Goal: Contribute content: Contribute content

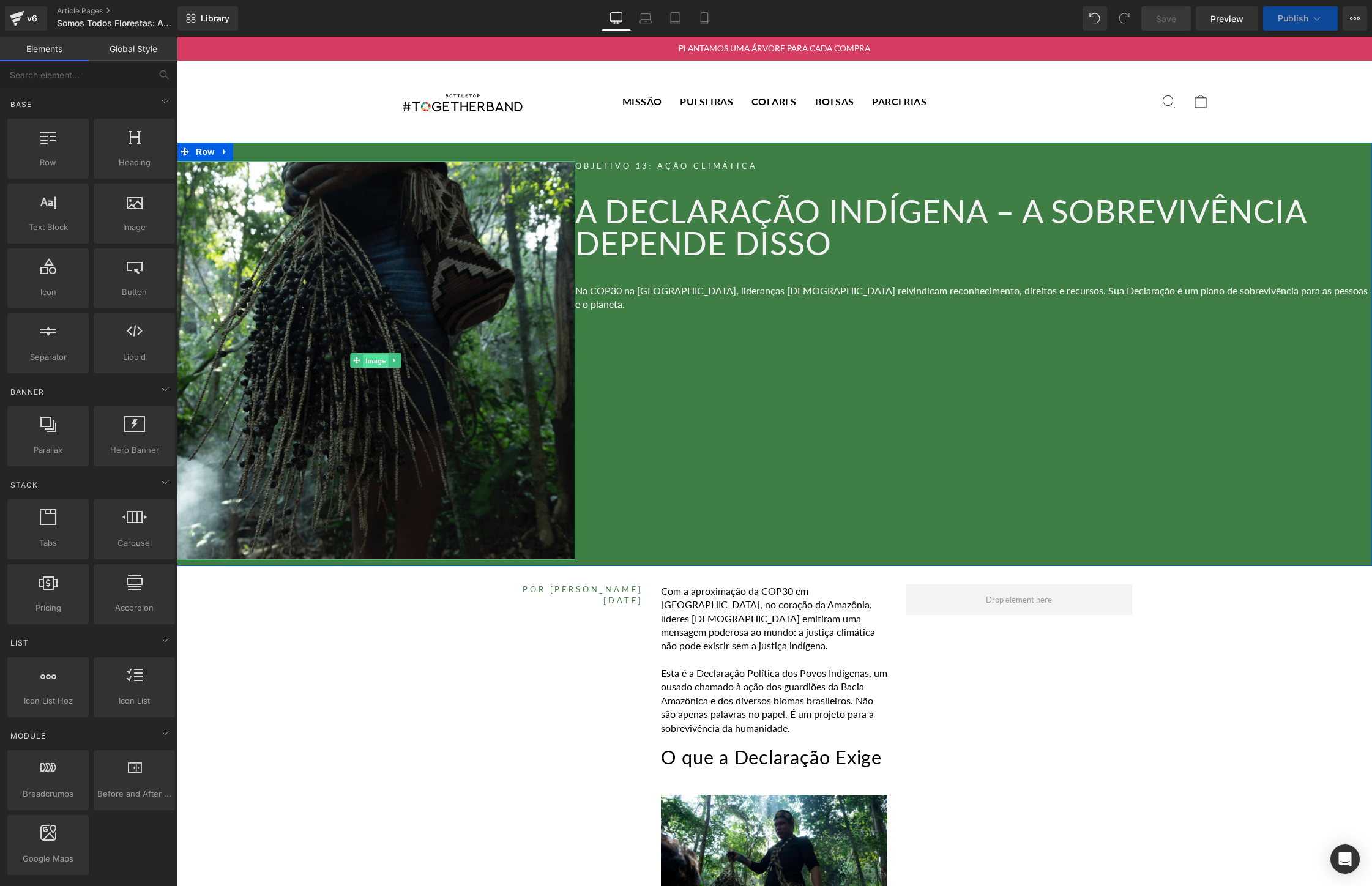
click at [376, 353] on link "Image" at bounding box center [370, 360] width 38 height 15
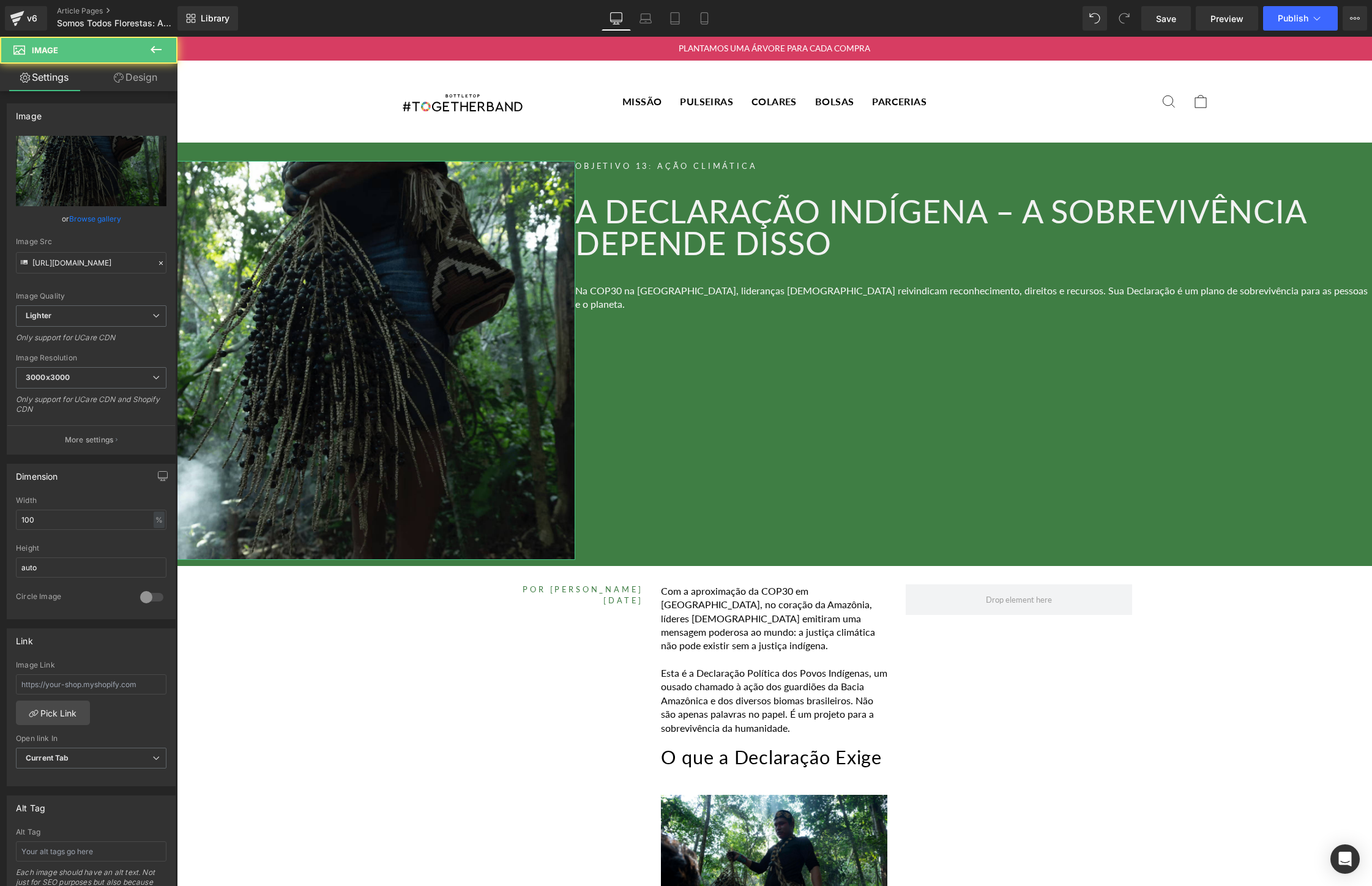
click at [94, 223] on link "Browse gallery" at bounding box center [95, 219] width 52 height 21
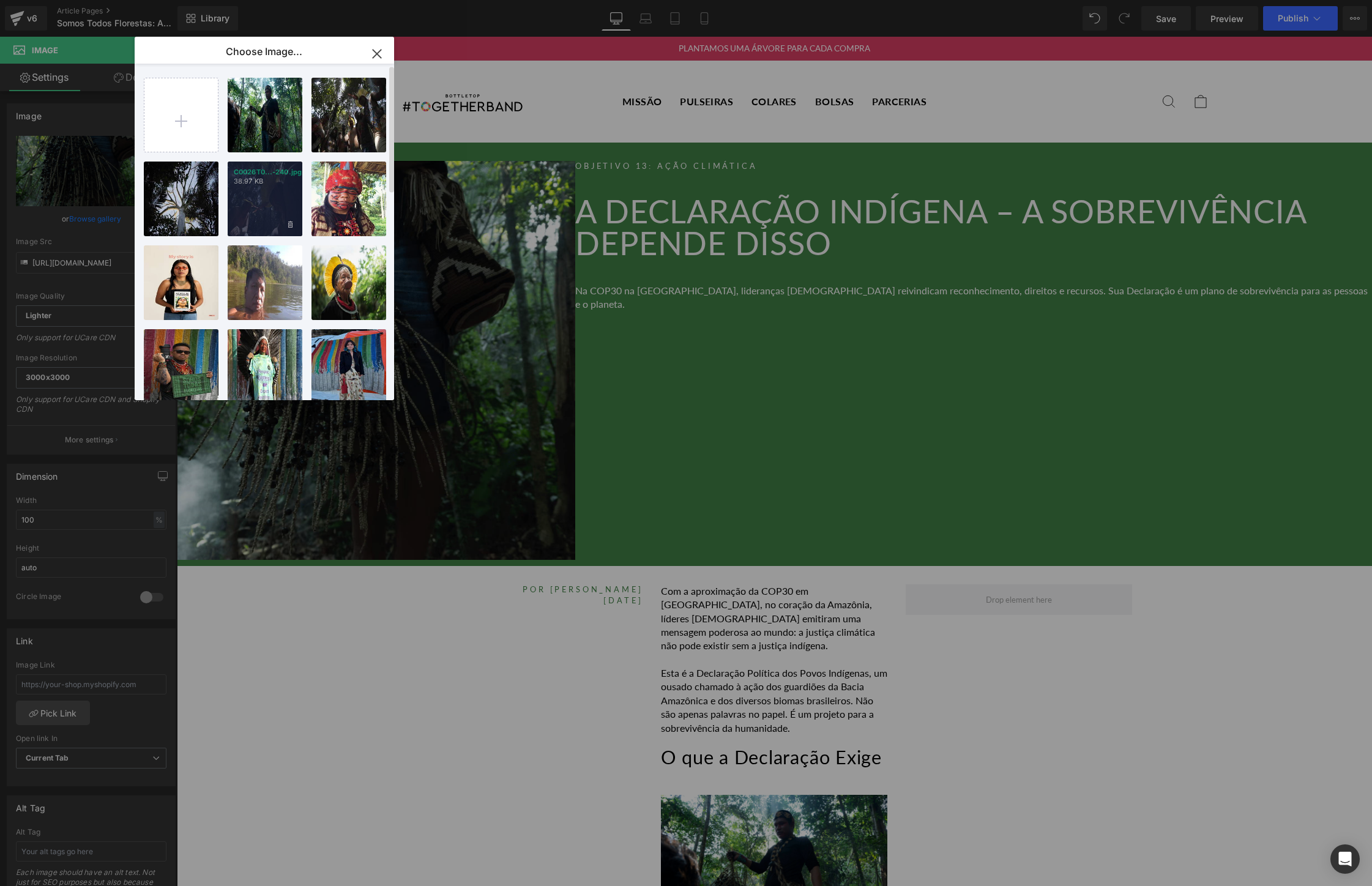
scroll to position [530, 0]
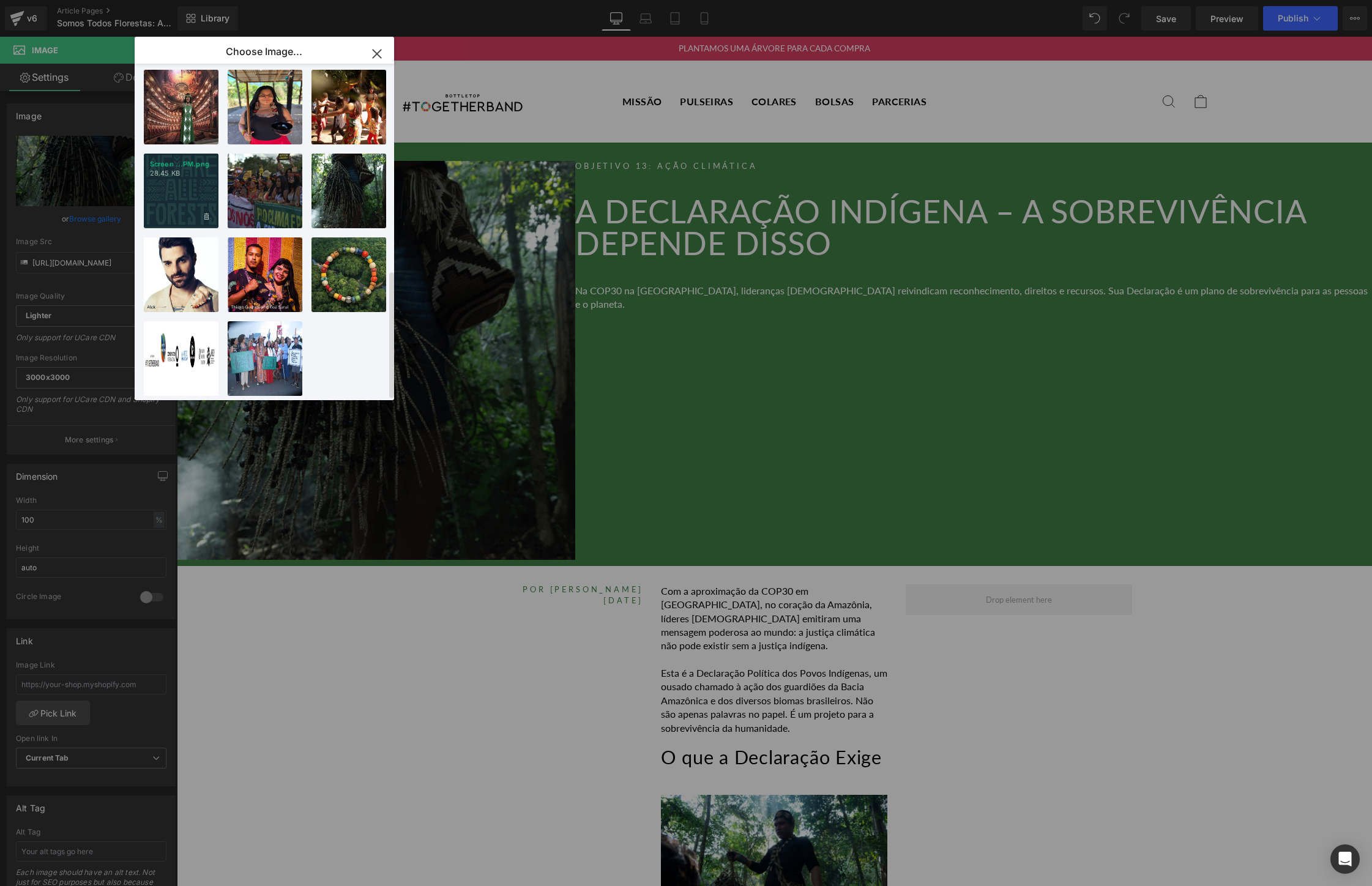
click at [164, 159] on div "Screen ...PM.png 28.45 KB" at bounding box center [181, 191] width 75 height 75
type input "[URL][DOMAIN_NAME]"
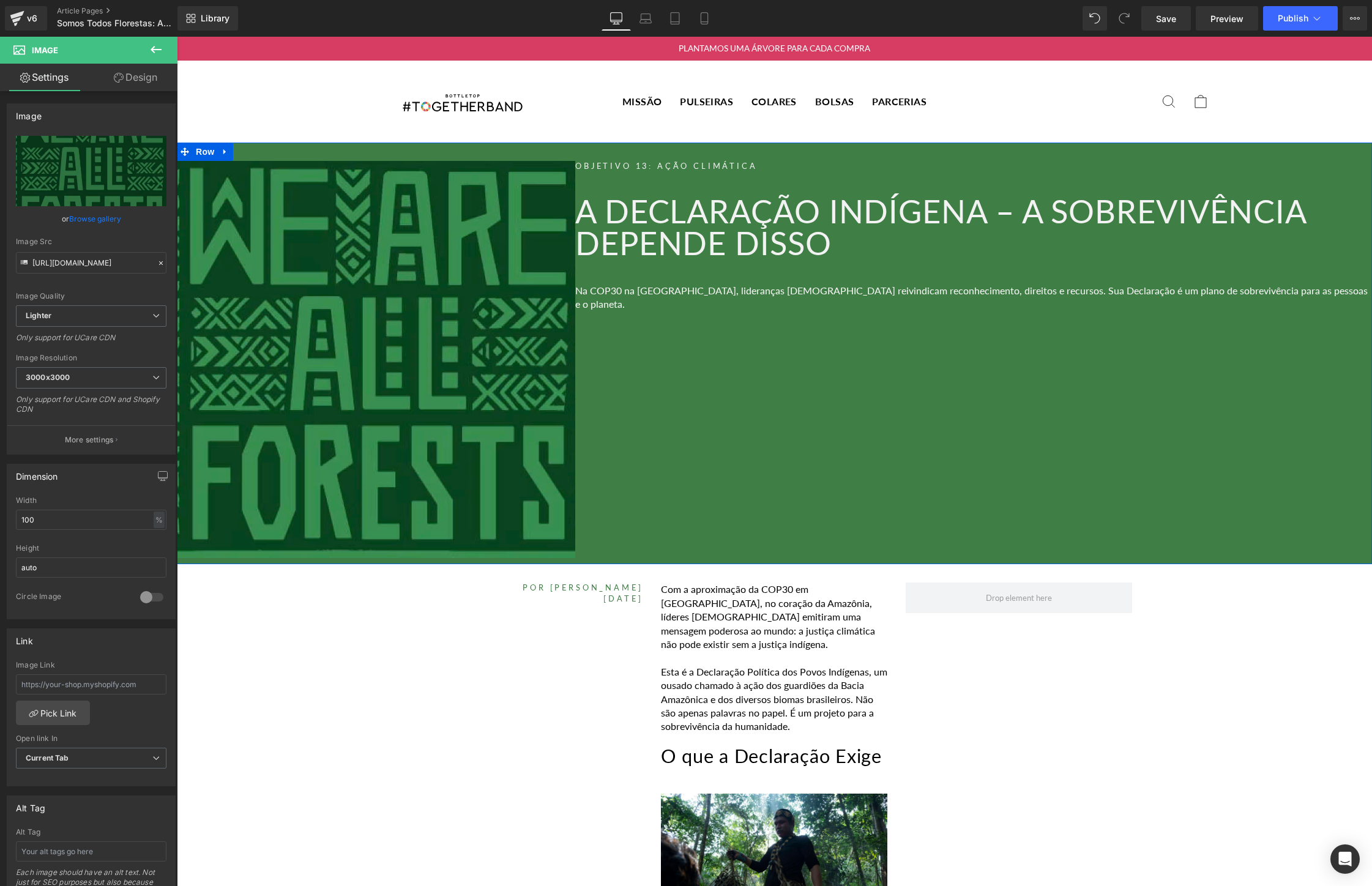
click at [850, 225] on font "A Declaração Indígena – A Sobrevivência Depende Disso" at bounding box center [941, 227] width 731 height 70
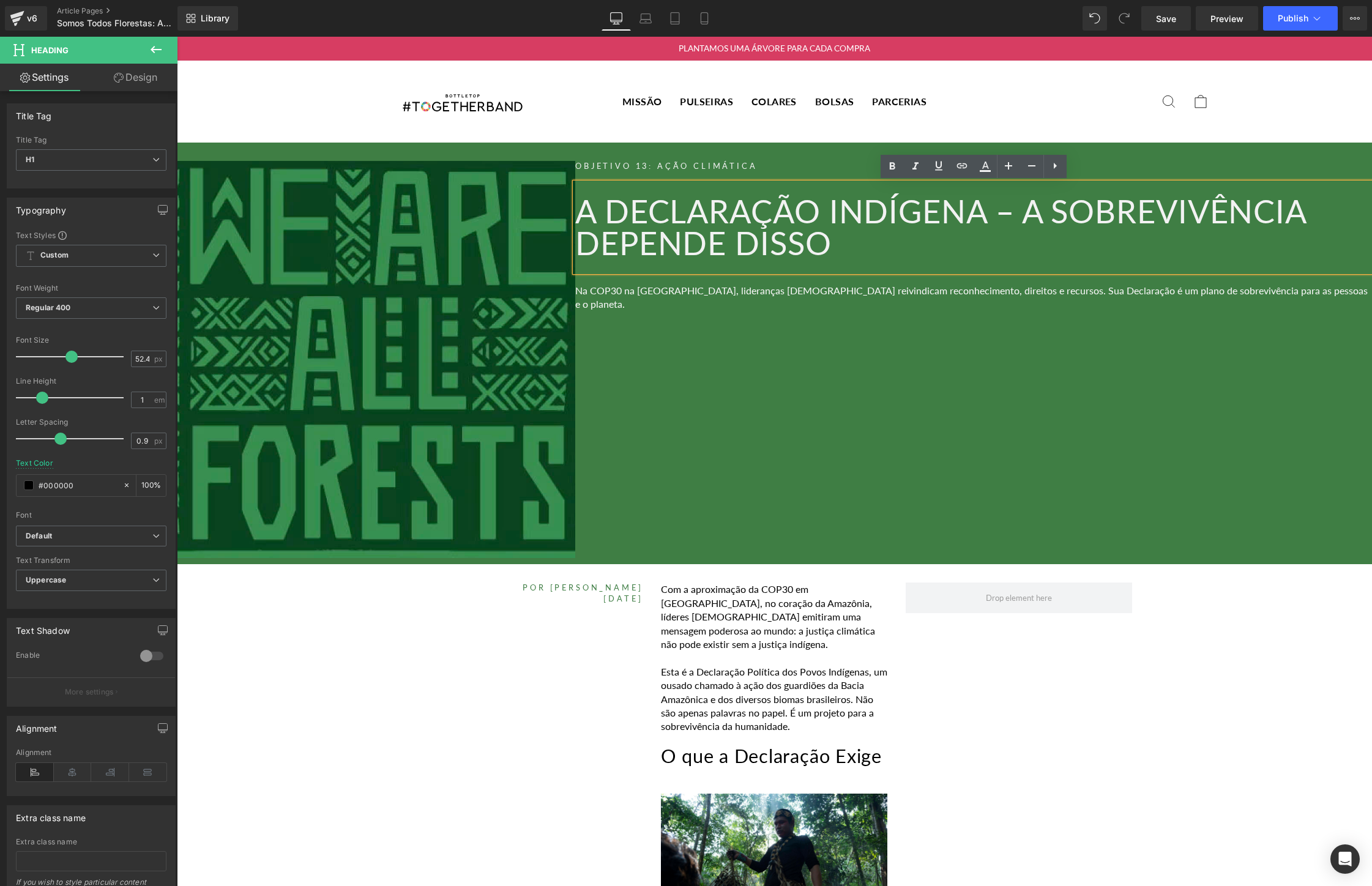
drag, startPoint x: 883, startPoint y: 241, endPoint x: 572, endPoint y: 191, distance: 315.0
click at [575, 191] on div "A Declaração Indígena – A Sobrevivência Depende Disso" at bounding box center [974, 227] width 797 height 89
paste div
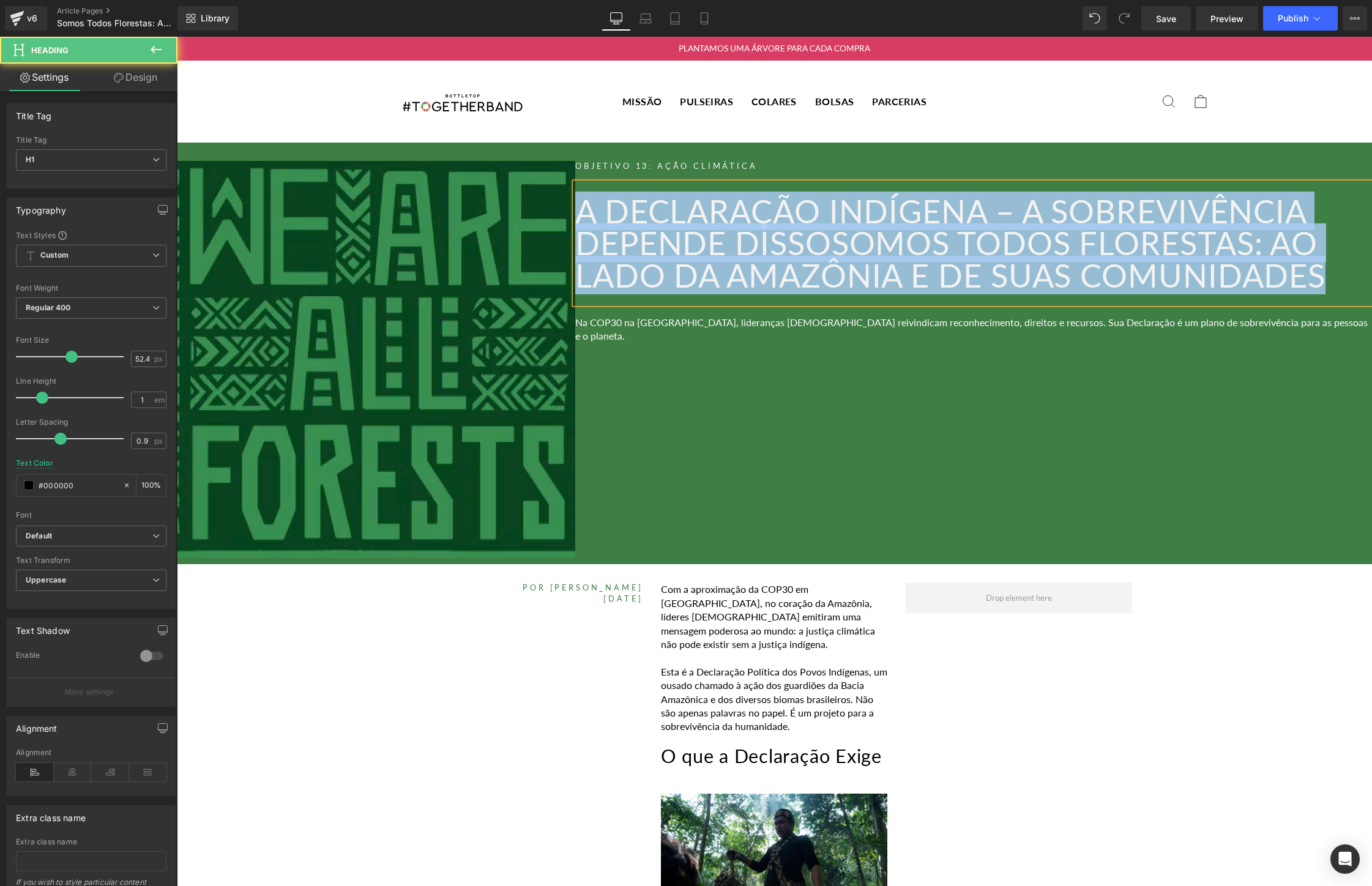
drag, startPoint x: 1353, startPoint y: 268, endPoint x: 580, endPoint y: 210, distance: 775.2
click at [580, 210] on h1 "A Declaração Indígena – A Sobrevivência Depende DissoSomos Todos Florestas: Ao …" at bounding box center [974, 243] width 797 height 96
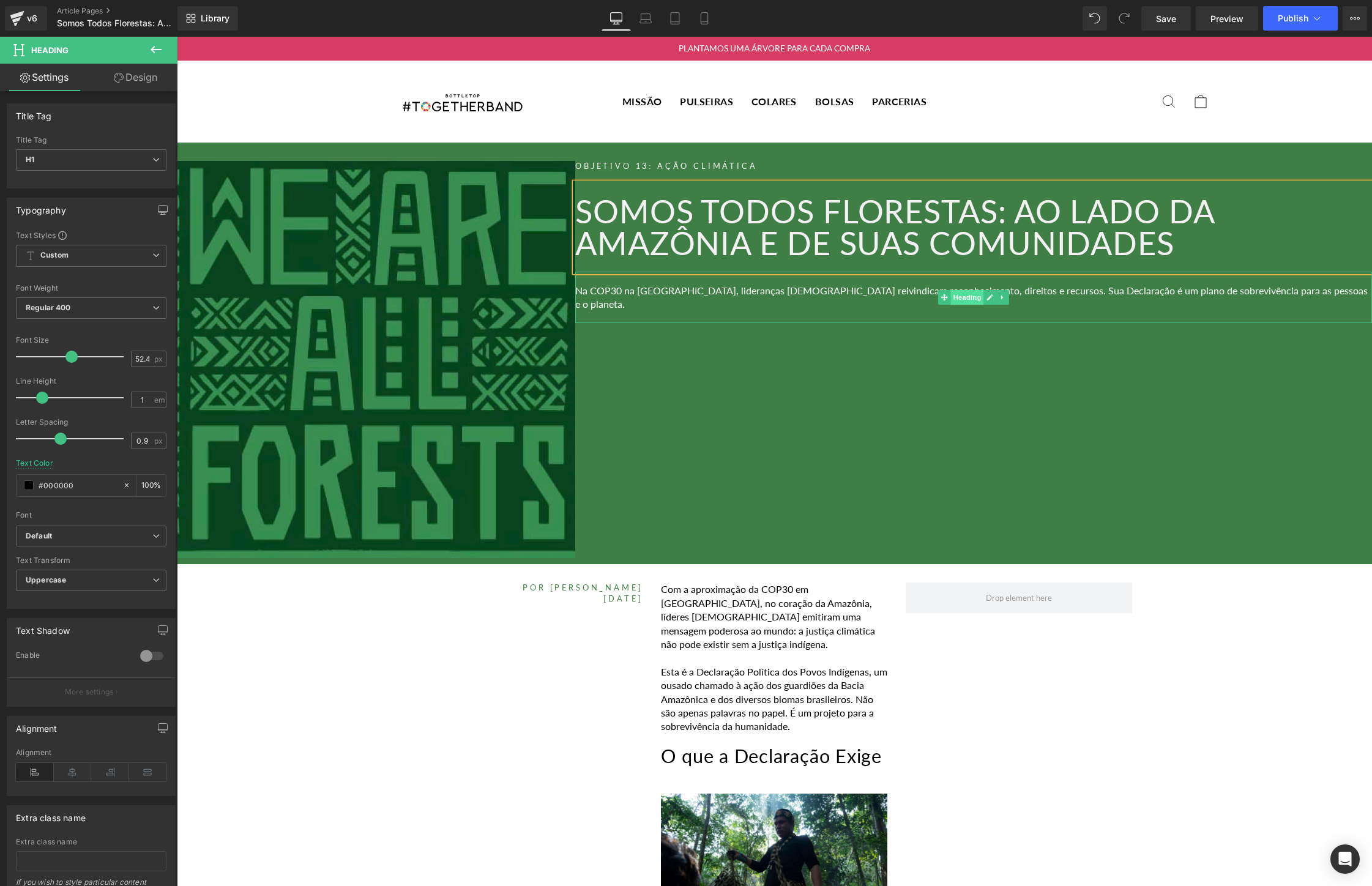
click at [963, 293] on span "Heading" at bounding box center [967, 297] width 33 height 15
click at [1132, 295] on font "Na COP30 na [GEOGRAPHIC_DATA], lideranças [DEMOGRAPHIC_DATA] reivindicam reconh…" at bounding box center [971, 297] width 792 height 25
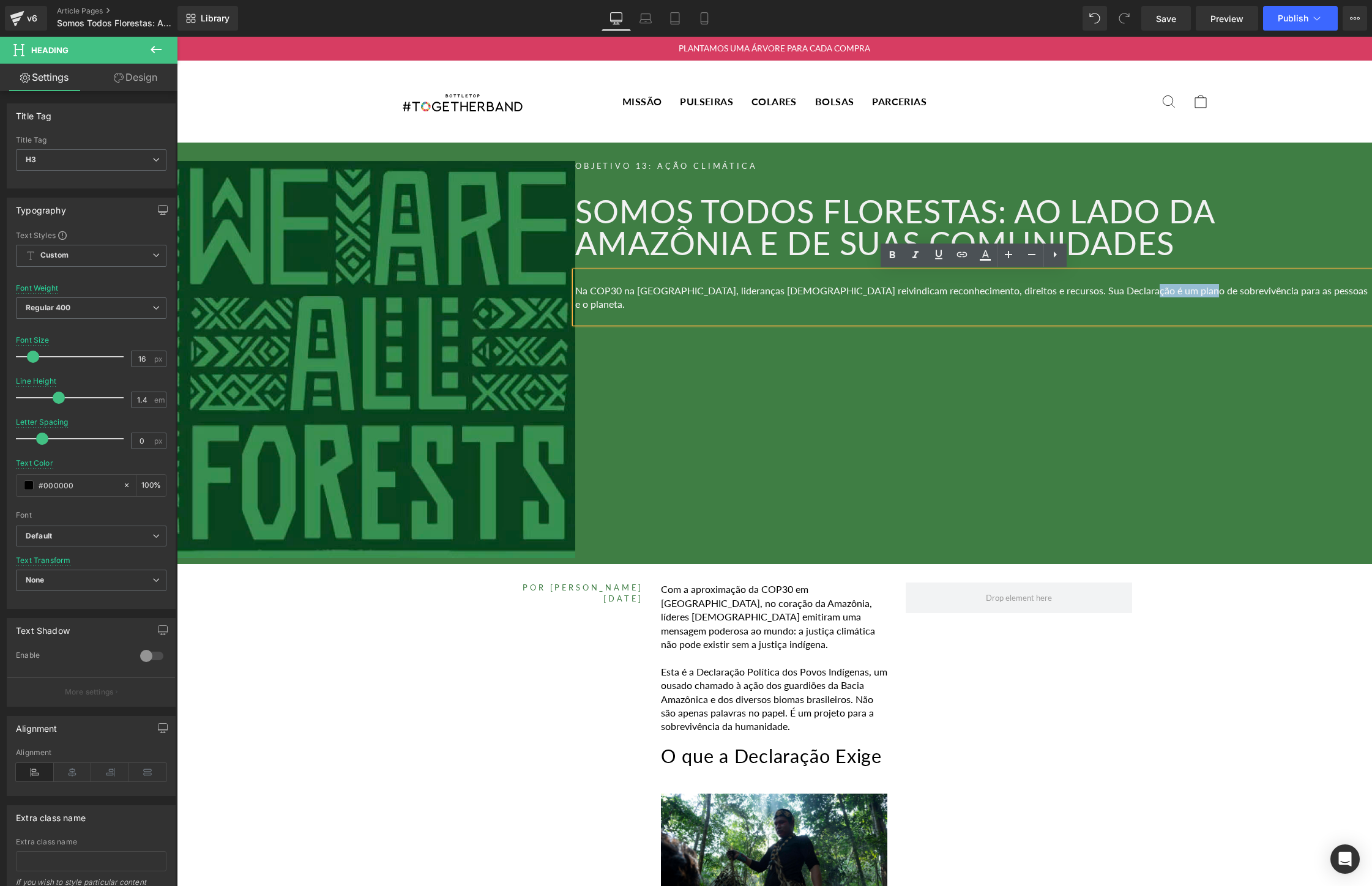
click at [1132, 295] on font "Na COP30 na [GEOGRAPHIC_DATA], lideranças [DEMOGRAPHIC_DATA] reivindicam reconh…" at bounding box center [971, 297] width 792 height 25
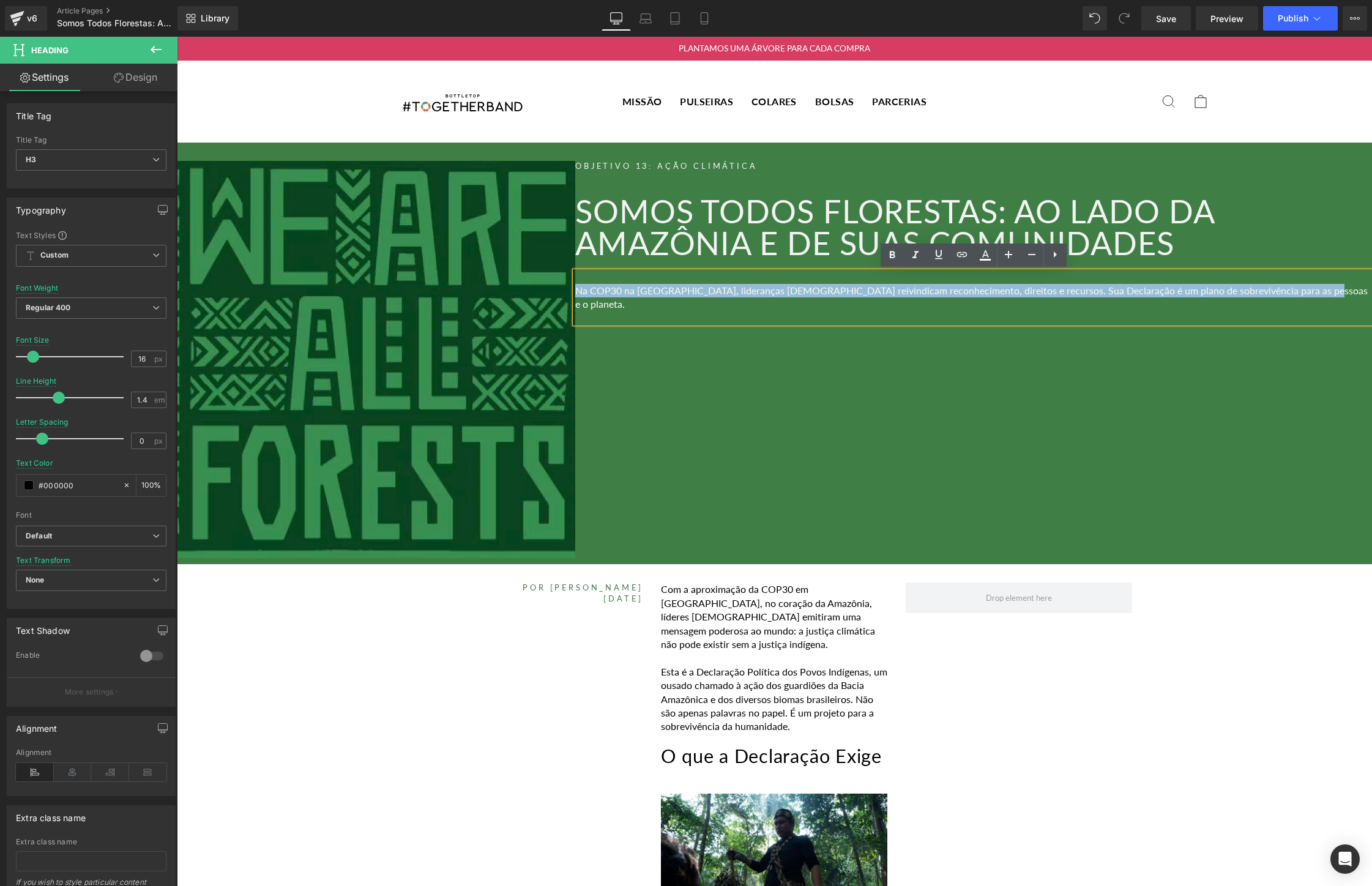
click at [1132, 295] on font "Na COP30 na [GEOGRAPHIC_DATA], lideranças [DEMOGRAPHIC_DATA] reivindicam reconh…" at bounding box center [971, 297] width 792 height 25
paste div
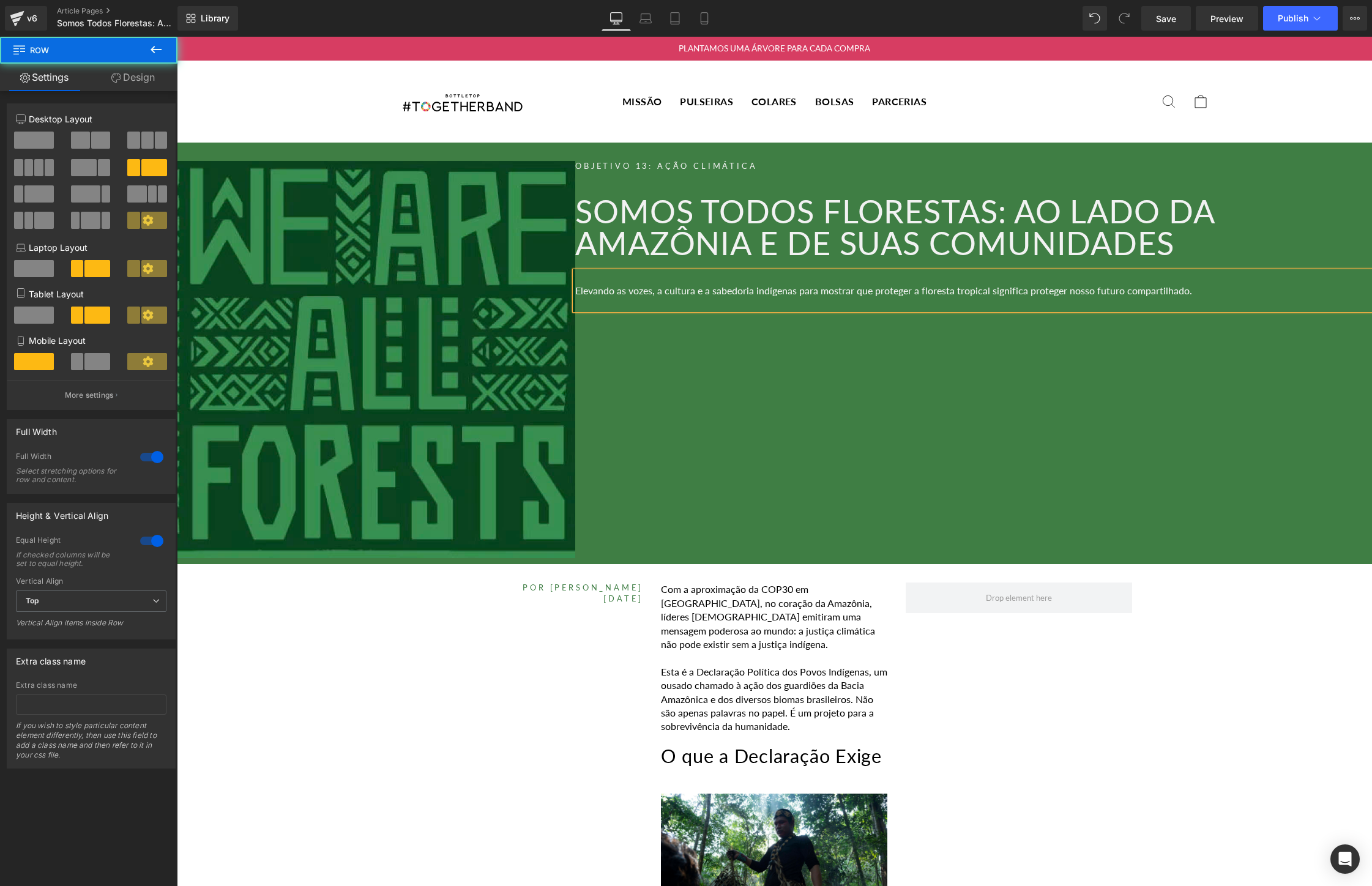
click at [1044, 405] on div "Objetivo 13: Ação Climática Heading Somos Todos Florestas: Ao Lado da Amazônia …" at bounding box center [974, 359] width 797 height 398
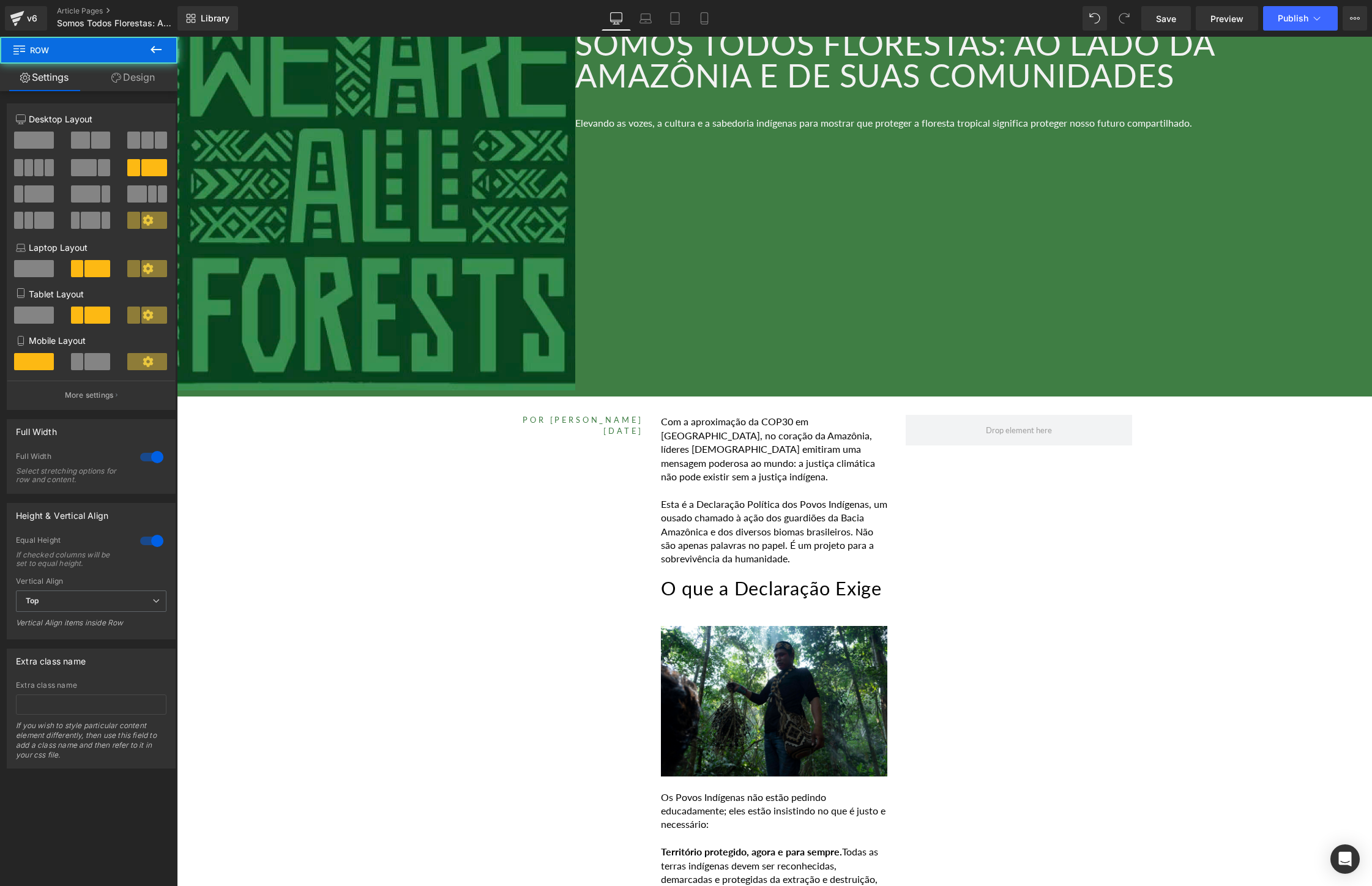
scroll to position [174, 0]
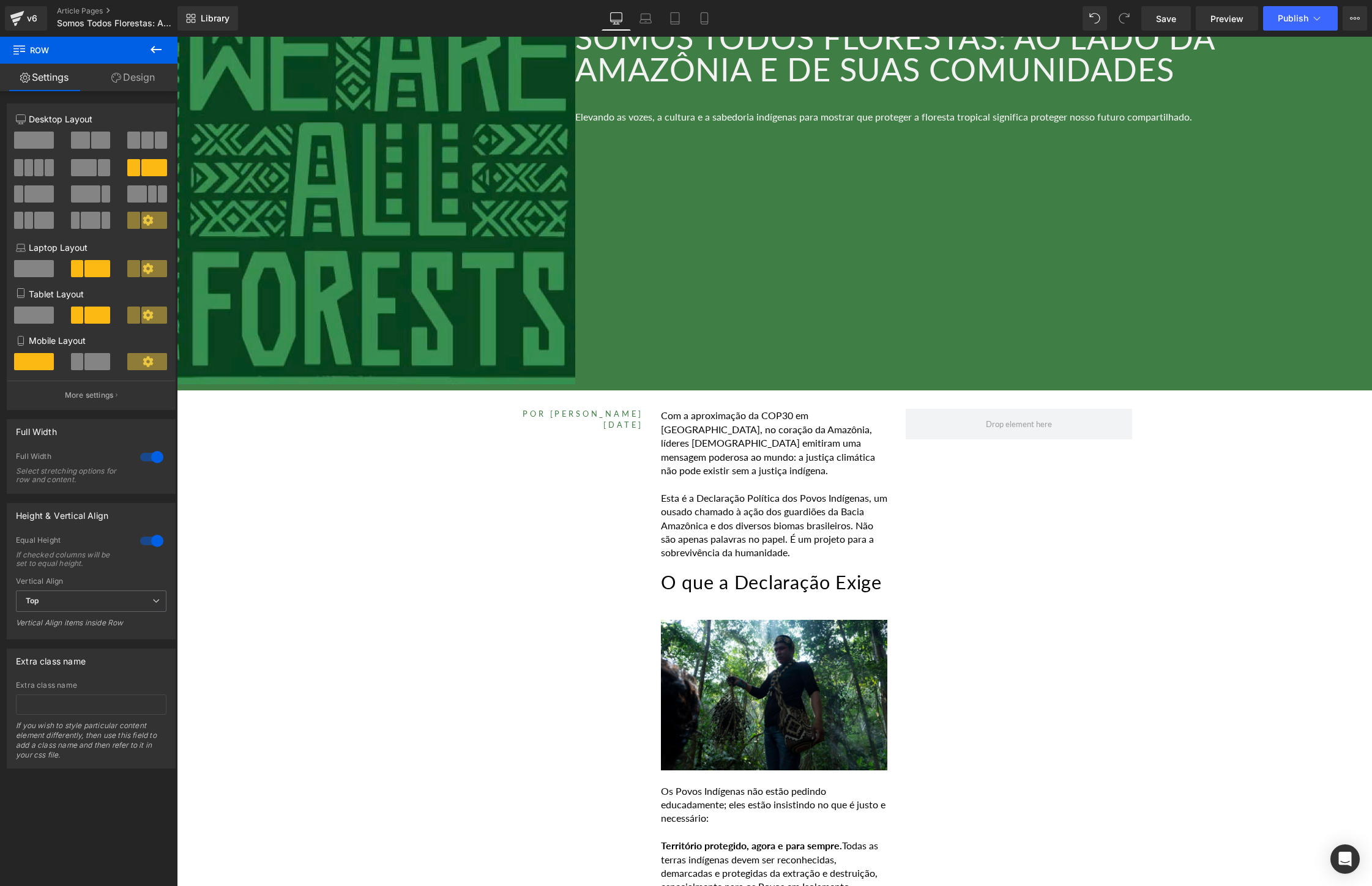
click at [736, 516] on p "Esta é a Declaração Política dos Povos Indígenas, um ousado chamado à ação dos …" at bounding box center [774, 525] width 227 height 68
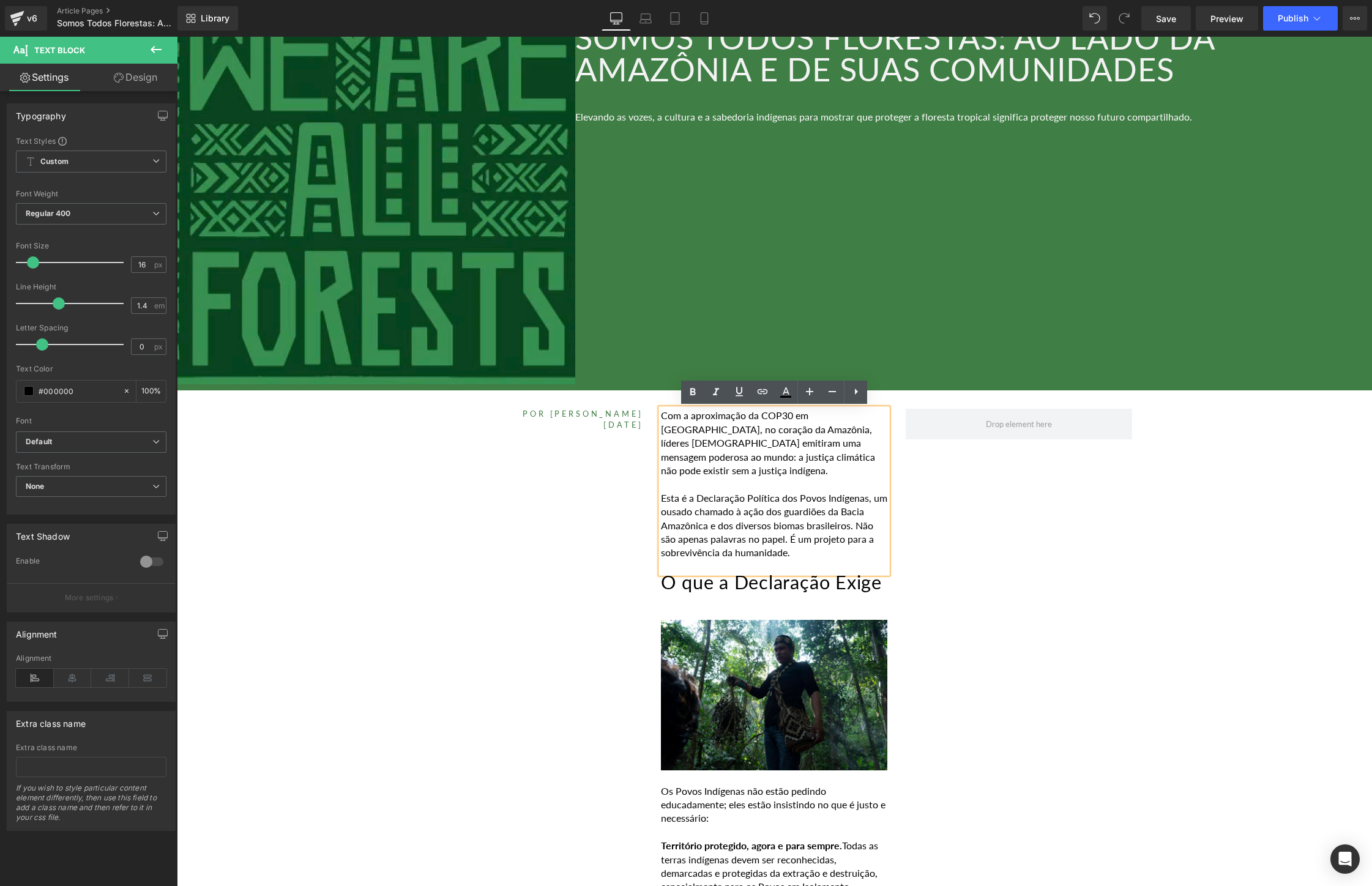
click at [840, 494] on p "Esta é a Declaração Política dos Povos Indígenas, um ousado chamado à ação dos …" at bounding box center [774, 525] width 227 height 68
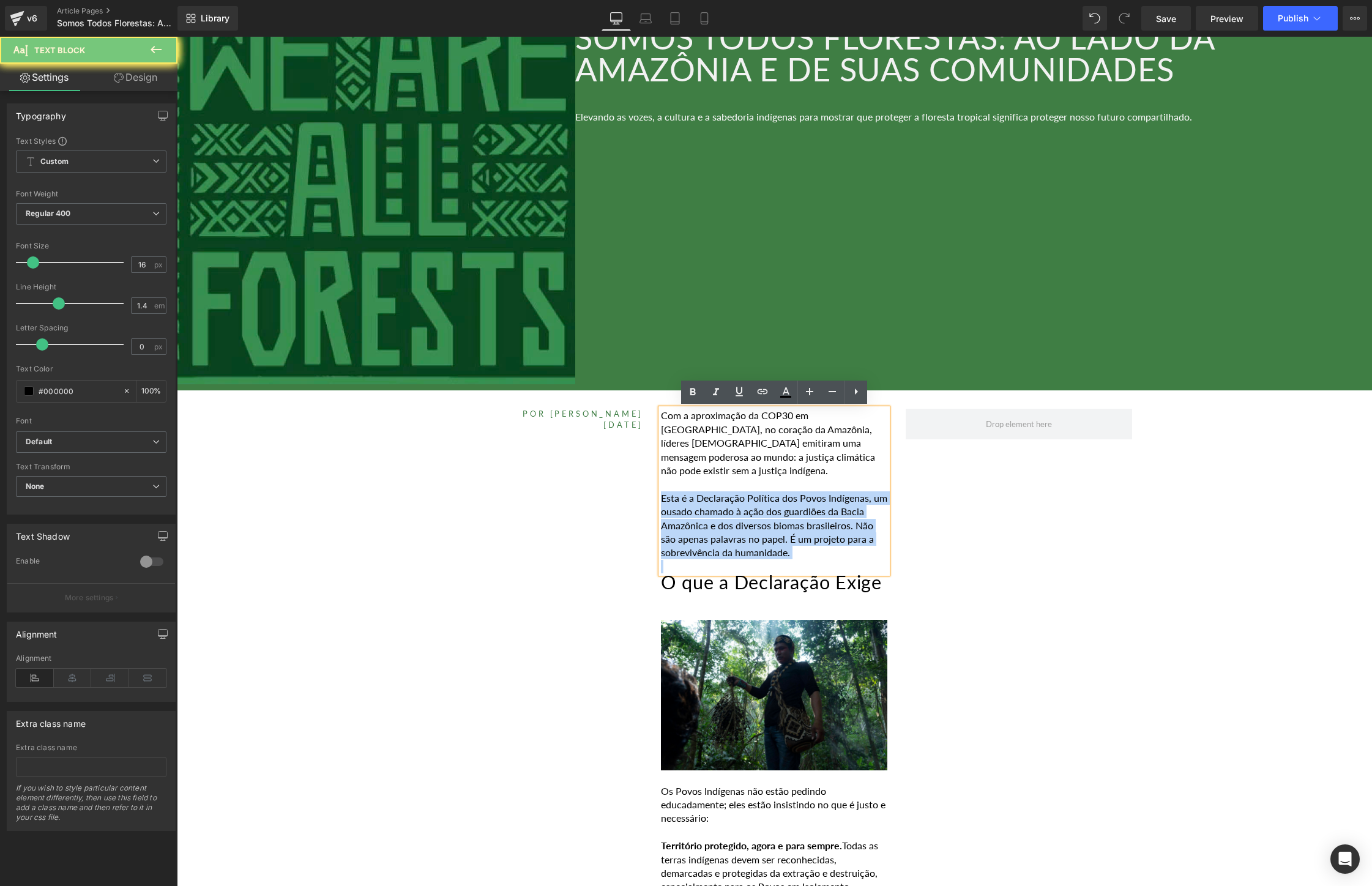
click at [840, 494] on p "Esta é a Declaração Política dos Povos Indígenas, um ousado chamado à ação dos …" at bounding box center [774, 525] width 227 height 68
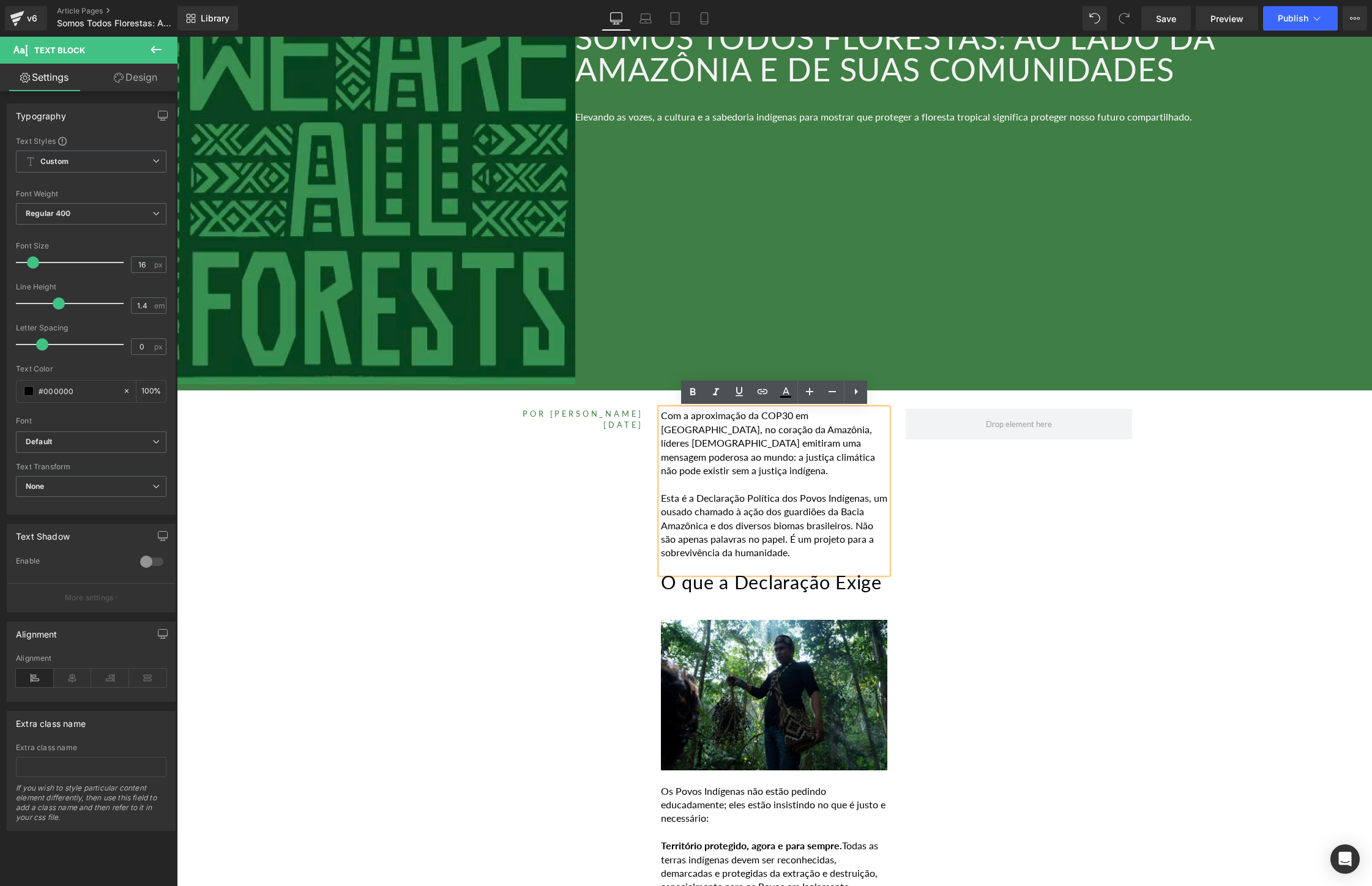
click at [842, 560] on p at bounding box center [774, 566] width 227 height 13
drag, startPoint x: 842, startPoint y: 551, endPoint x: 660, endPoint y: 413, distance: 228.4
click at [661, 411] on div "Com a aproximação da COP30 em [GEOGRAPHIC_DATA], no coração da Amazônia, lídere…" at bounding box center [774, 491] width 227 height 164
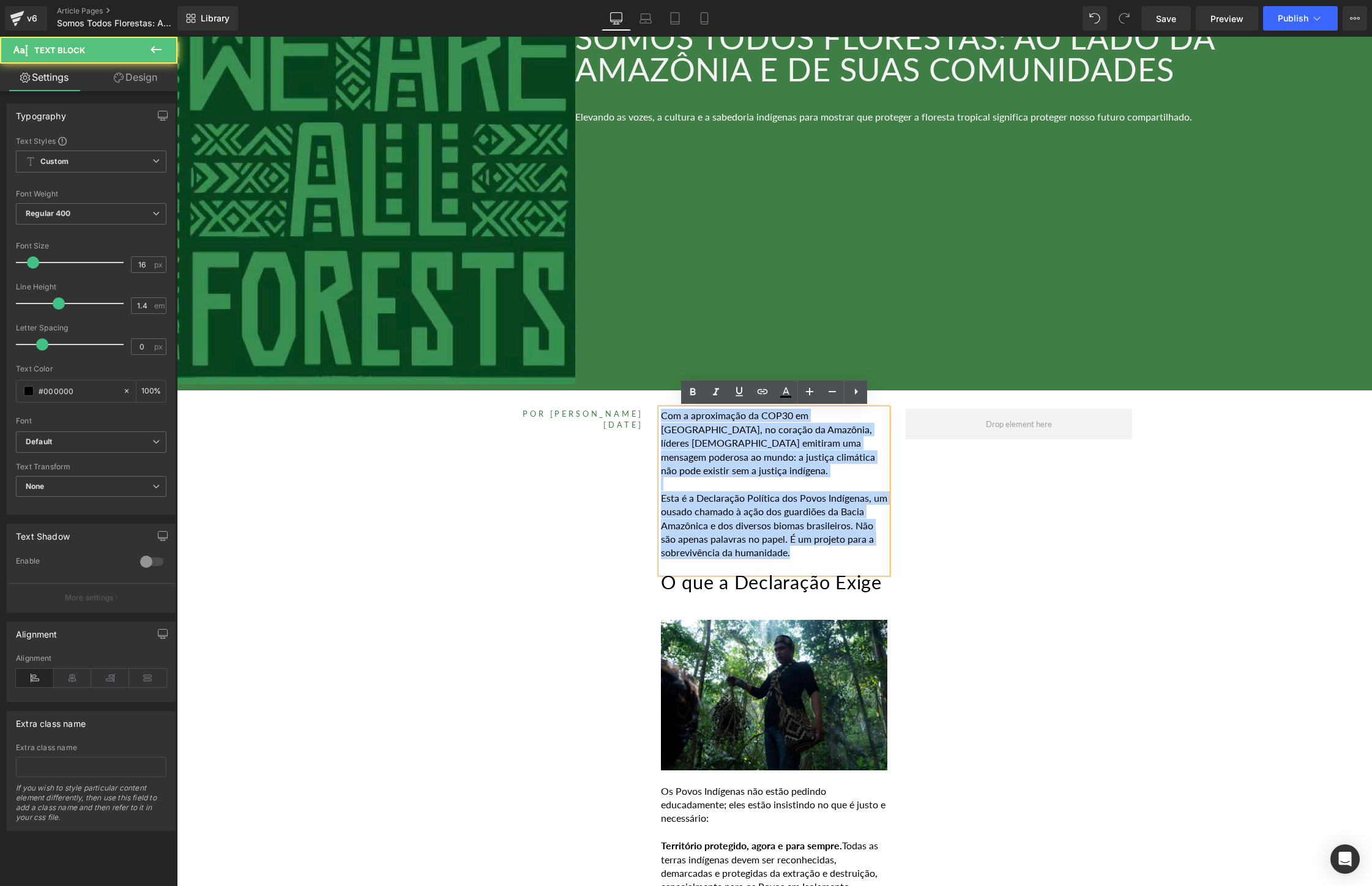
drag, startPoint x: 834, startPoint y: 541, endPoint x: 668, endPoint y: 400, distance: 217.8
paste div
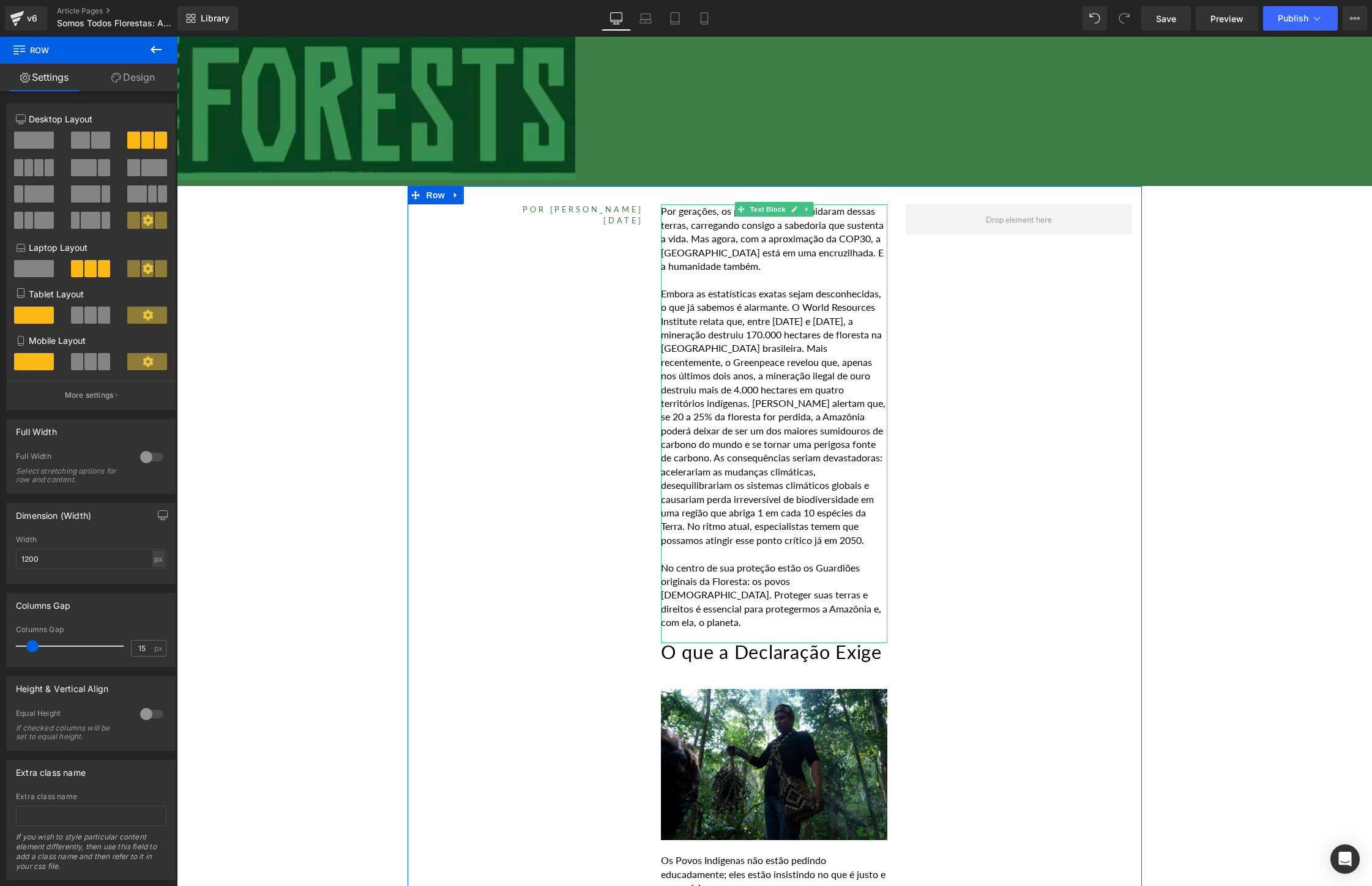
scroll to position [491, 0]
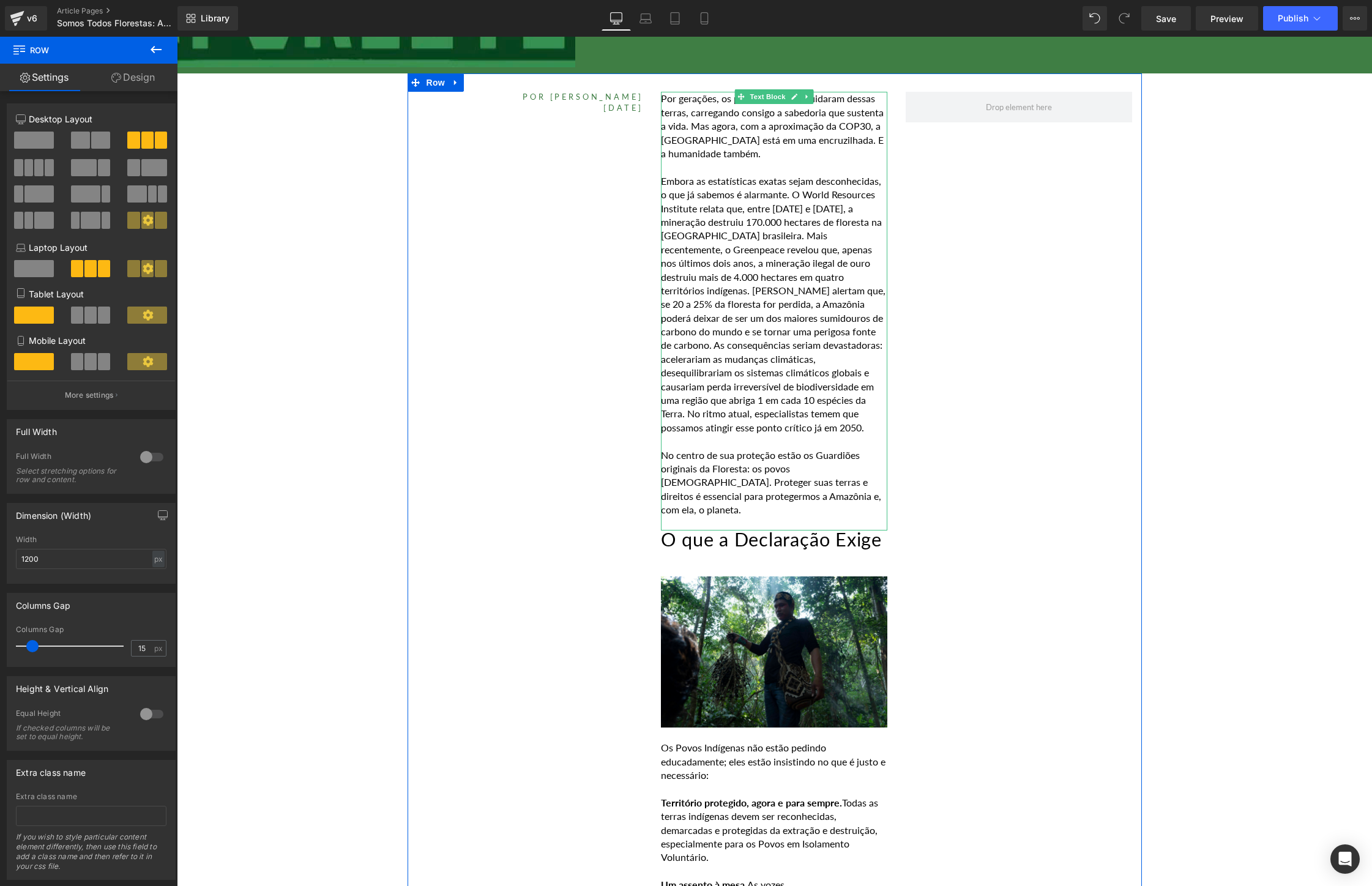
click at [822, 493] on p "No centro de sua proteção estão os Guardiões originais da Floresta: os povos [D…" at bounding box center [774, 482] width 227 height 68
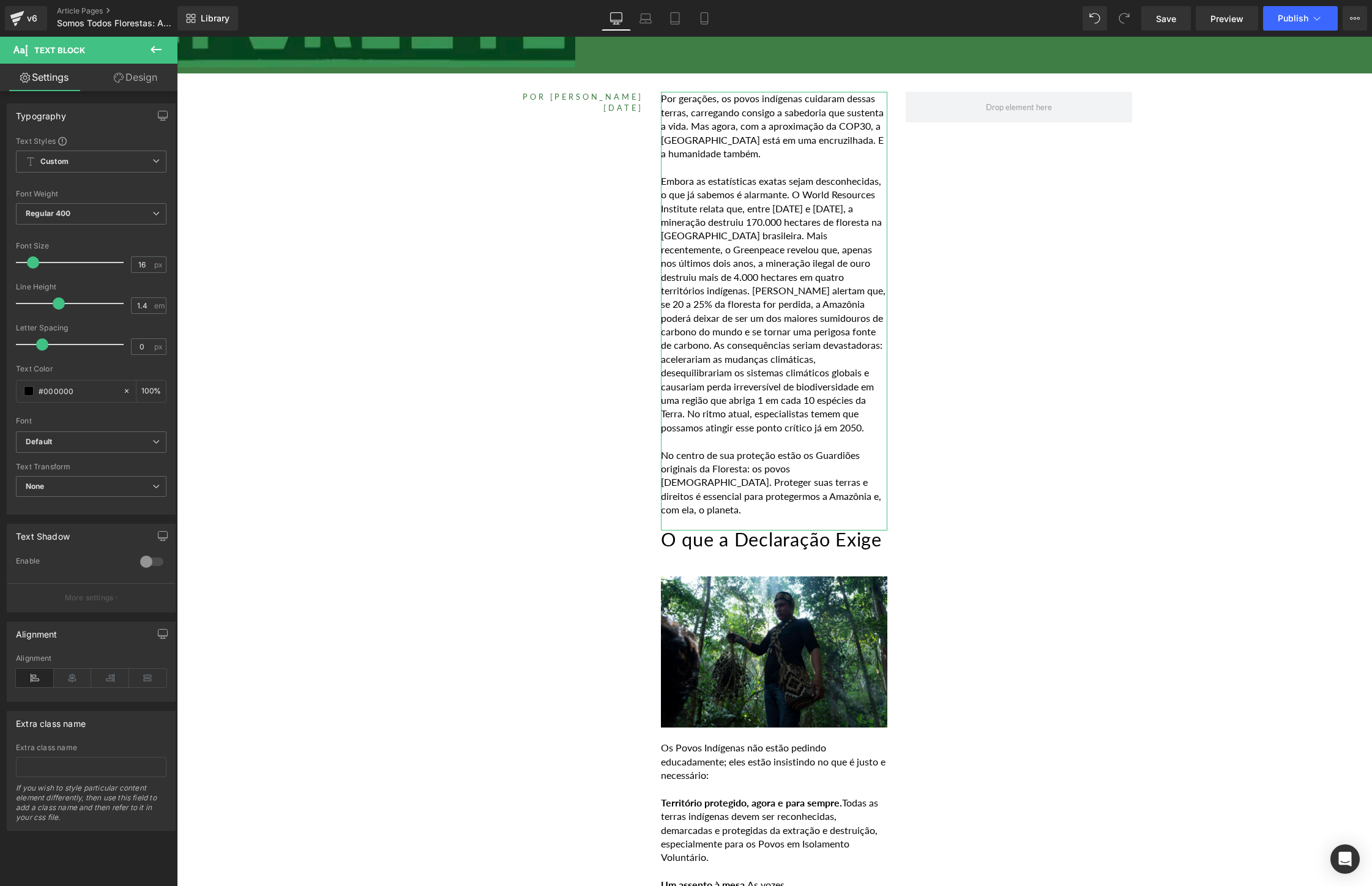
click at [141, 72] on link "Design" at bounding box center [135, 78] width 89 height 28
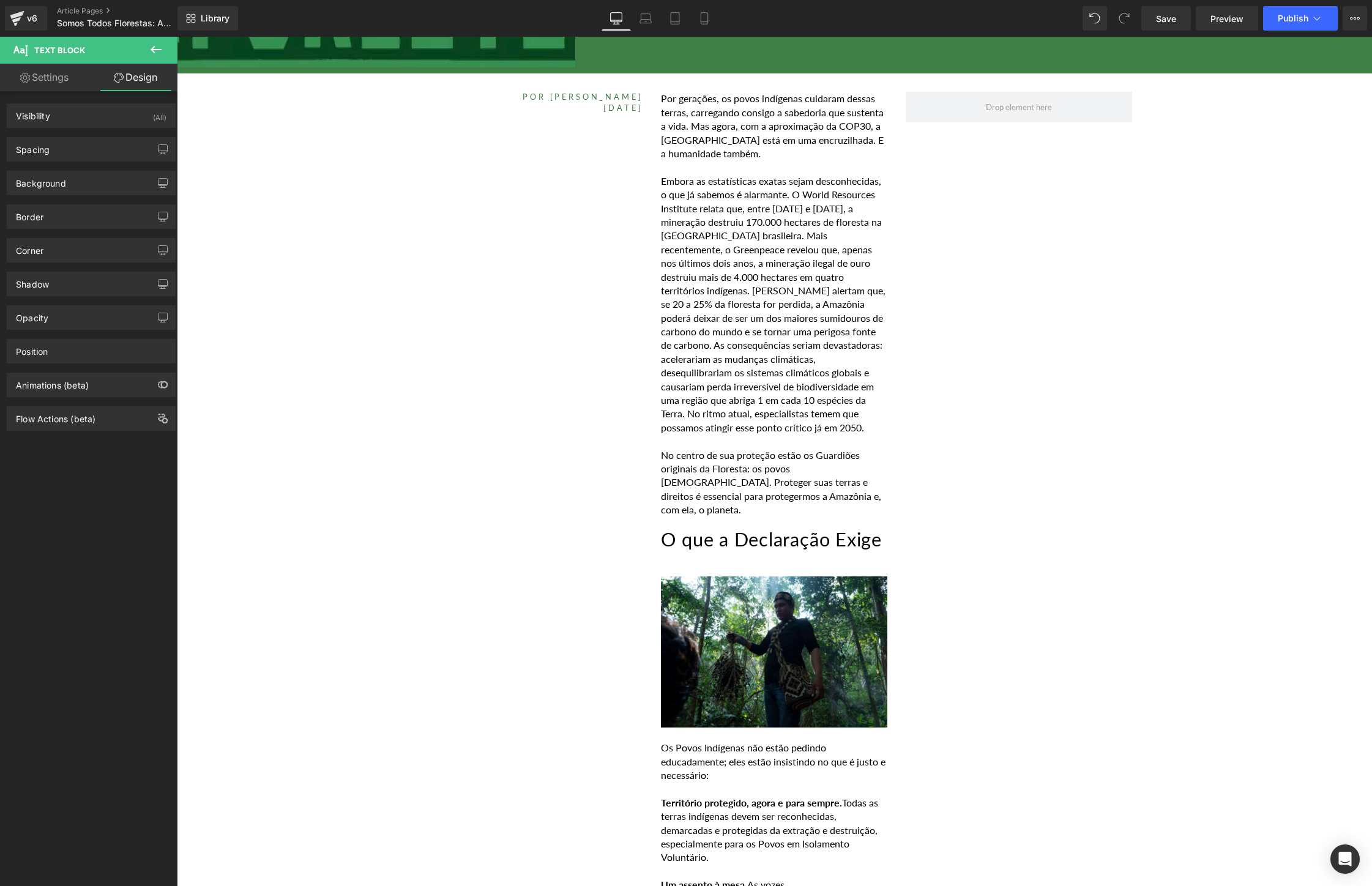
click at [155, 48] on icon at bounding box center [156, 50] width 15 height 15
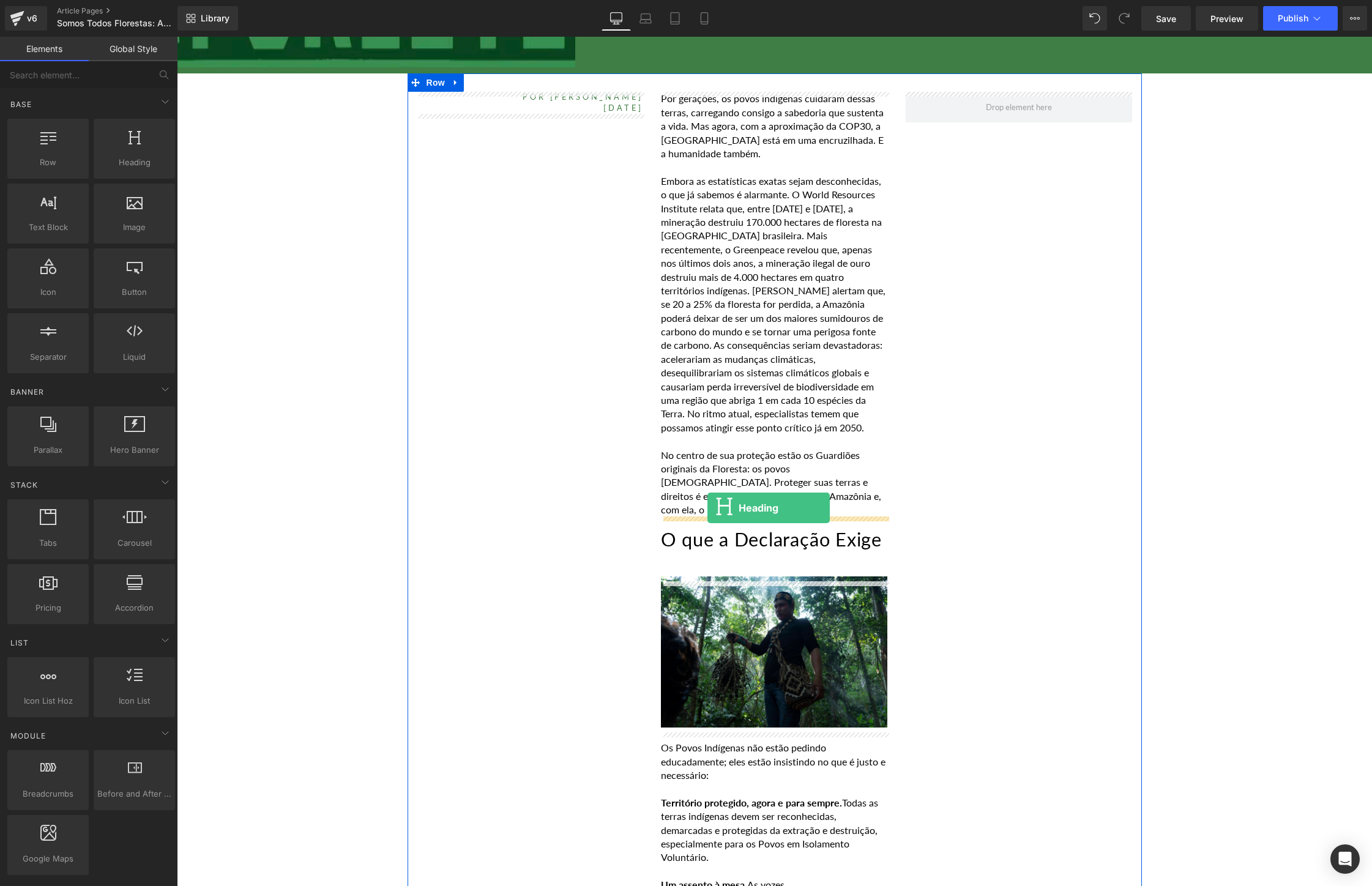
drag, startPoint x: 305, startPoint y: 174, endPoint x: 707, endPoint y: 508, distance: 522.6
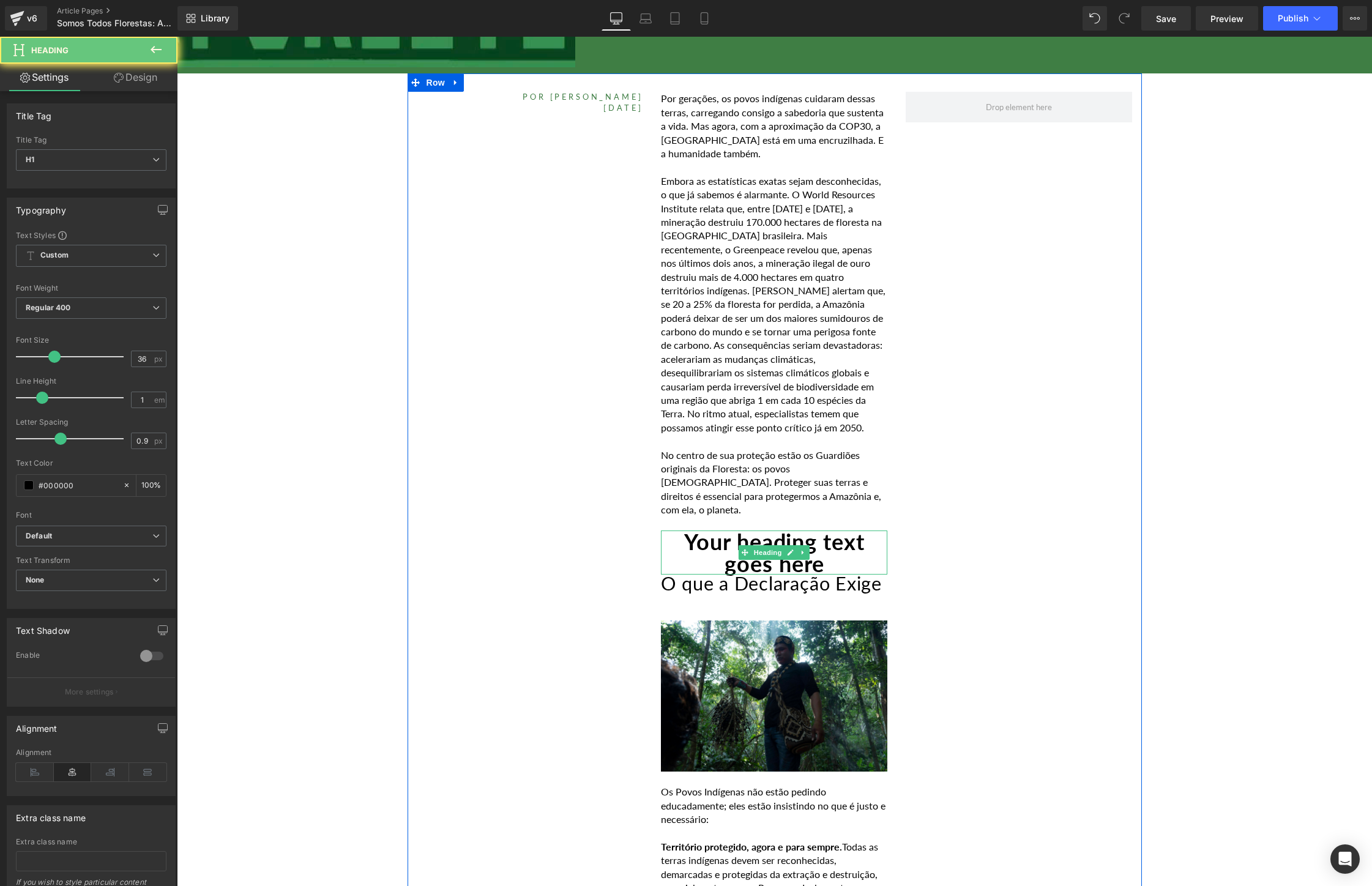
click at [867, 540] on h1 "Your heading text goes here" at bounding box center [774, 552] width 227 height 44
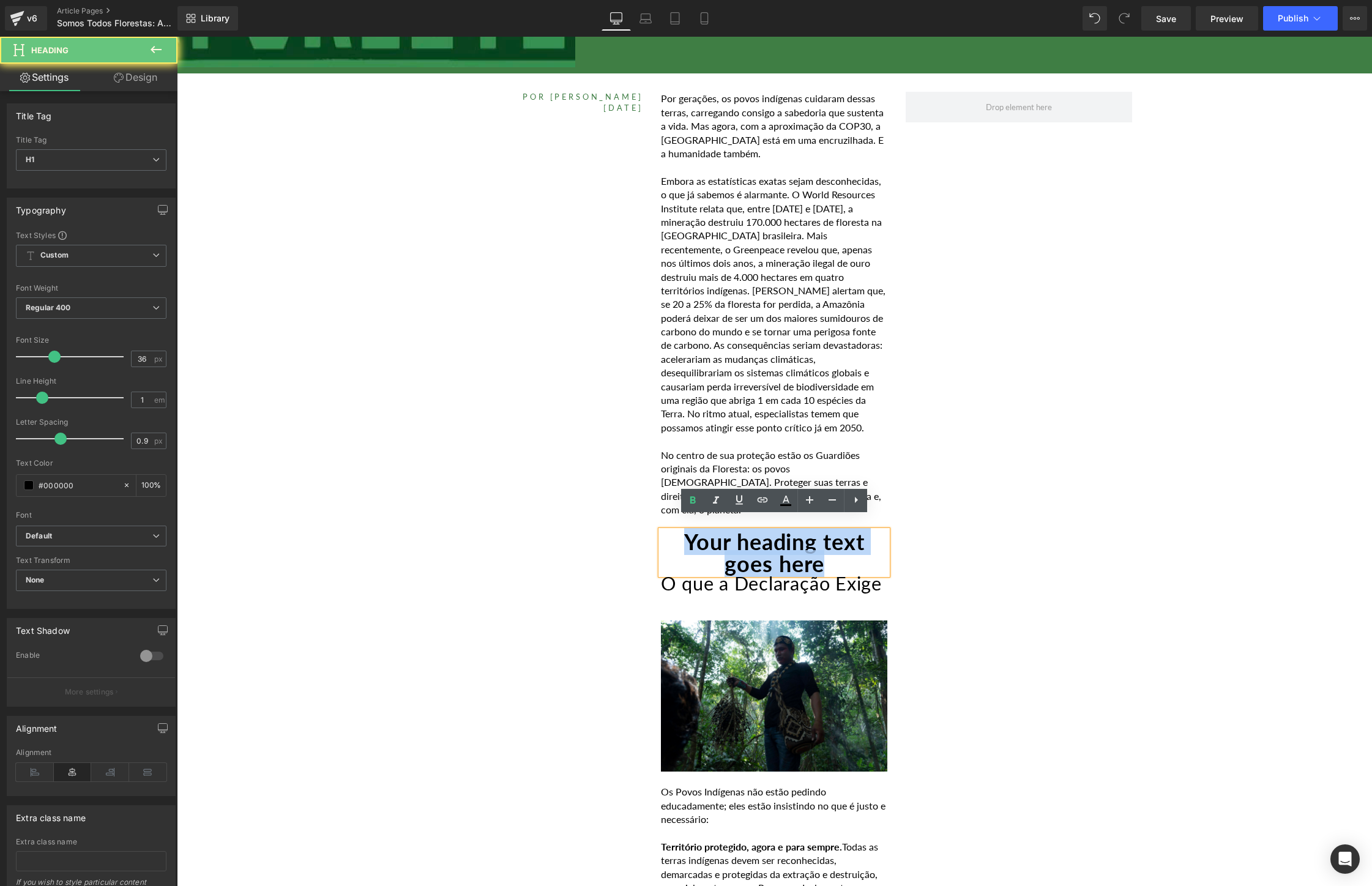
click at [867, 540] on h1 "Your heading text goes here" at bounding box center [774, 552] width 227 height 44
paste div
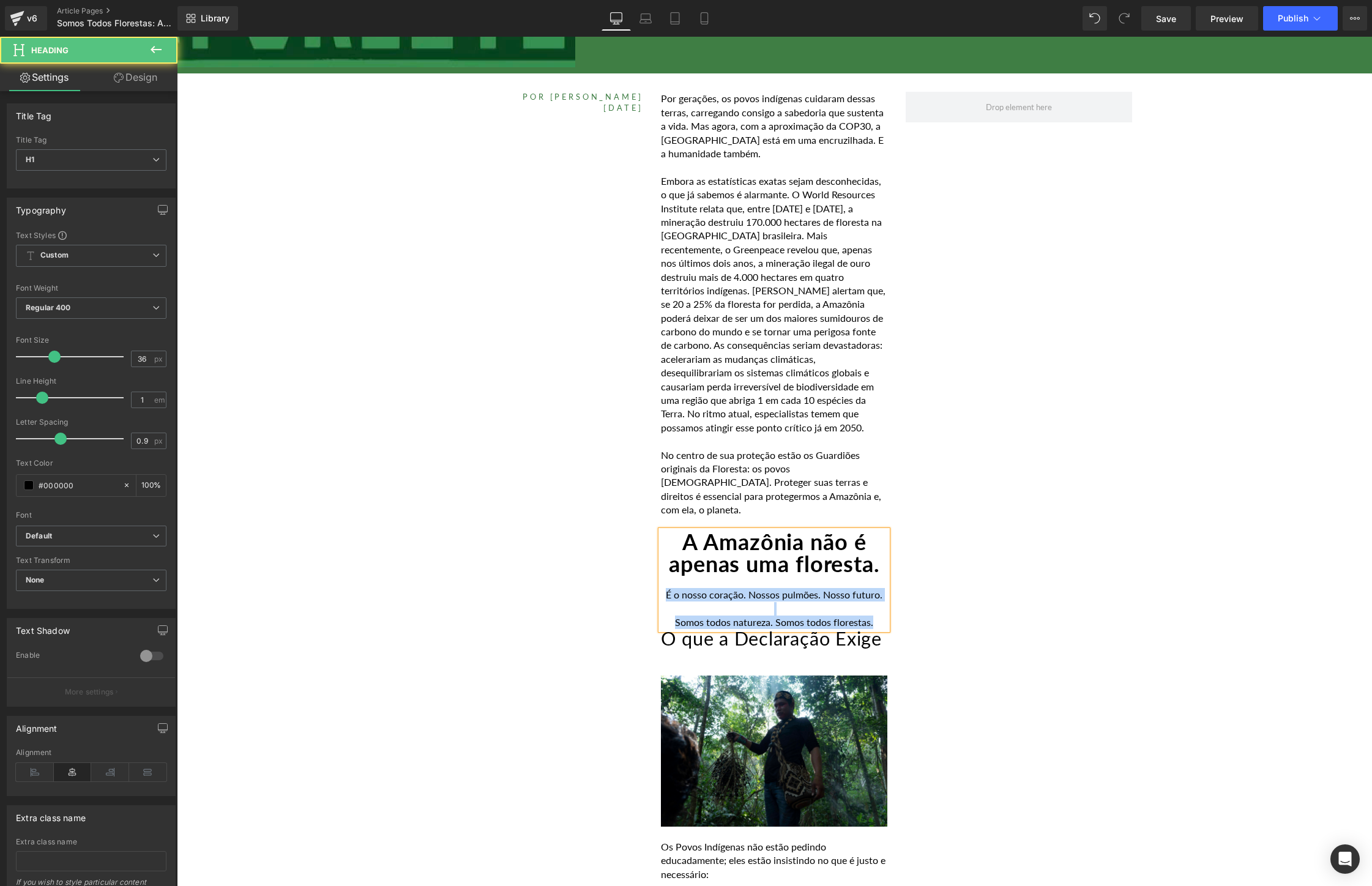
drag, startPoint x: 890, startPoint y: 602, endPoint x: 664, endPoint y: 602, distance: 226.0
click at [664, 602] on div "A Amazônia não é apenas uma floresta. É o nosso coração. Nossos pulmões. Nosso …" at bounding box center [774, 579] width 227 height 99
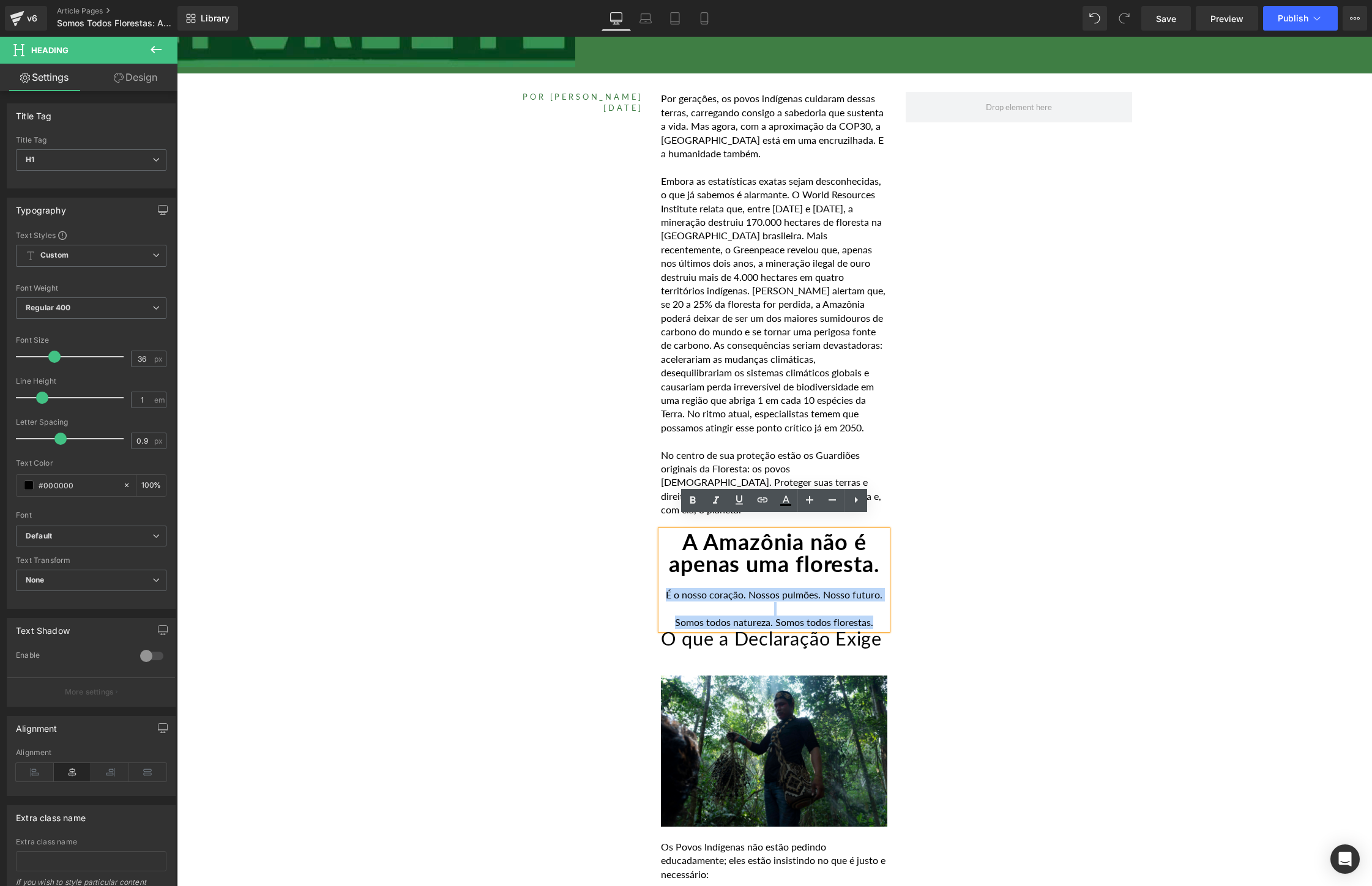
click at [664, 601] on div "É o nosso coração. Nossos pulmões. Nosso futuro." at bounding box center [774, 594] width 227 height 13
drag, startPoint x: 878, startPoint y: 629, endPoint x: 657, endPoint y: 601, distance: 222.8
click at [661, 601] on div "A Amazônia não é apenas uma floresta. É o nosso coração. Nossos pulmões. Nosso …" at bounding box center [774, 579] width 227 height 99
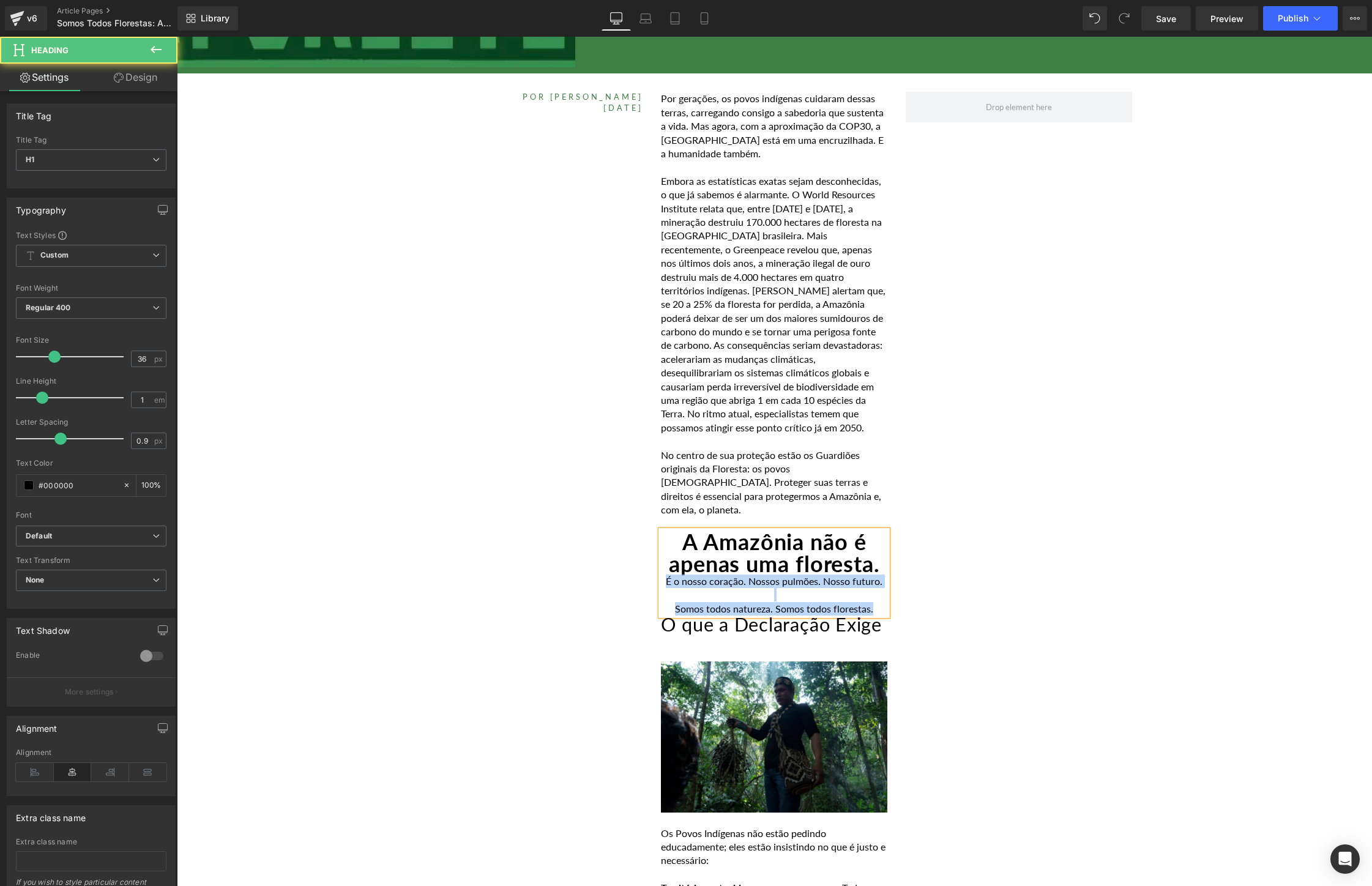
drag, startPoint x: 663, startPoint y: 592, endPoint x: 884, endPoint y: 613, distance: 222.0
click at [884, 613] on div "A Amazônia não é apenas uma floresta. É o nosso coração. Nossos pulmões. Nosso …" at bounding box center [774, 573] width 227 height 85
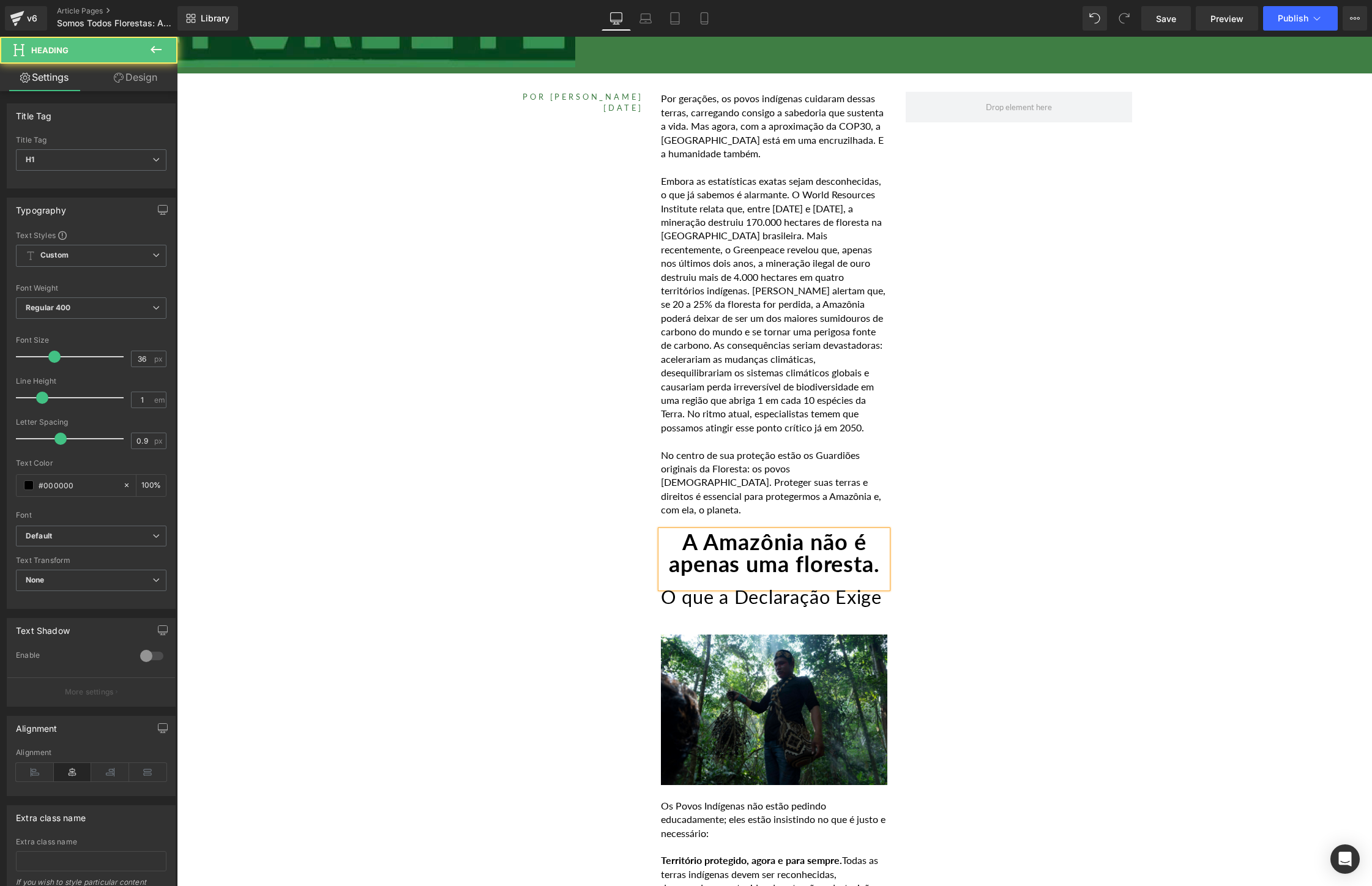
click at [844, 569] on h1 "A Amazônia não é apenas uma floresta." at bounding box center [774, 552] width 227 height 44
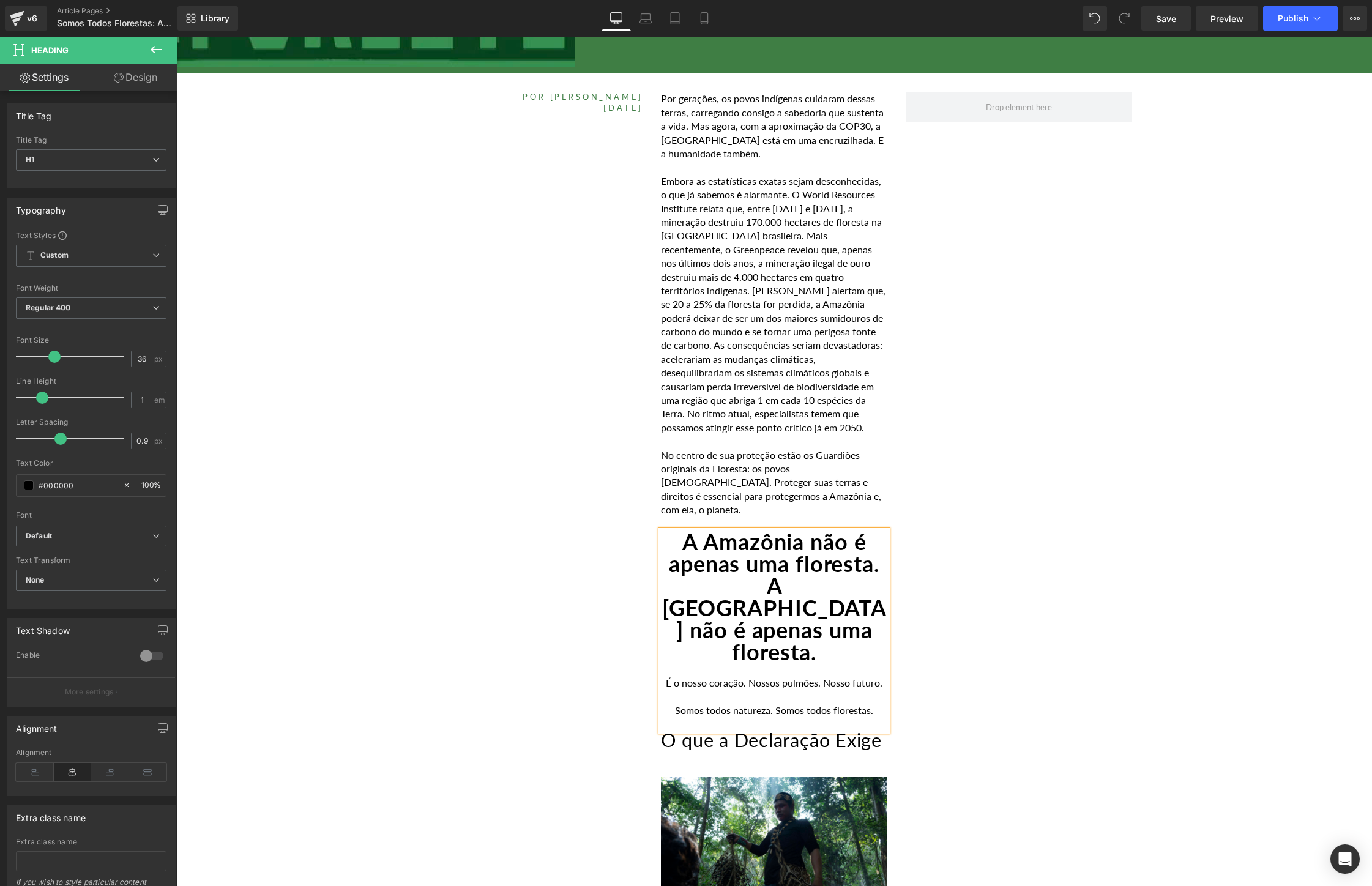
click at [817, 575] on h1 "A Amazônia não é apenas uma floresta. A [GEOGRAPHIC_DATA] não é apenas uma flor…" at bounding box center [774, 596] width 227 height 132
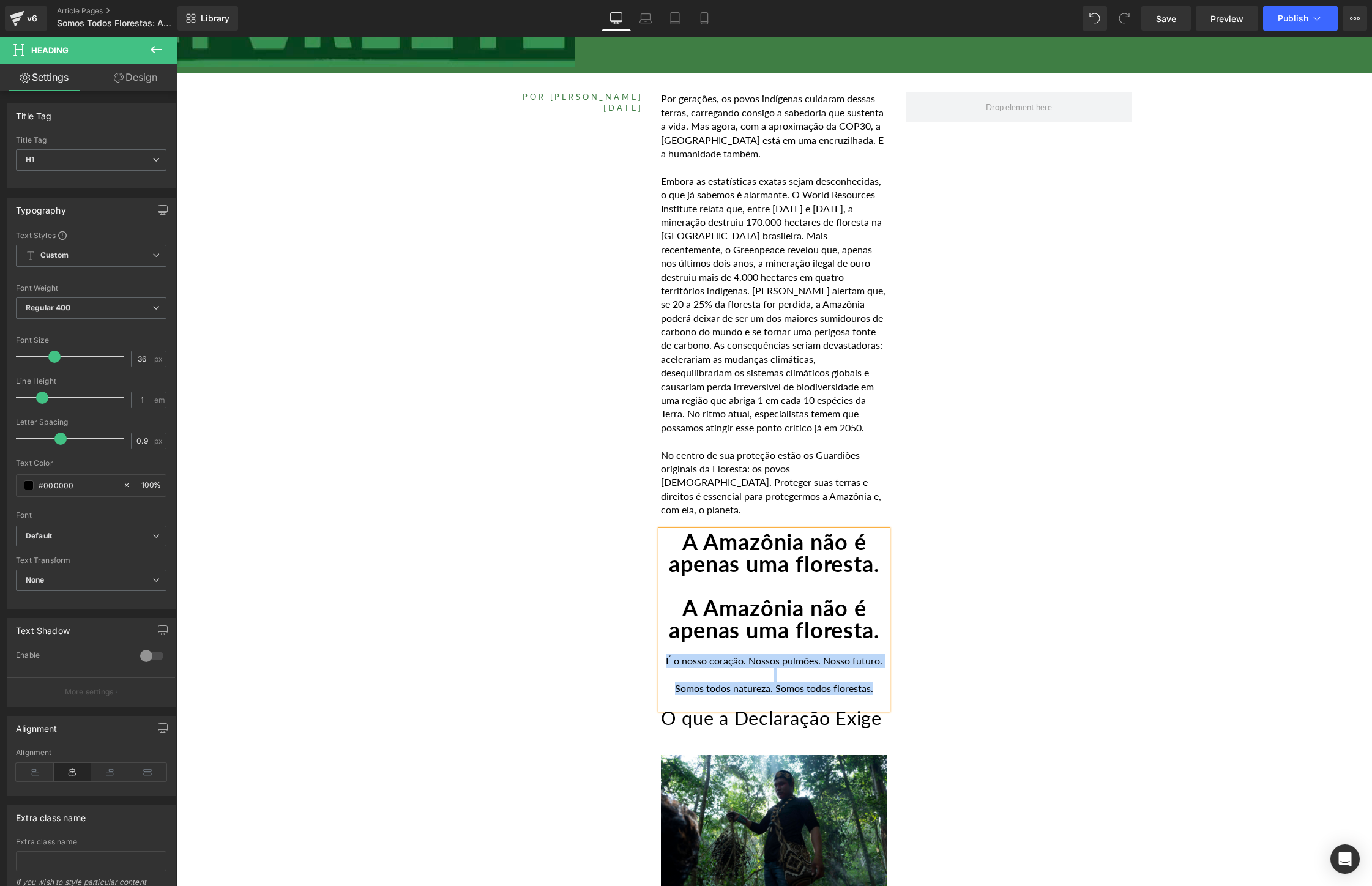
drag, startPoint x: 663, startPoint y: 692, endPoint x: 883, endPoint y: 723, distance: 222.2
click at [883, 709] on div "A Amazônia não é apenas uma floresta. A [GEOGRAPHIC_DATA] não é apenas uma flor…" at bounding box center [774, 620] width 227 height 179
copy div "É o nosso coração. Nossos pulmões. Nosso futuro. Somos todos natureza. Somos to…"
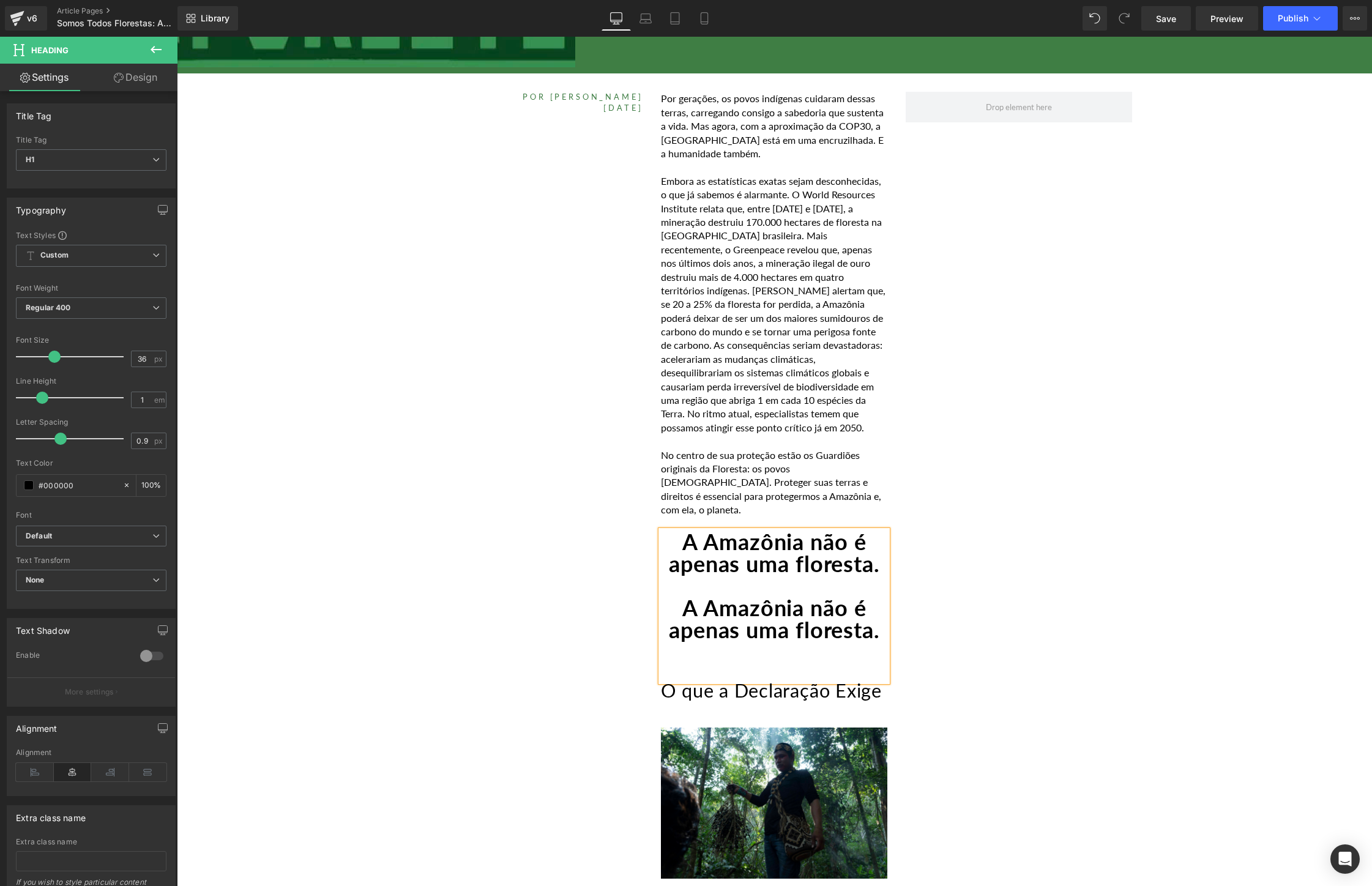
click at [842, 640] on h1 "A Amazônia não é apenas uma floresta." at bounding box center [774, 618] width 227 height 44
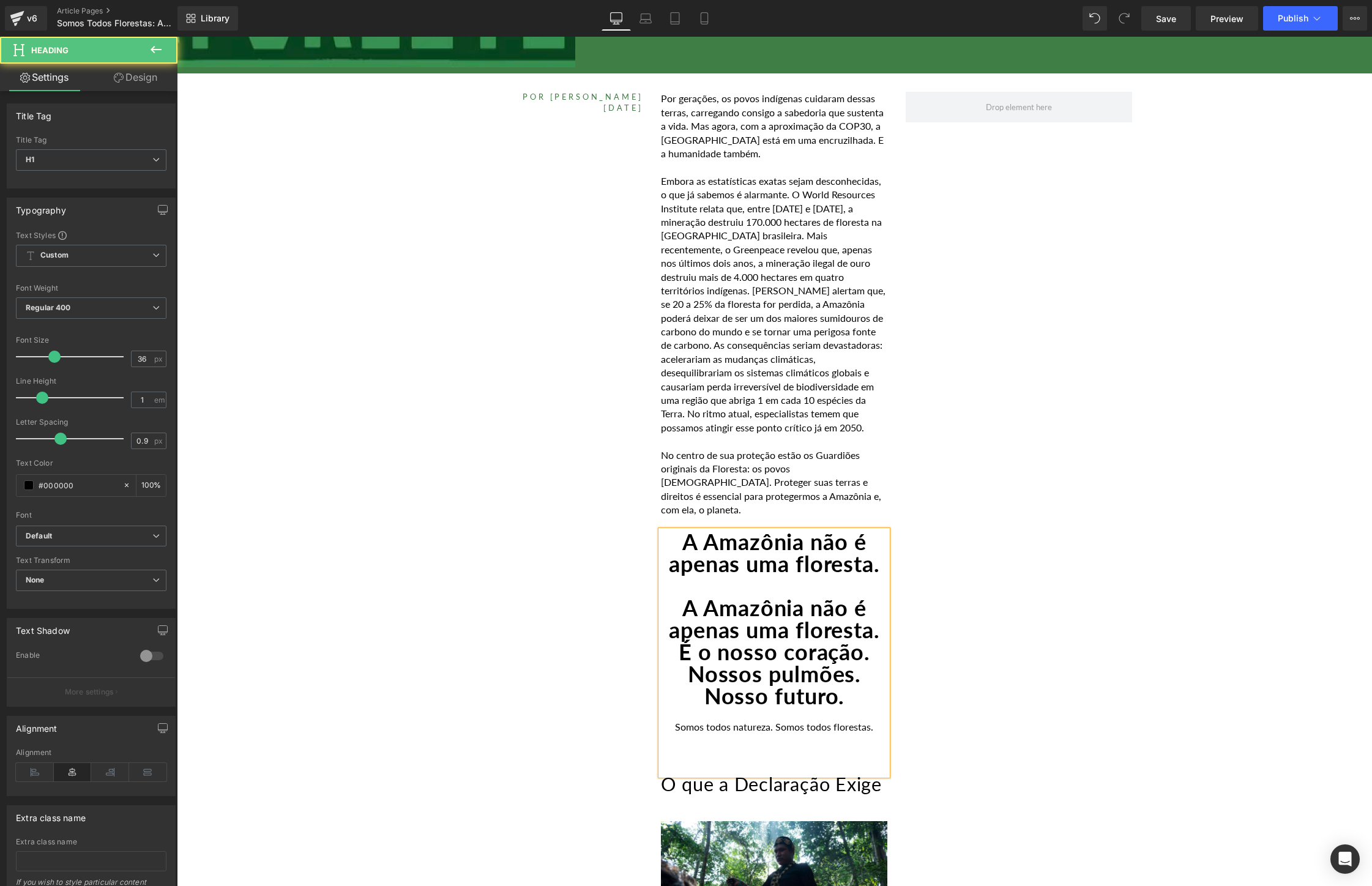
click at [769, 656] on h1 "A Amazônia não é apenas uma floresta. É o nosso coração. Nossos pulmões. Nosso …" at bounding box center [774, 651] width 227 height 110
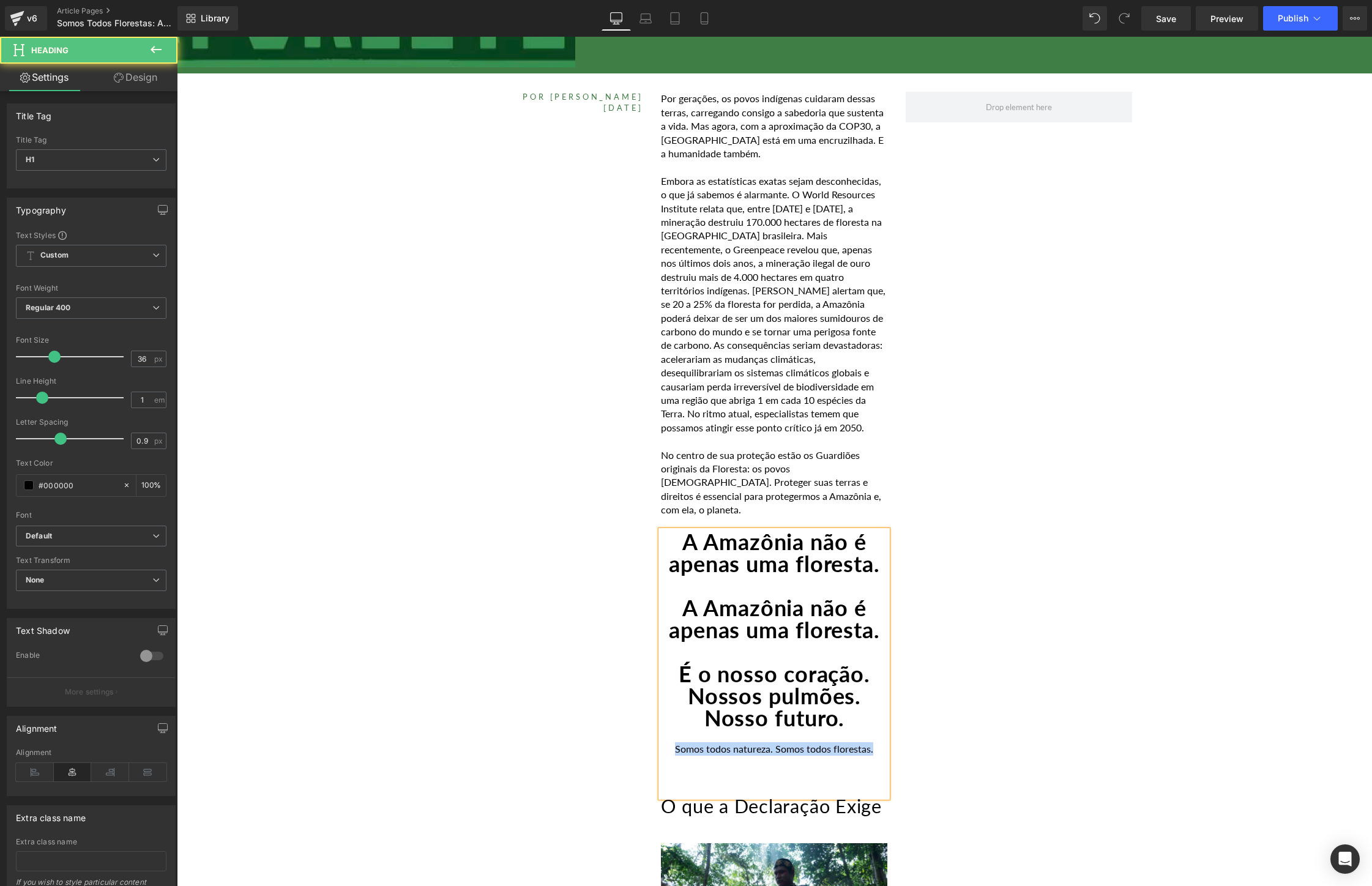
drag, startPoint x: 858, startPoint y: 781, endPoint x: 672, endPoint y: 778, distance: 186.0
click at [672, 755] on div "Somos todos natureza. Somos todos florestas." at bounding box center [774, 749] width 227 height 13
copy div "Somos todos natureza. Somos todos florestas."
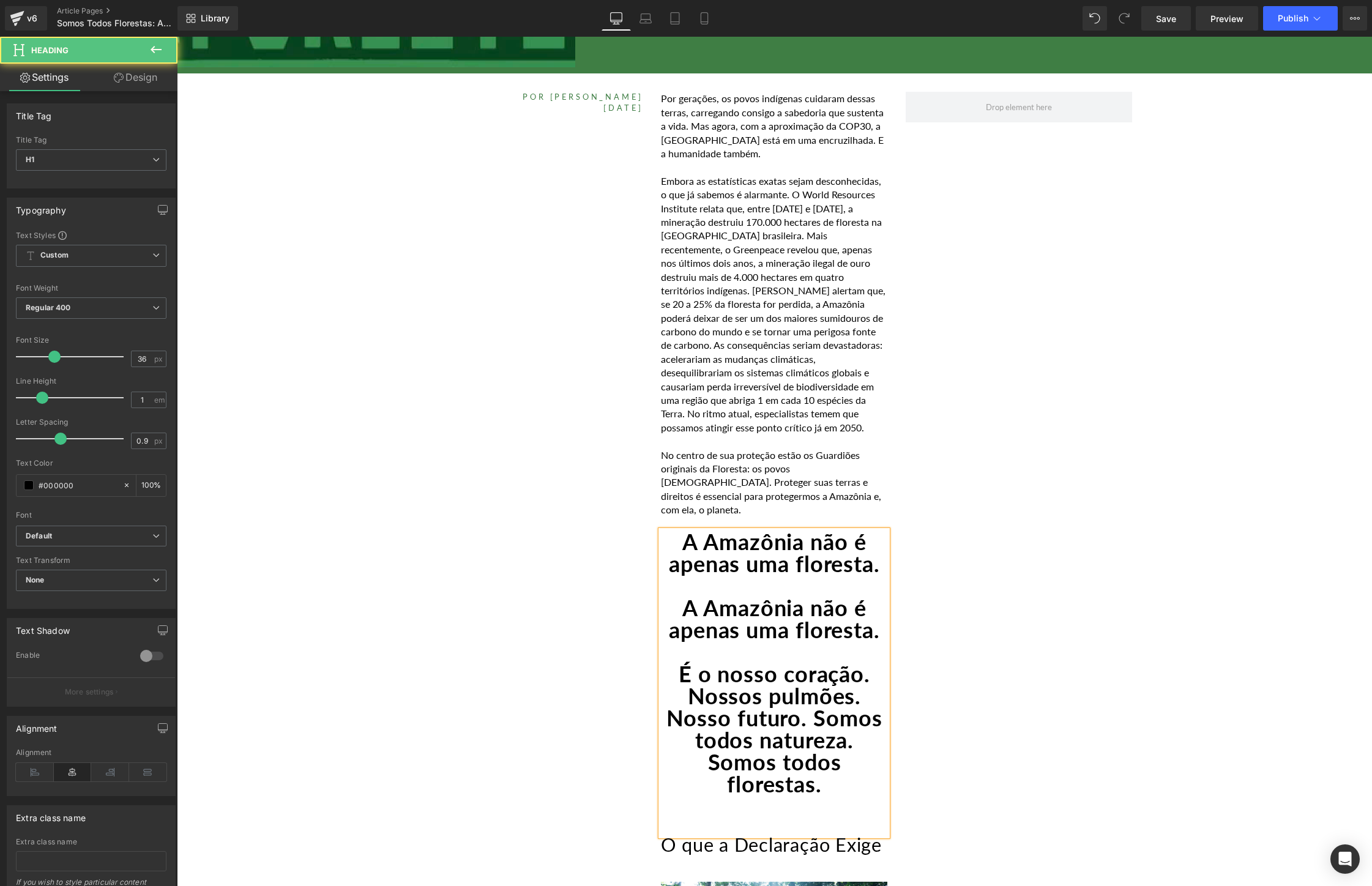
click at [860, 746] on h1 "É o nosso coração. Nossos pulmões. Nosso futuro. Somos todos natureza. Somos to…" at bounding box center [774, 728] width 227 height 132
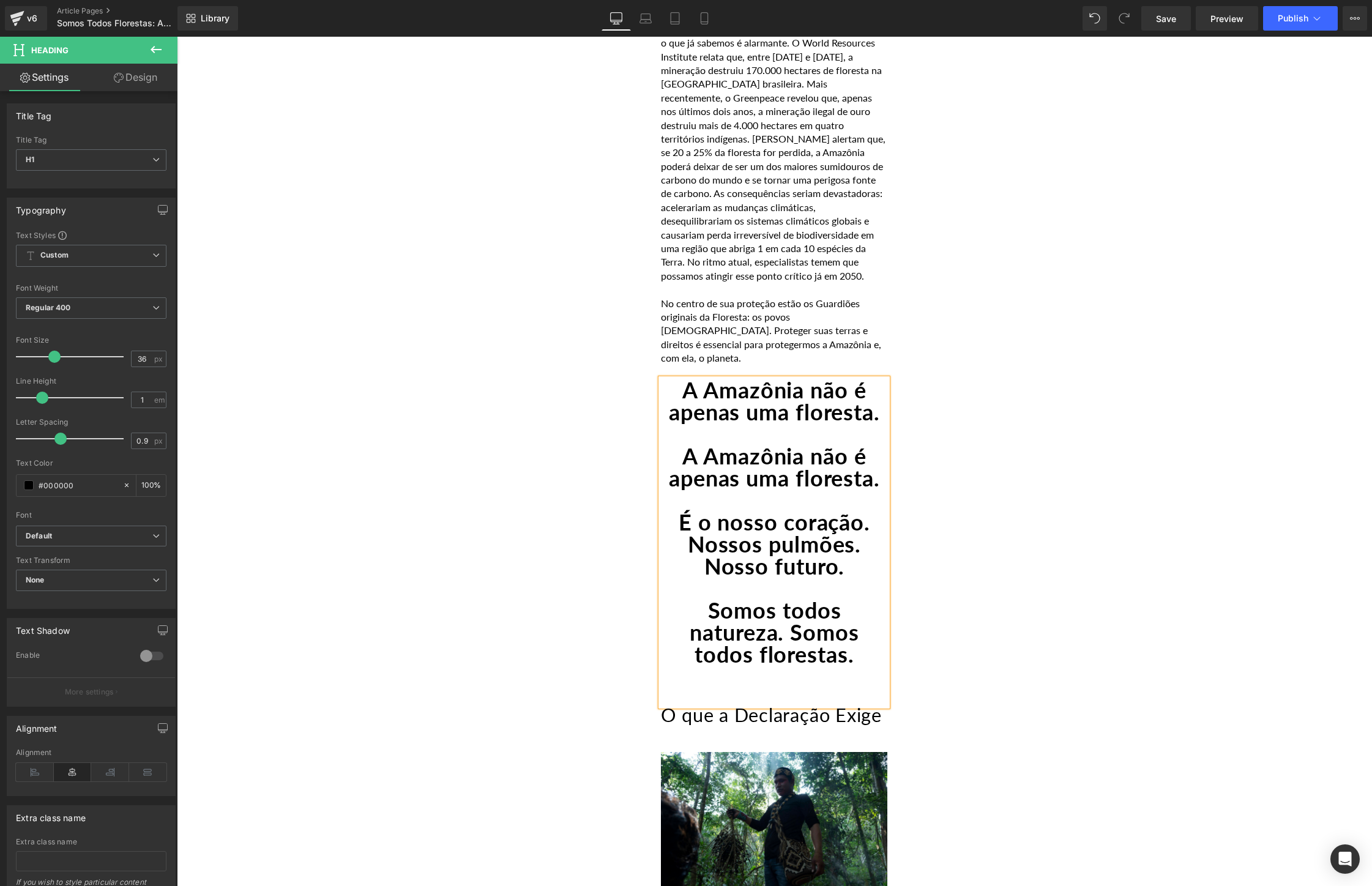
scroll to position [643, 0]
click at [765, 690] on div at bounding box center [774, 684] width 227 height 13
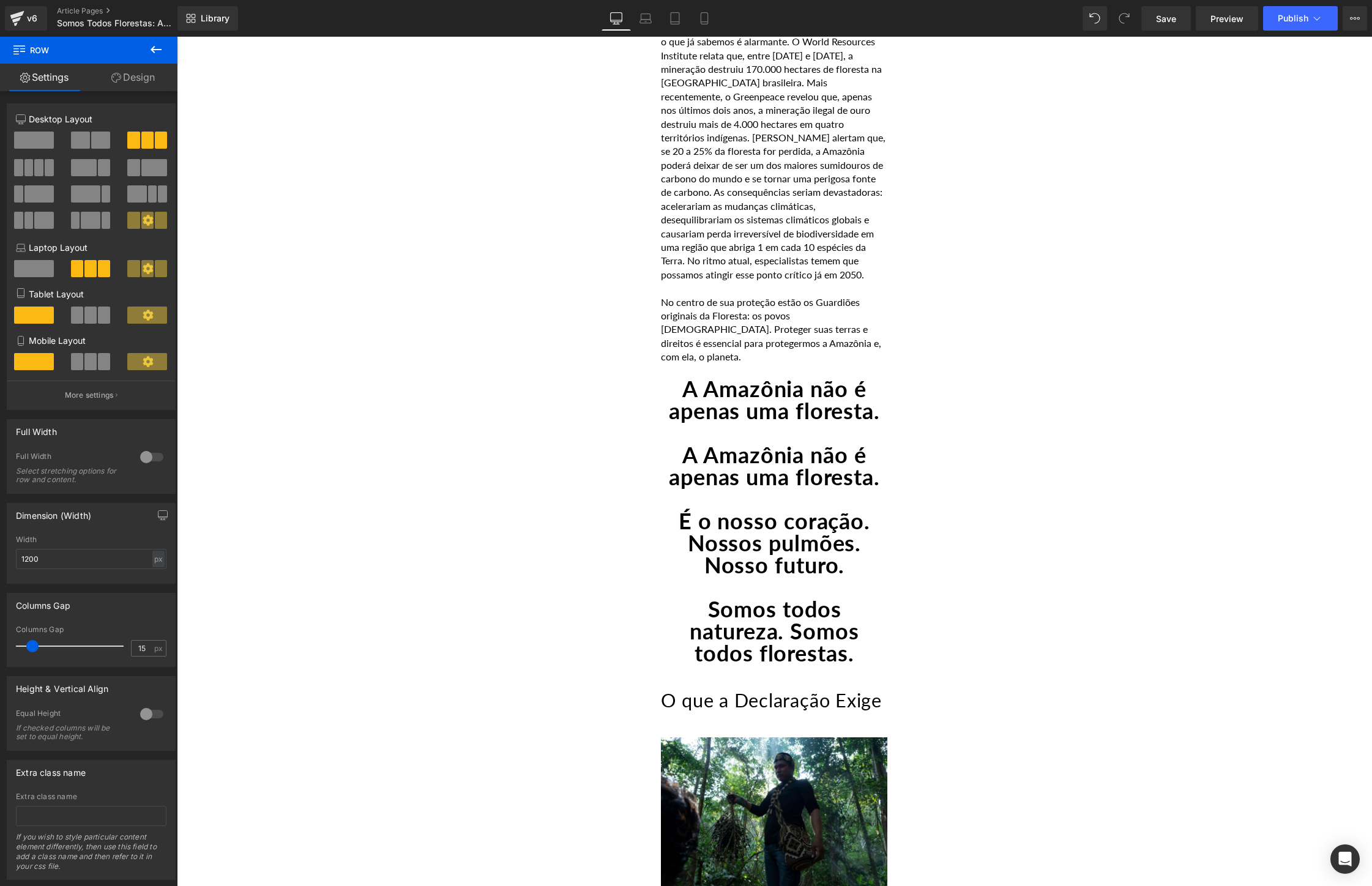
click at [789, 458] on h1 "A Amazônia não é apenas uma floresta." at bounding box center [774, 466] width 227 height 44
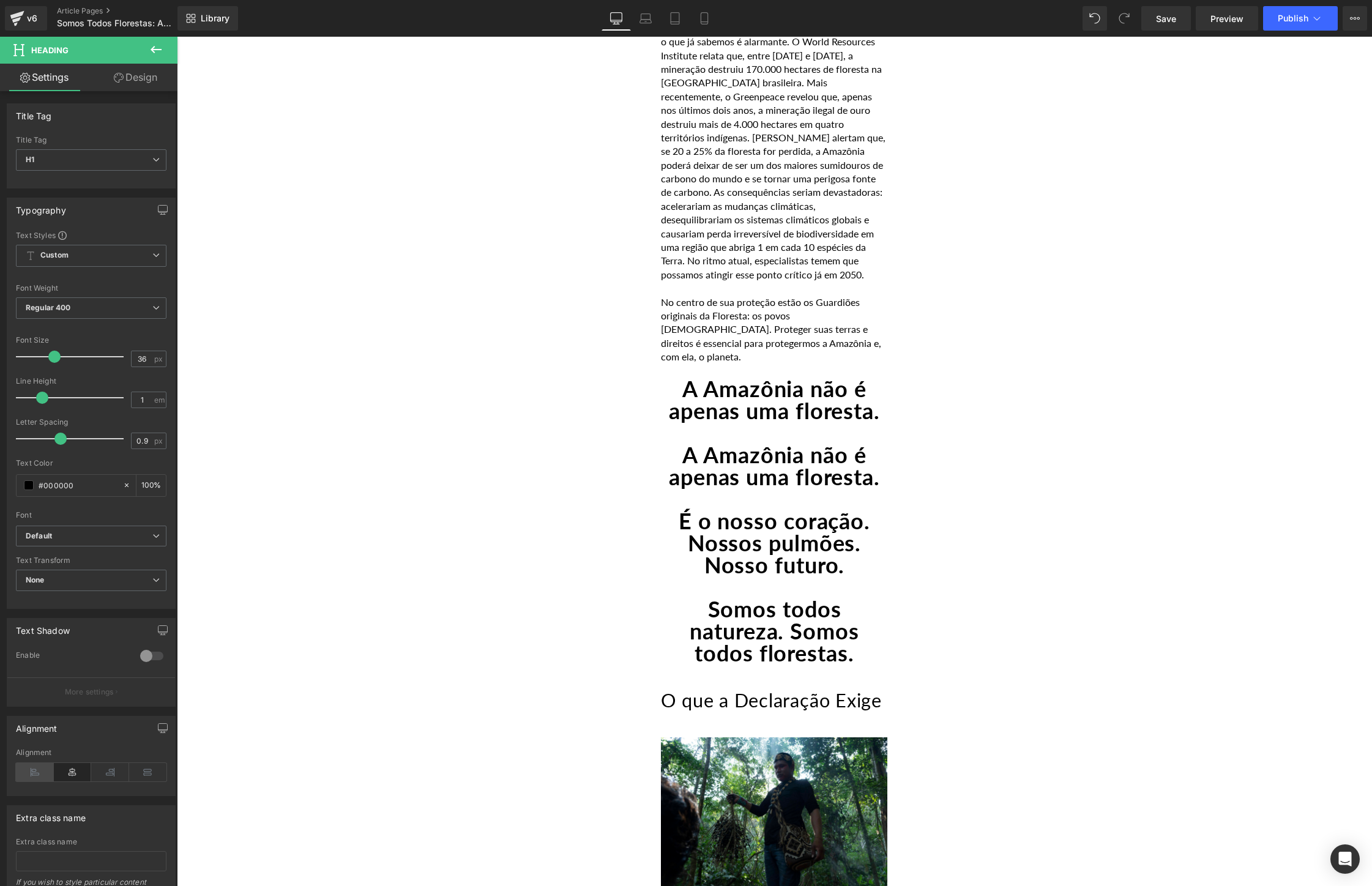
click at [28, 768] on icon at bounding box center [35, 772] width 38 height 18
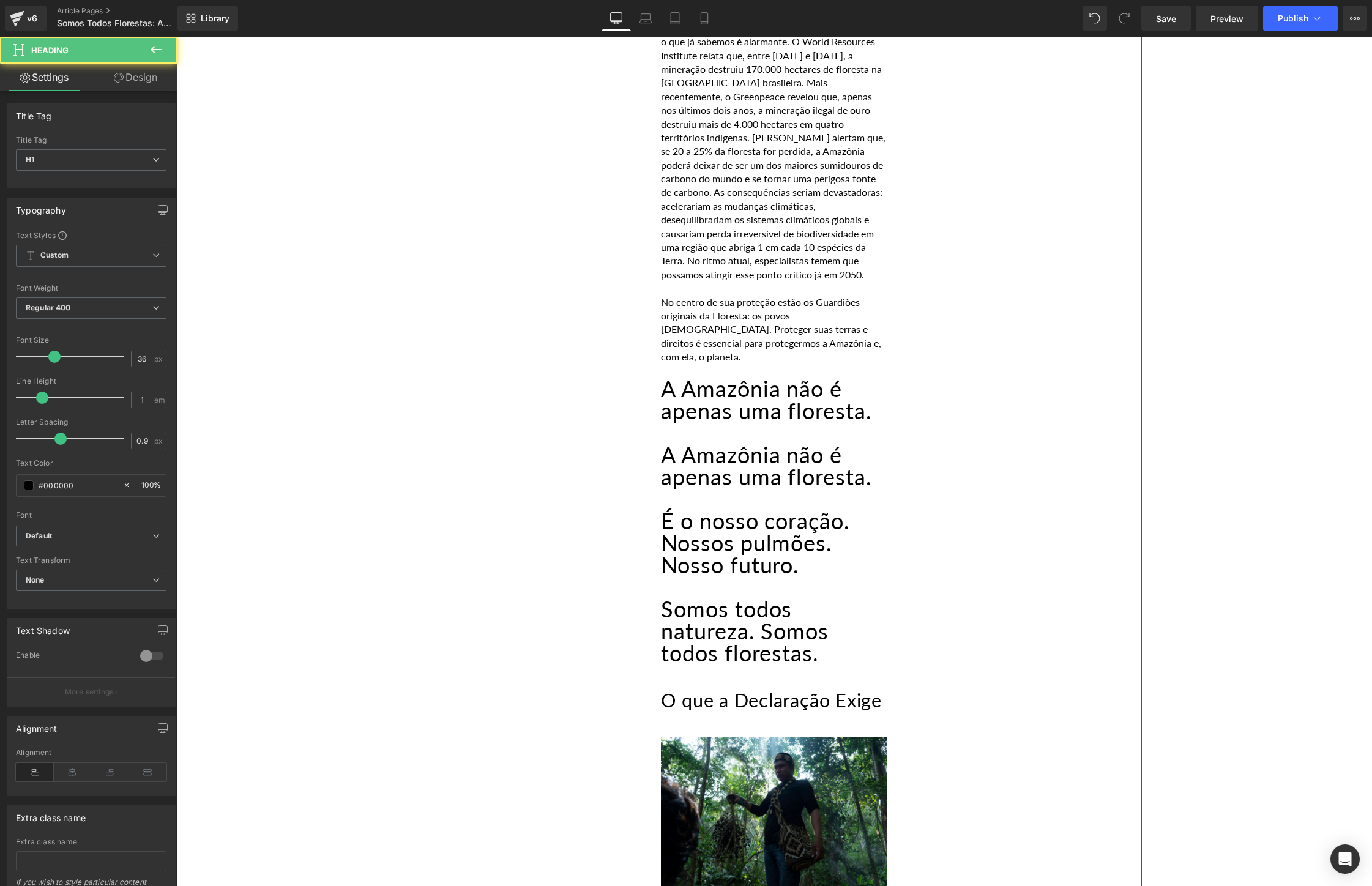
drag, startPoint x: 844, startPoint y: 637, endPoint x: 597, endPoint y: 373, distance: 361.5
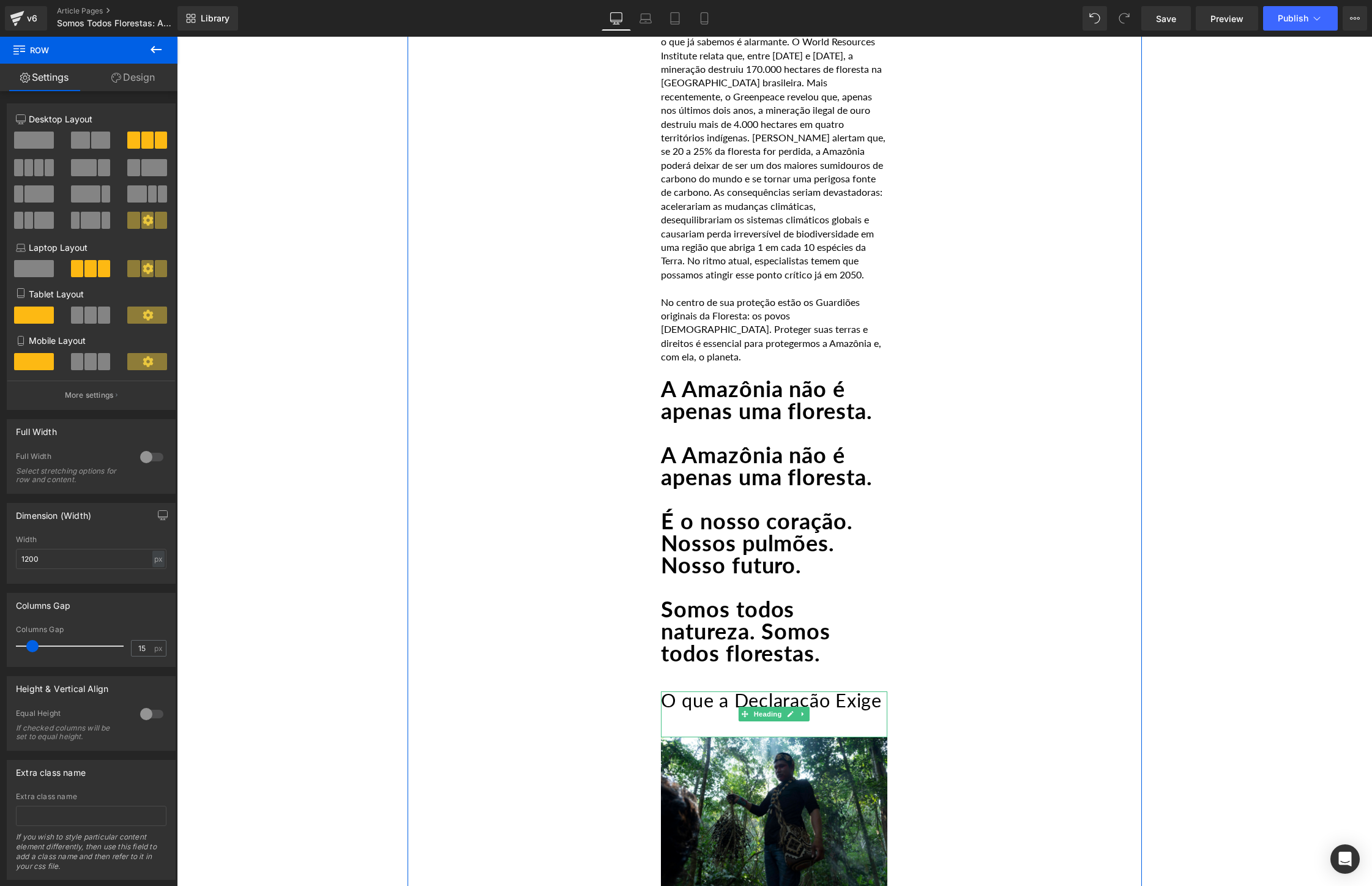
click at [713, 710] on h2 "O que a Declaração Exige" at bounding box center [774, 700] width 227 height 19
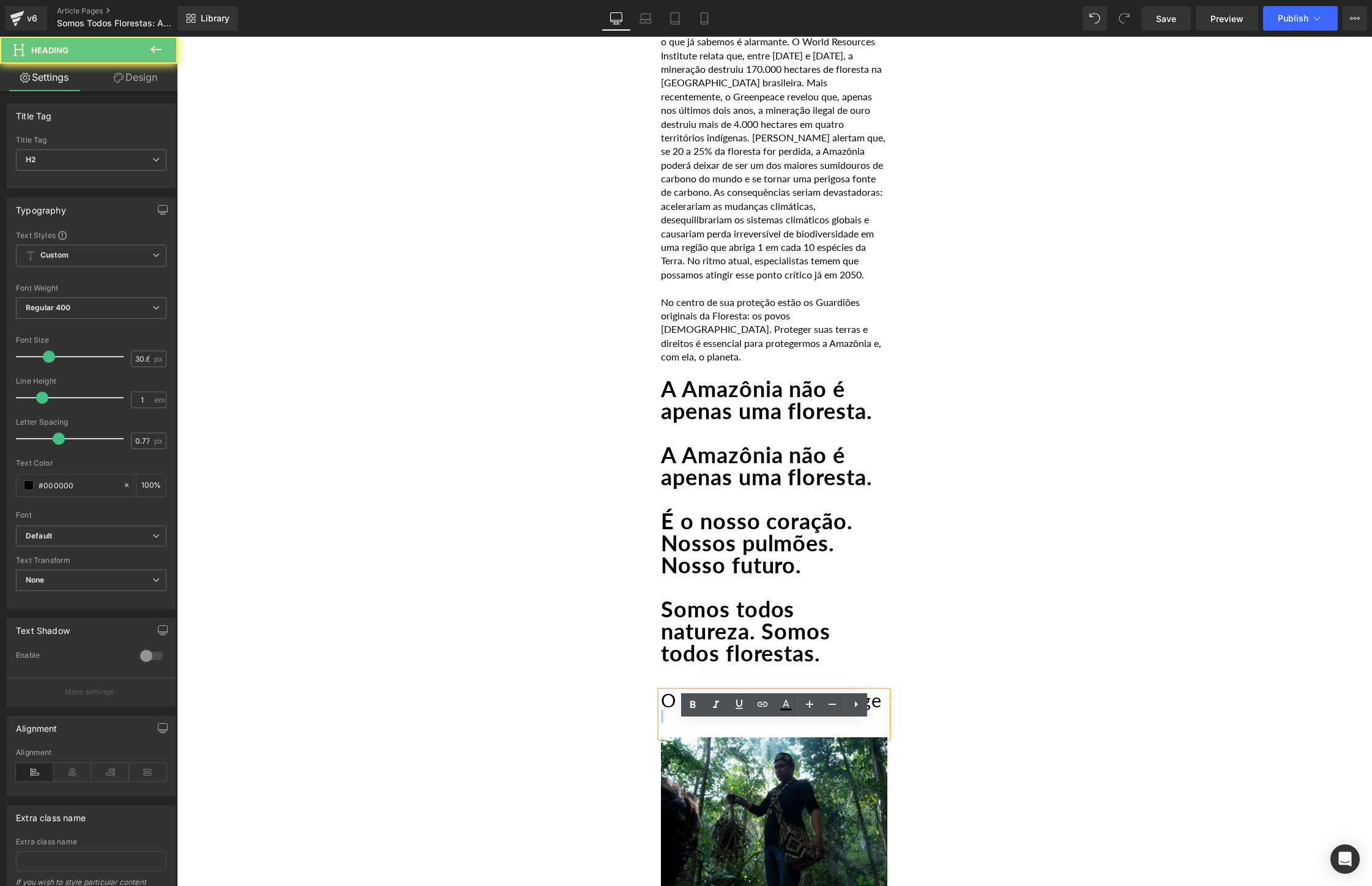
click at [713, 710] on h2 "O que a Declaração Exige" at bounding box center [774, 700] width 227 height 19
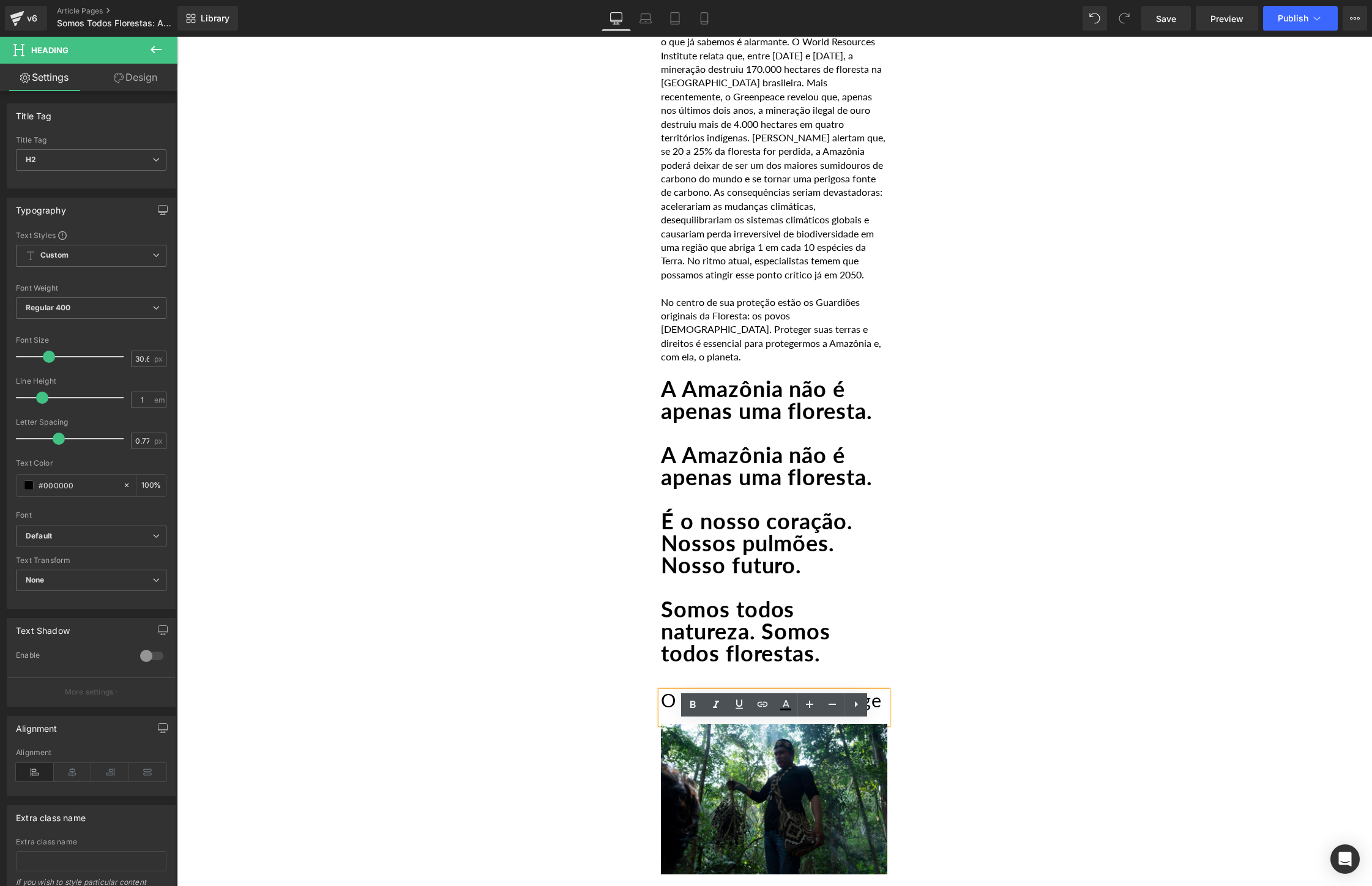
click at [717, 710] on h2 "O que a Declaração Exige" at bounding box center [774, 700] width 227 height 19
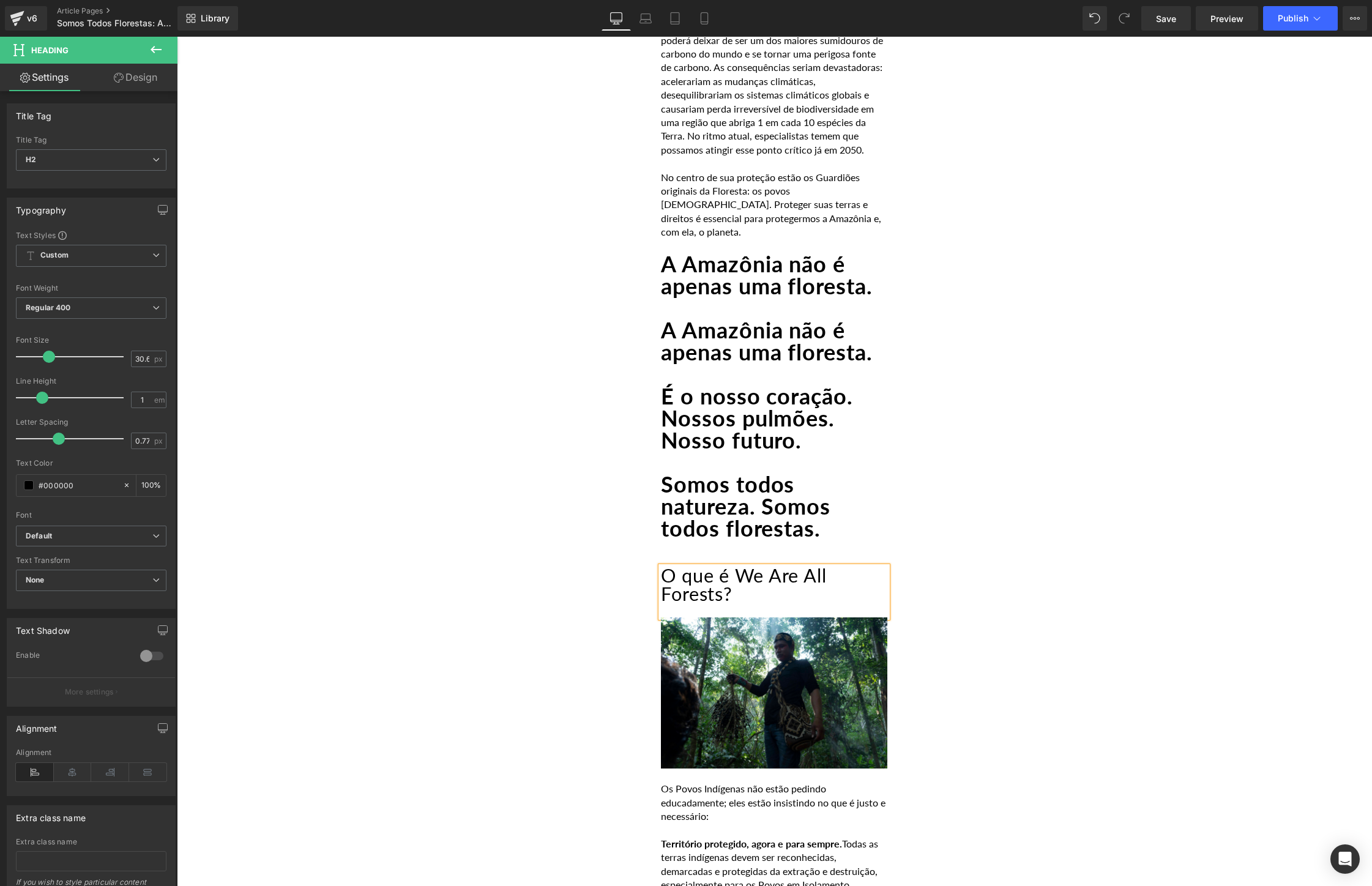
scroll to position [1176, 0]
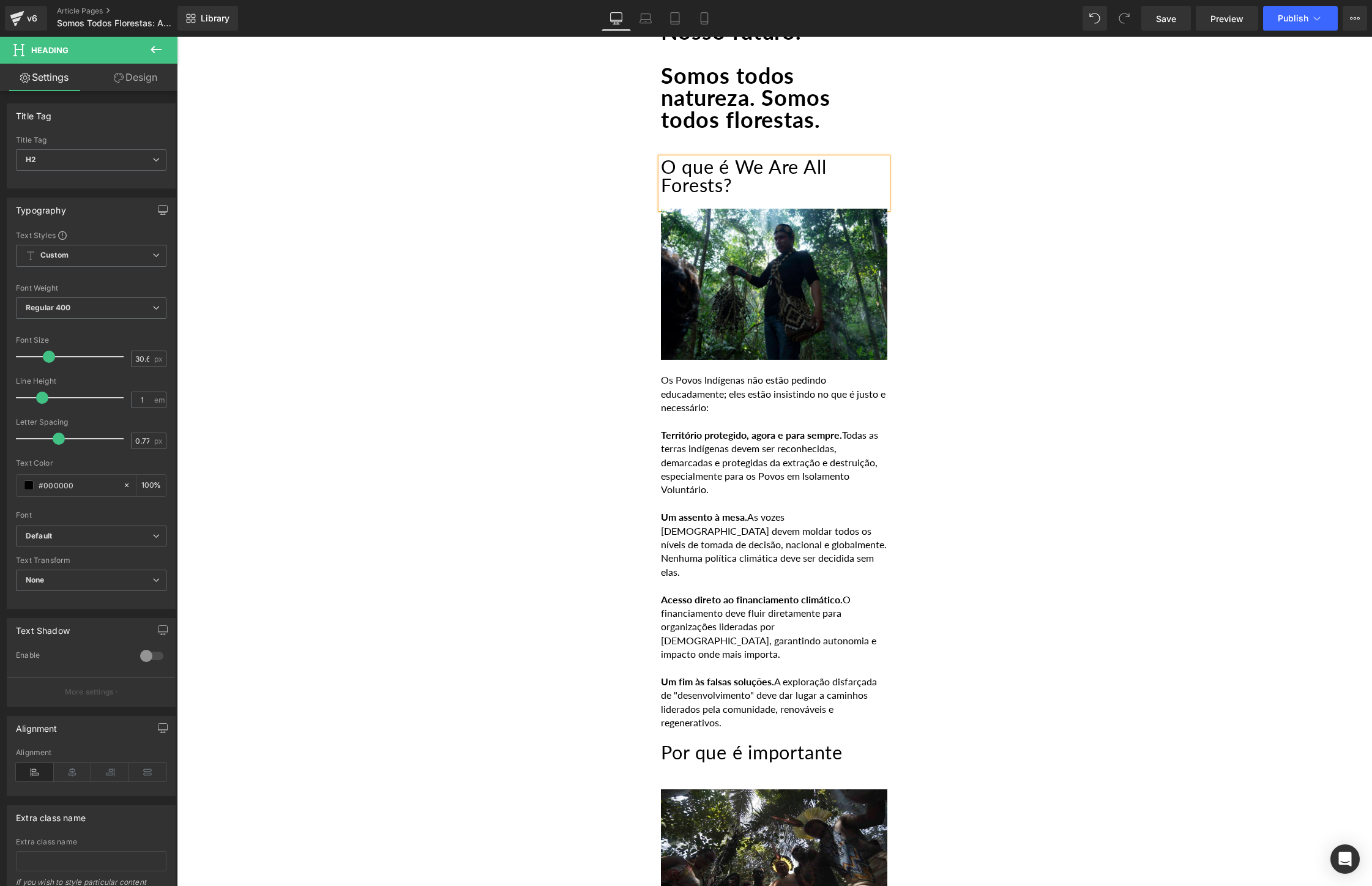
click at [731, 522] on strong "Um assento à mesa." at bounding box center [704, 516] width 87 height 12
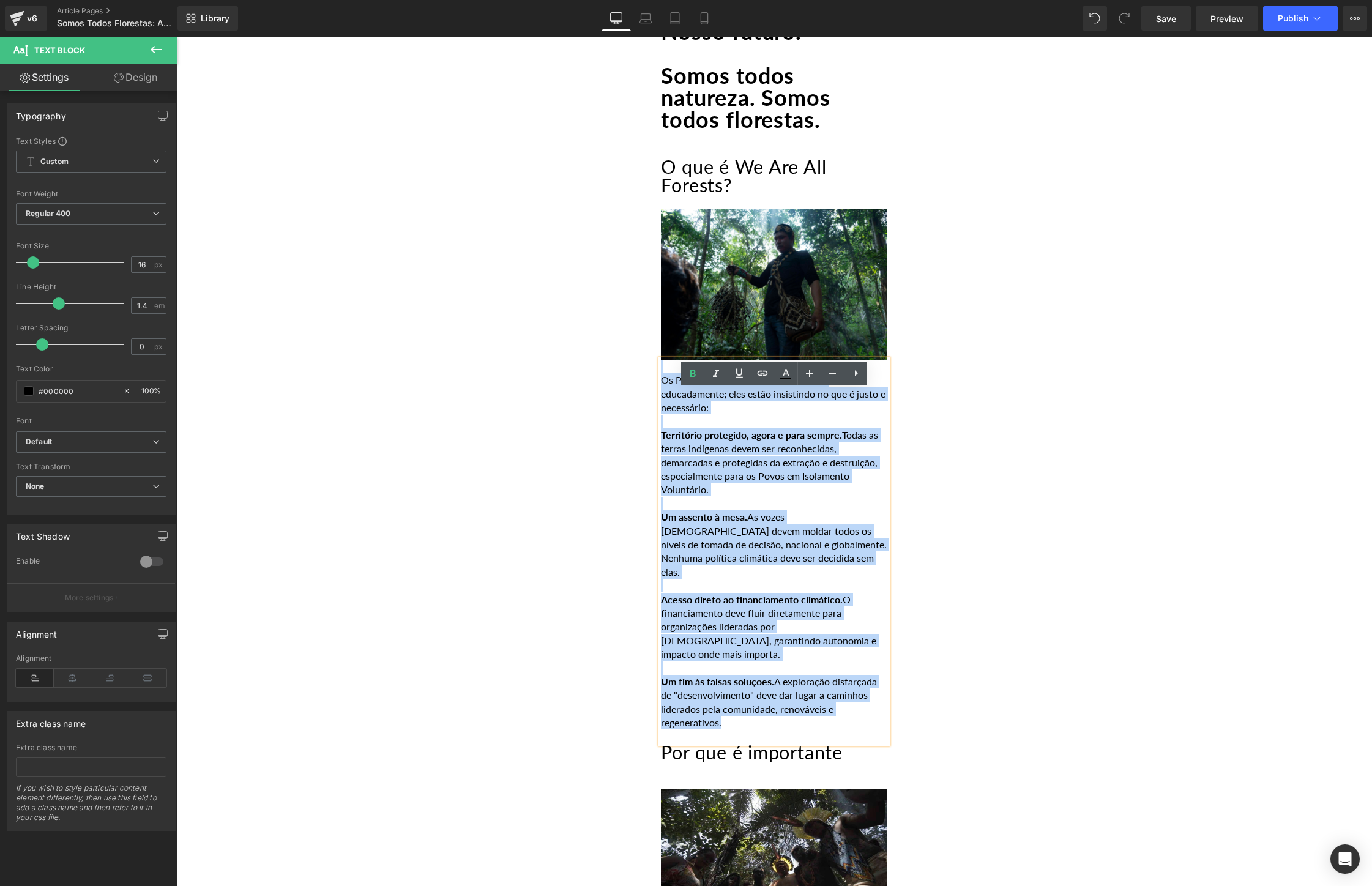
drag, startPoint x: 759, startPoint y: 731, endPoint x: 632, endPoint y: 374, distance: 378.9
click at [632, 374] on div "POR [PERSON_NAME] [DATE] Heading Por gerações, os povos [DEMOGRAPHIC_DATA] cuid…" at bounding box center [774, 887] width 734 height 3001
paste div
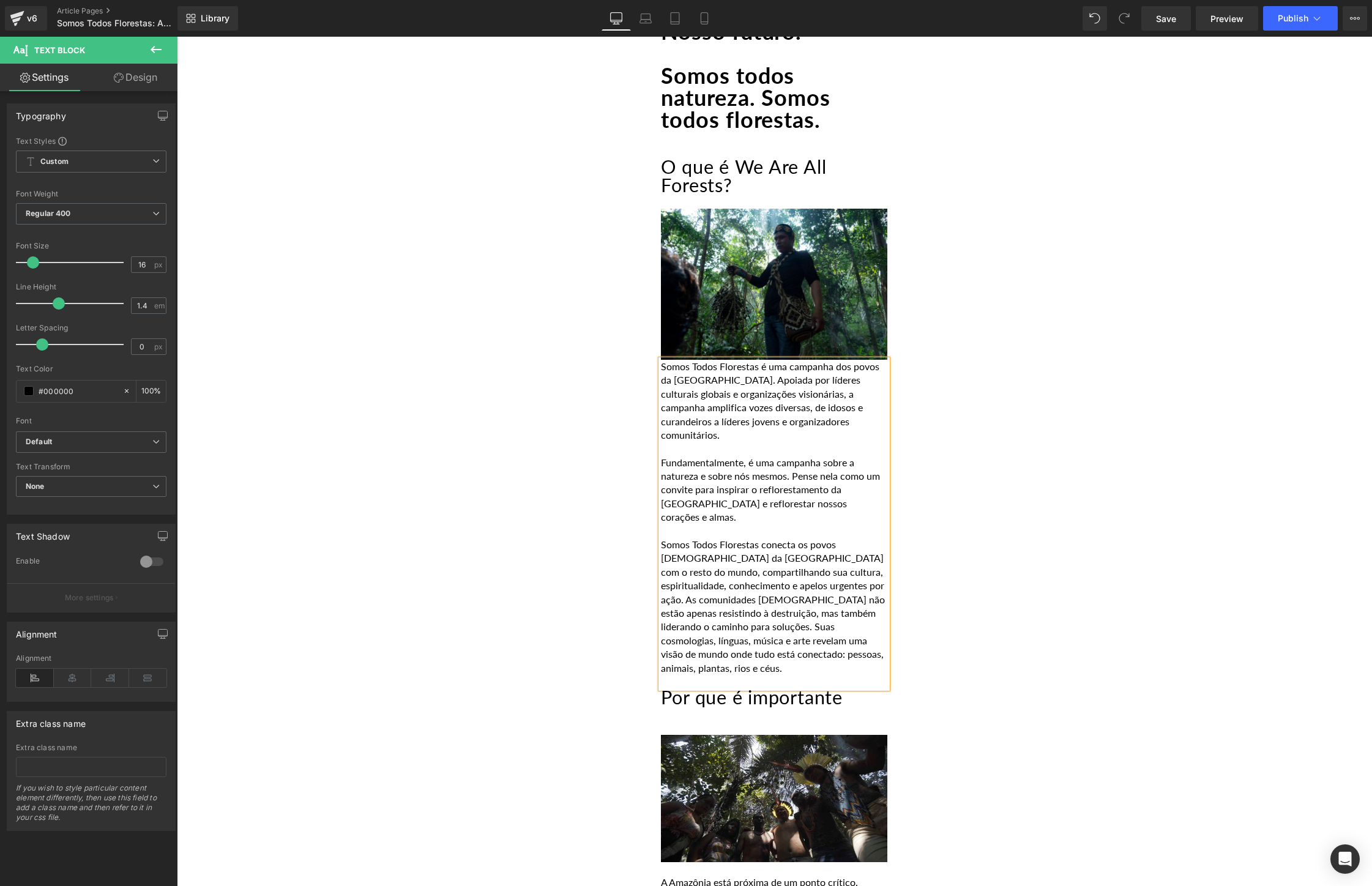
click at [665, 399] on p "Somos Todos Florestas é uma campanha dos povos da [GEOGRAPHIC_DATA]. Apoiada po…" at bounding box center [774, 400] width 227 height 82
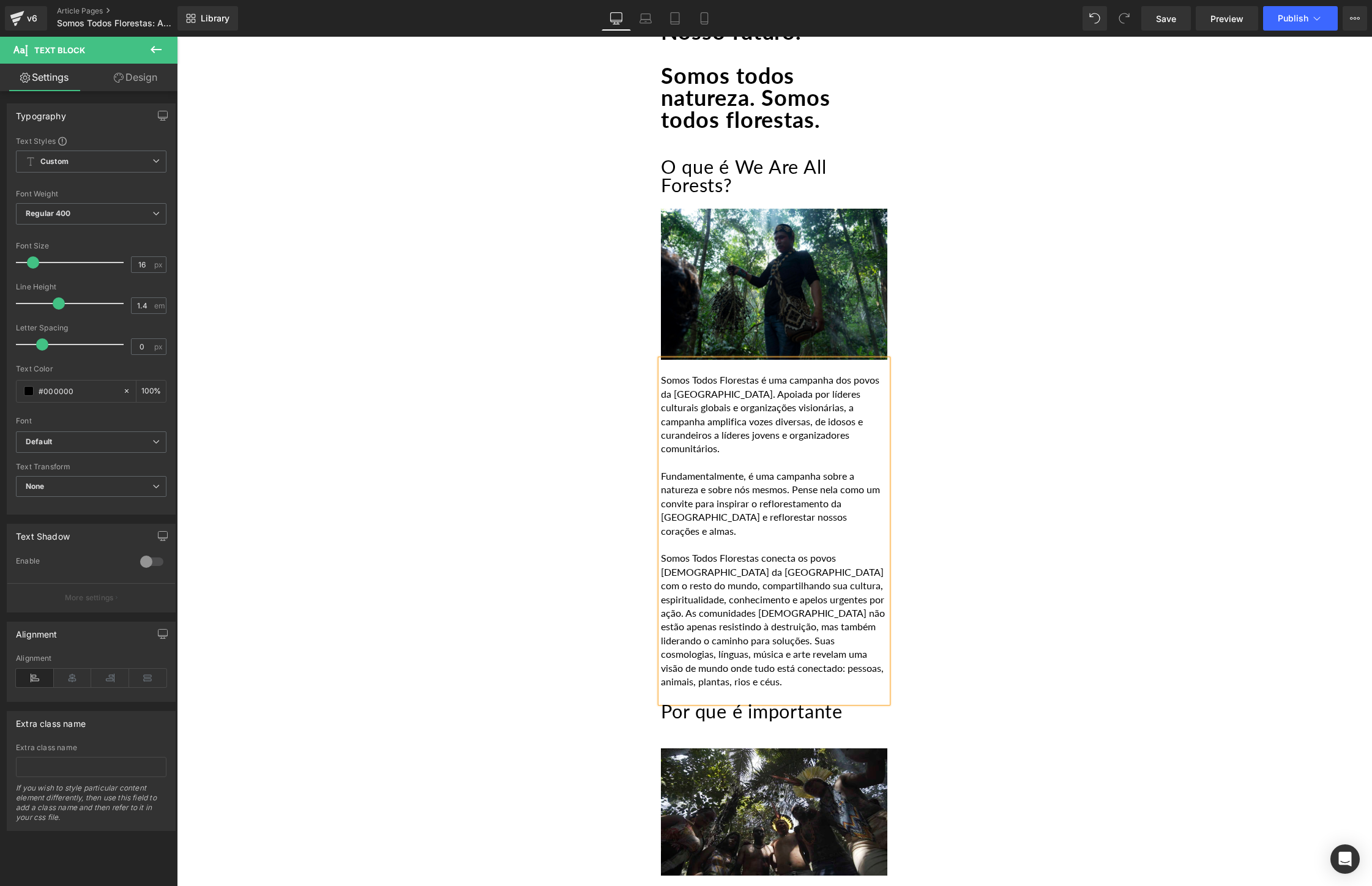
click at [1335, 389] on div "Image Objetivo 13: Ação Climática Heading Somos Todos Florestas: Ao Lado da Ama…" at bounding box center [774, 765] width 1195 height 3599
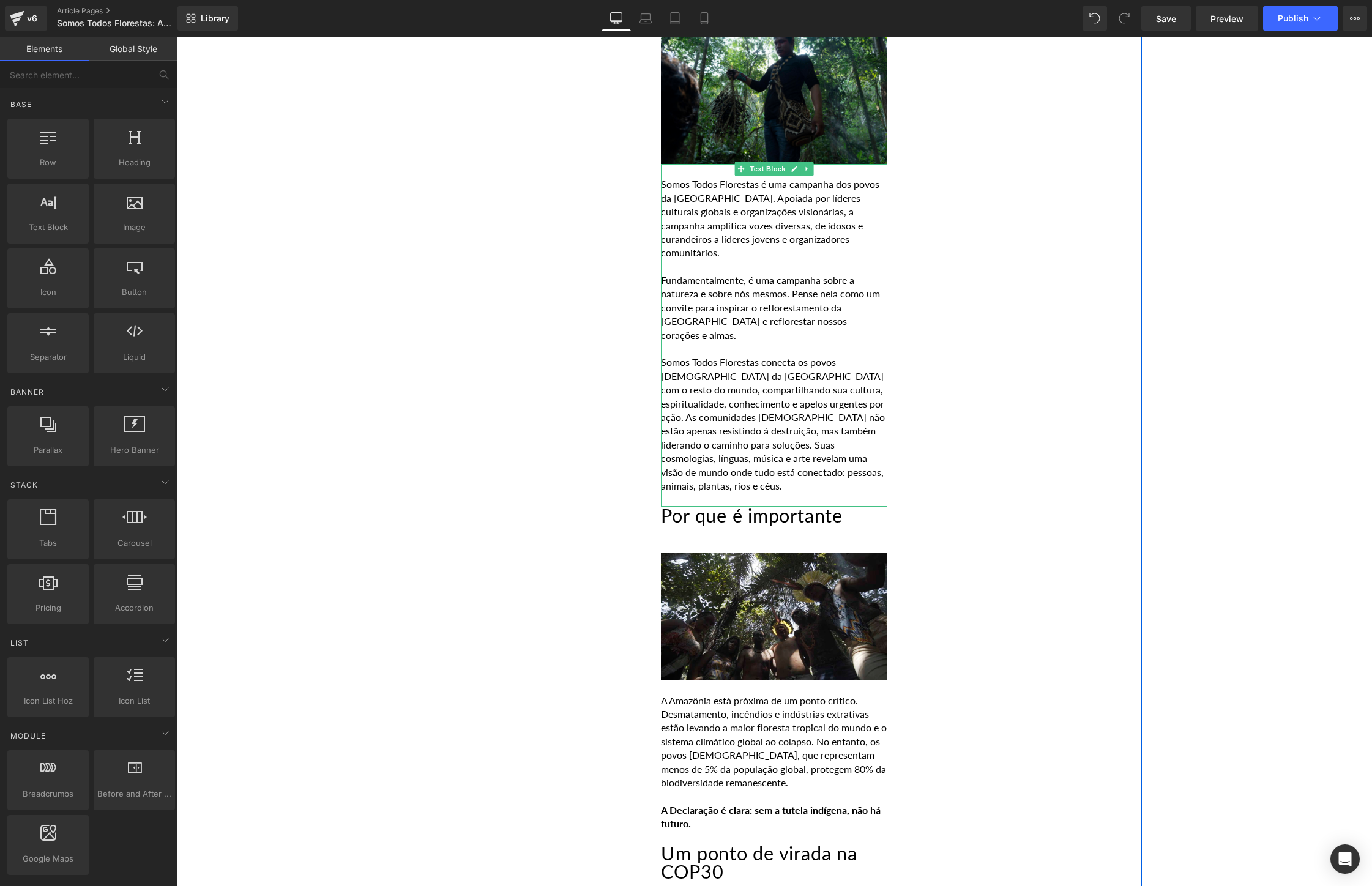
scroll to position [1379, 0]
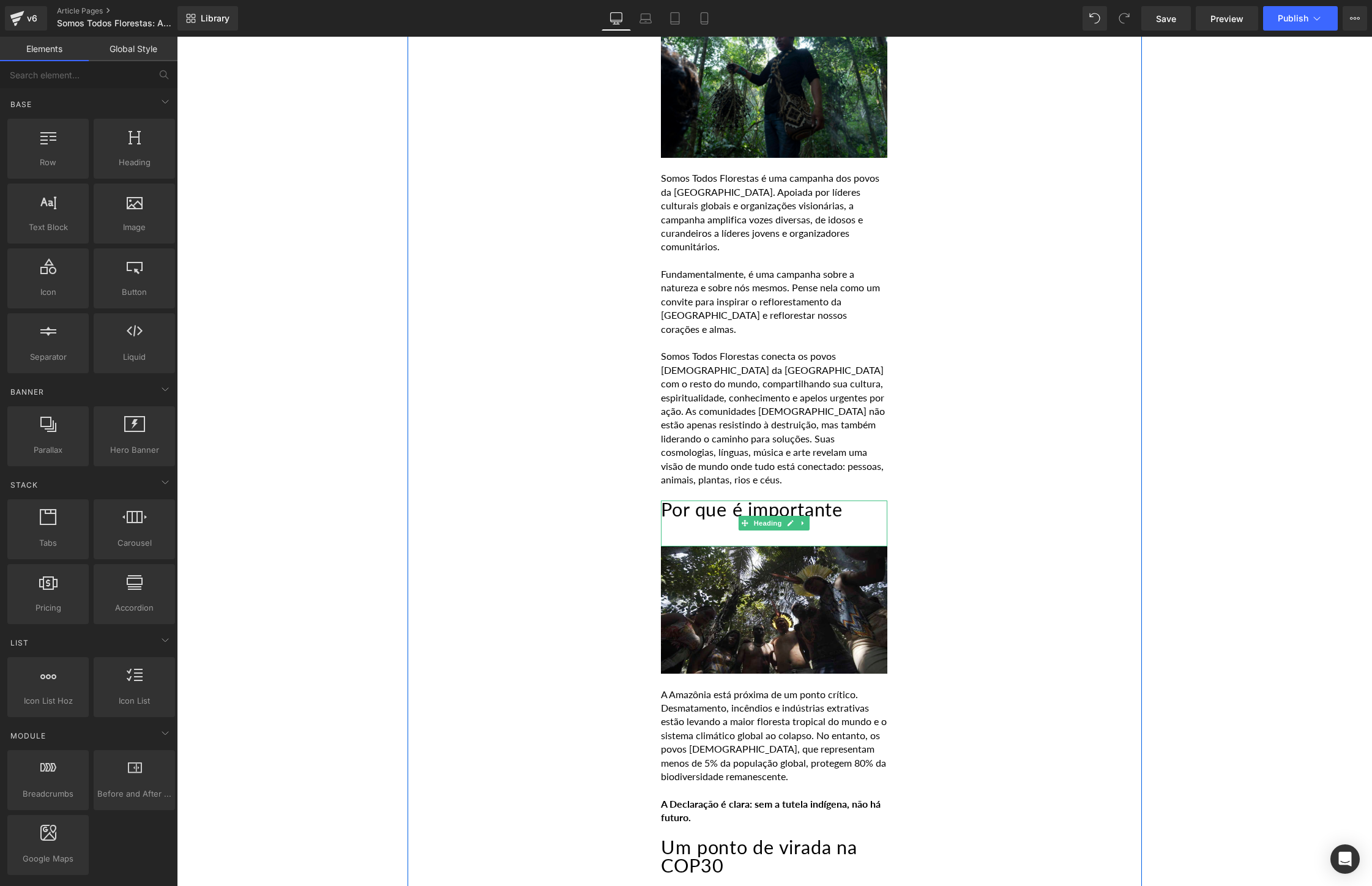
click at [829, 510] on h2 "Por que é importante" at bounding box center [774, 510] width 227 height 19
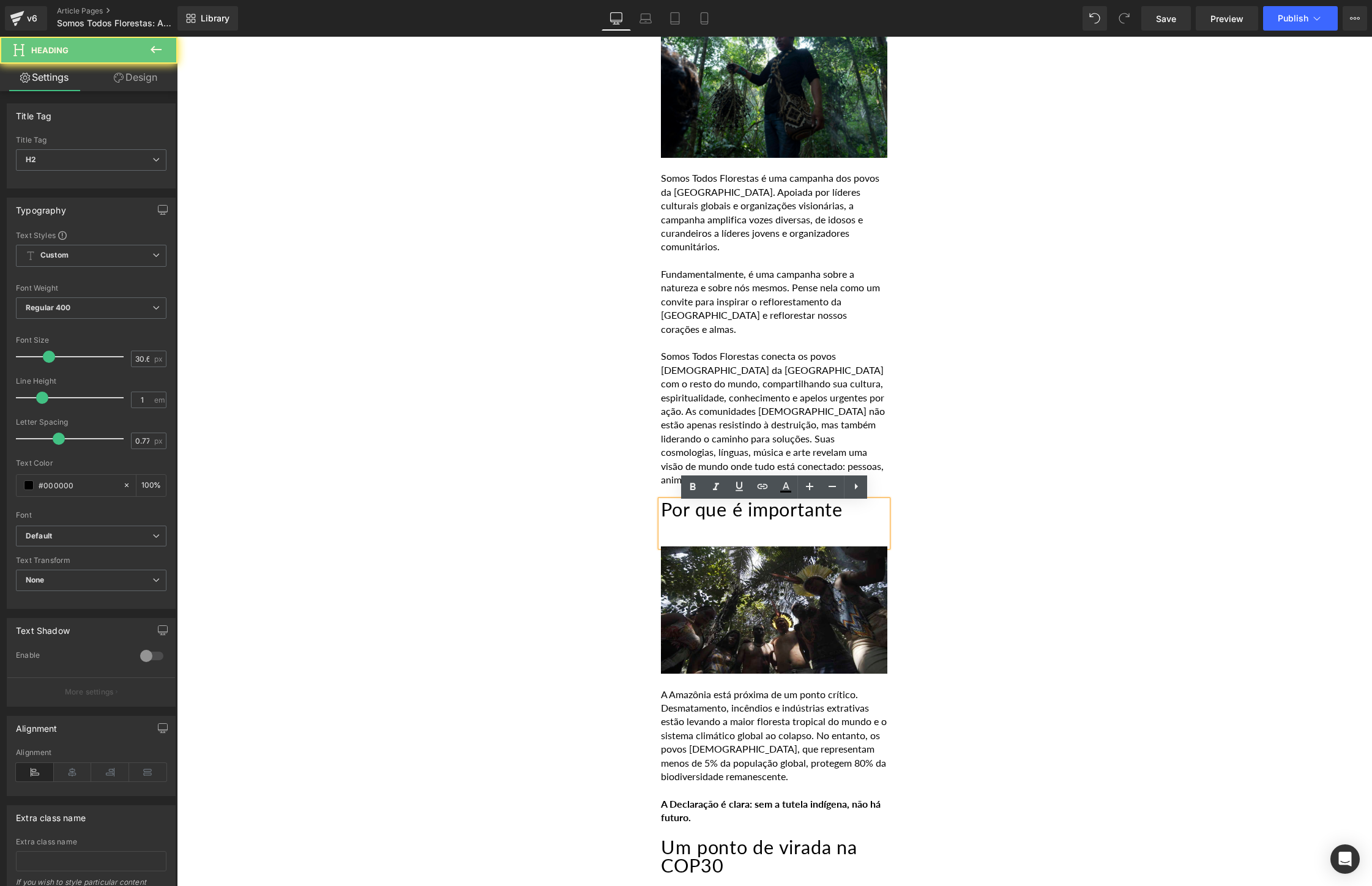
click at [829, 510] on h2 "Por que é importante" at bounding box center [774, 510] width 227 height 19
click at [863, 510] on h2 "Por que é importante" at bounding box center [774, 510] width 227 height 19
drag, startPoint x: 863, startPoint y: 510, endPoint x: 673, endPoint y: 510, distance: 190.0
click at [673, 510] on h2 "Por que é importante" at bounding box center [774, 510] width 227 height 19
paste div
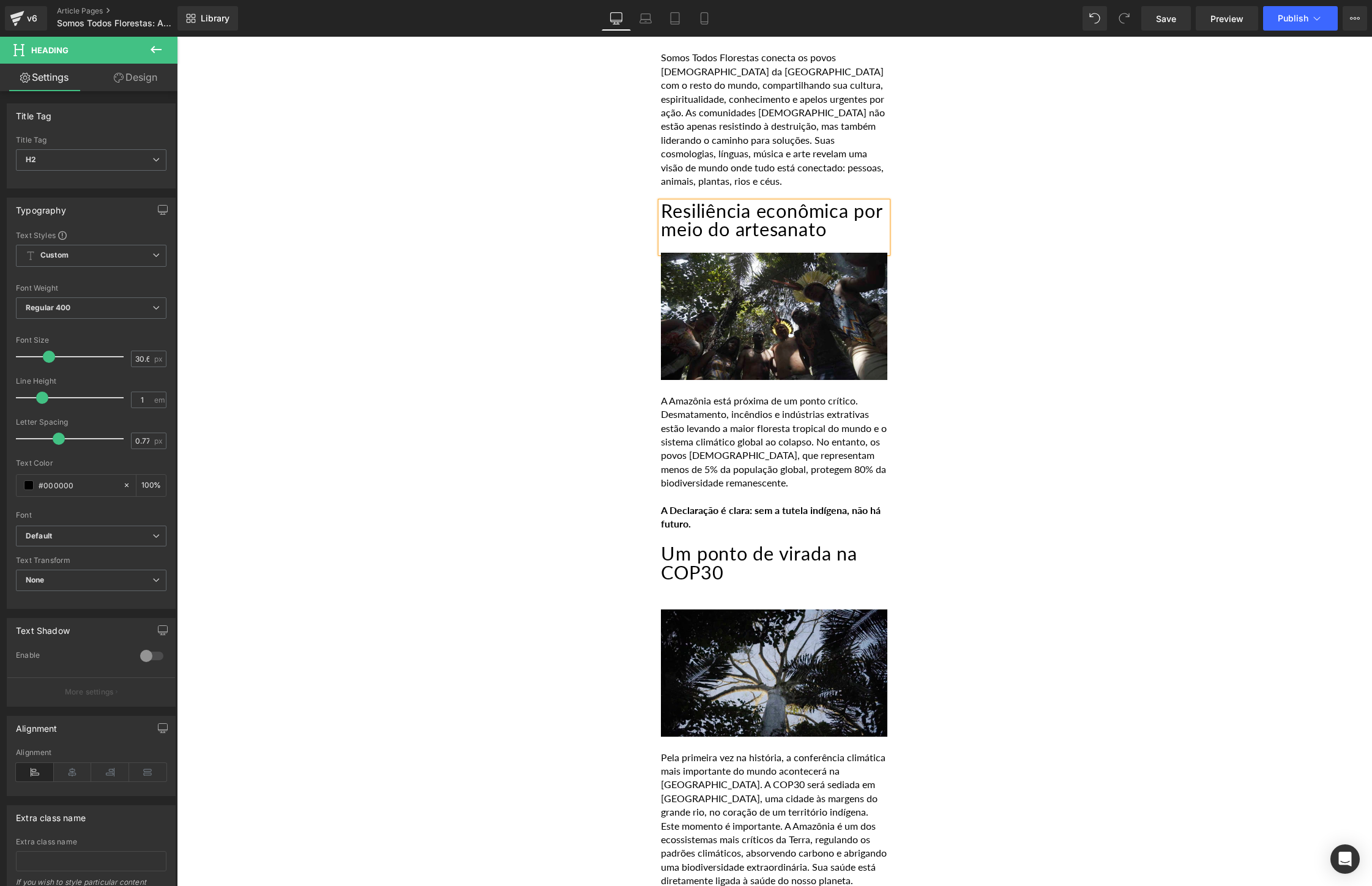
scroll to position [1716, 0]
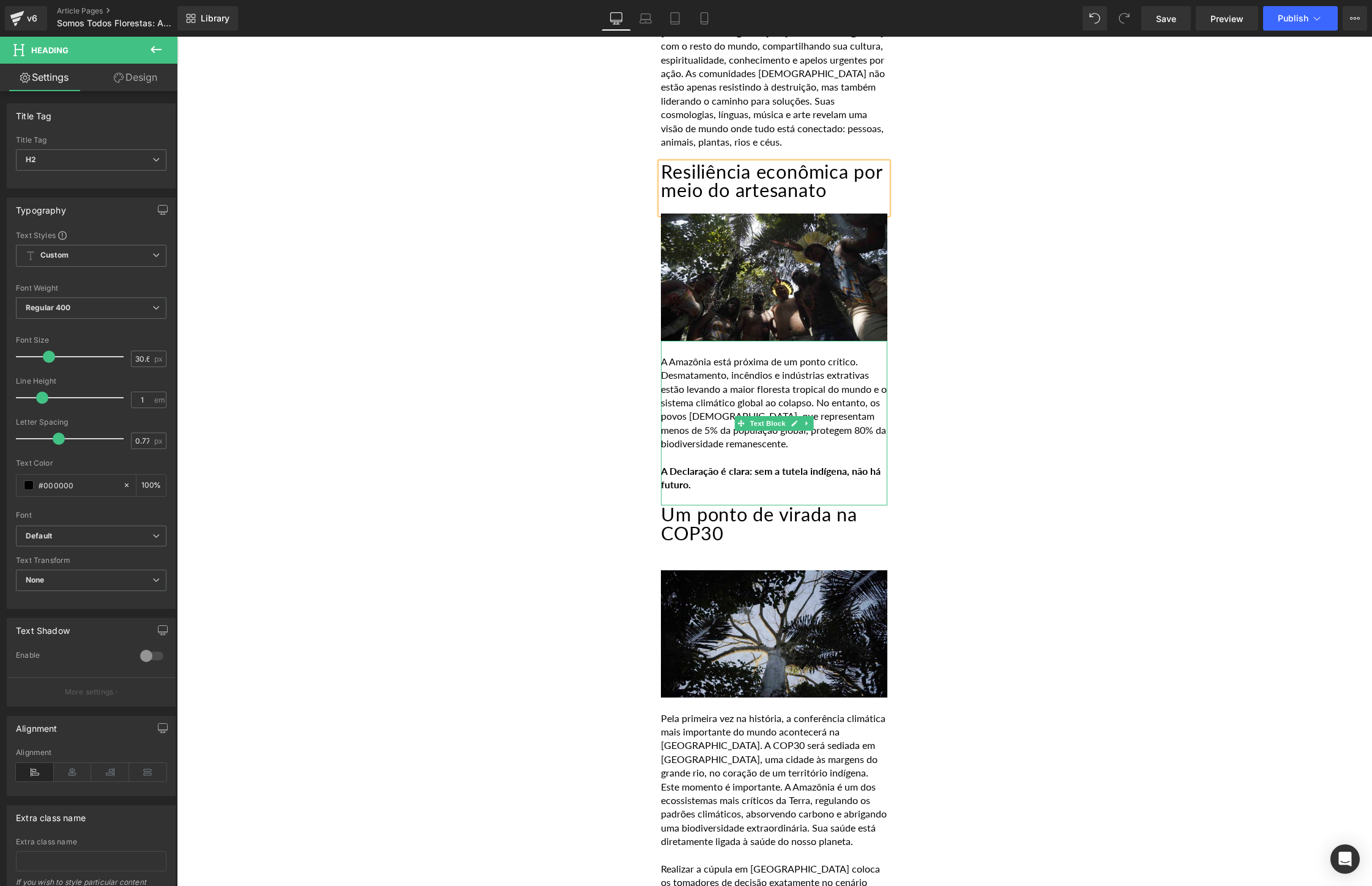
click at [717, 488] on p "A Declaração é clara: sem a tutela indígena, não há futuro." at bounding box center [774, 478] width 227 height 28
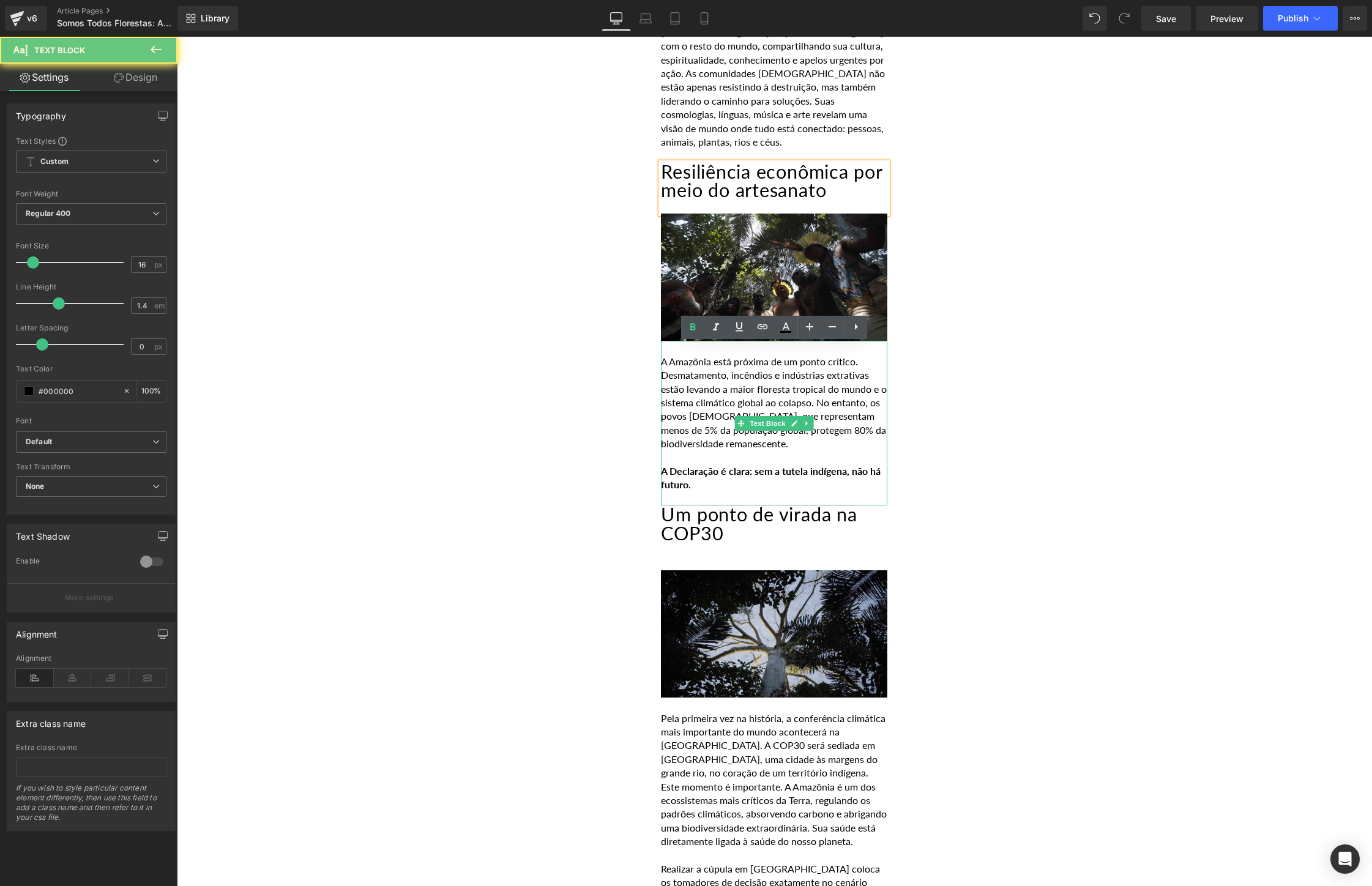
click at [717, 488] on p "A Declaração é clara: sem a tutela indígena, não há futuro." at bounding box center [774, 478] width 227 height 28
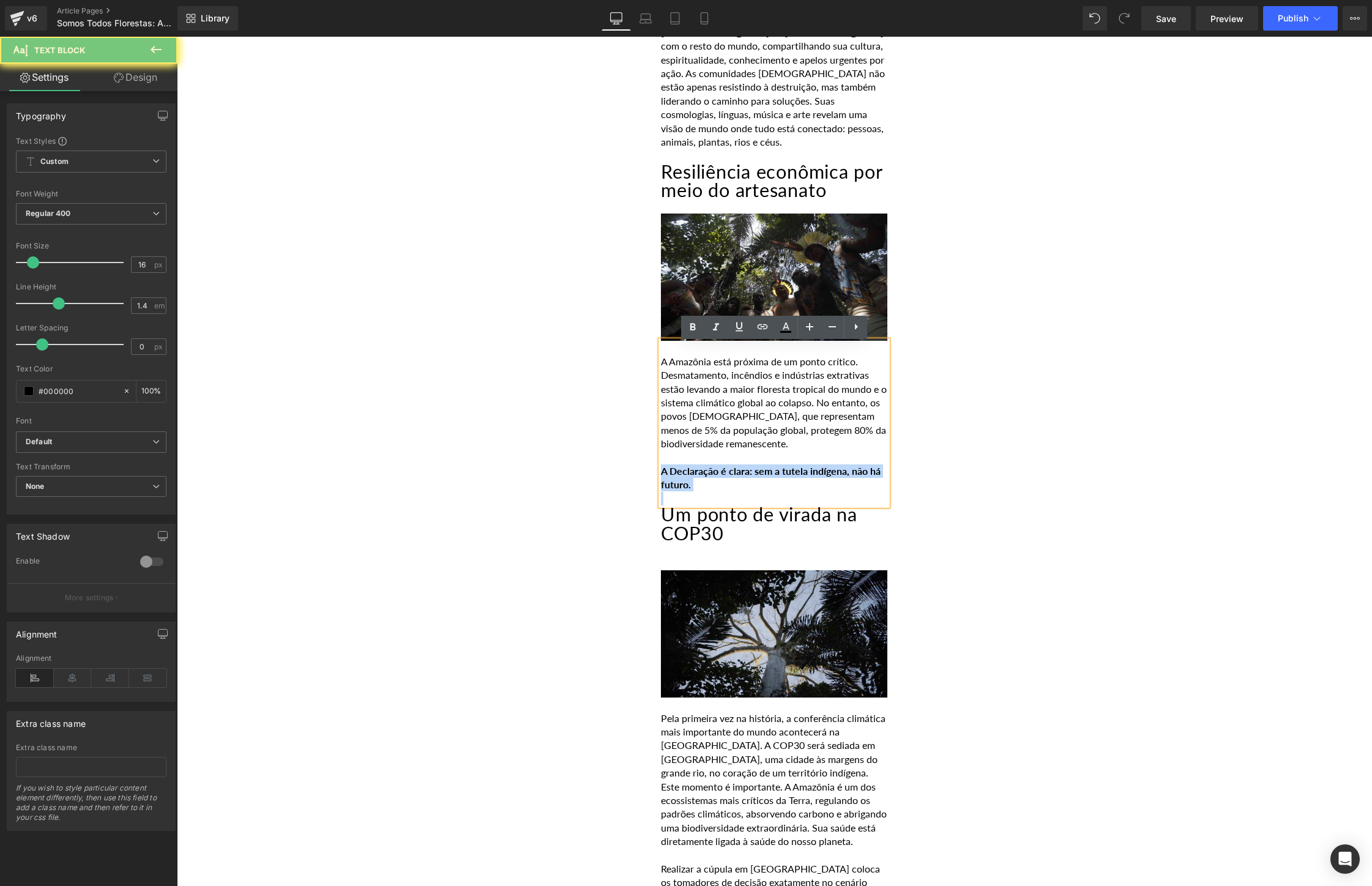
click at [717, 488] on p "A Declaração é clara: sem a tutela indígena, não há futuro." at bounding box center [774, 478] width 227 height 28
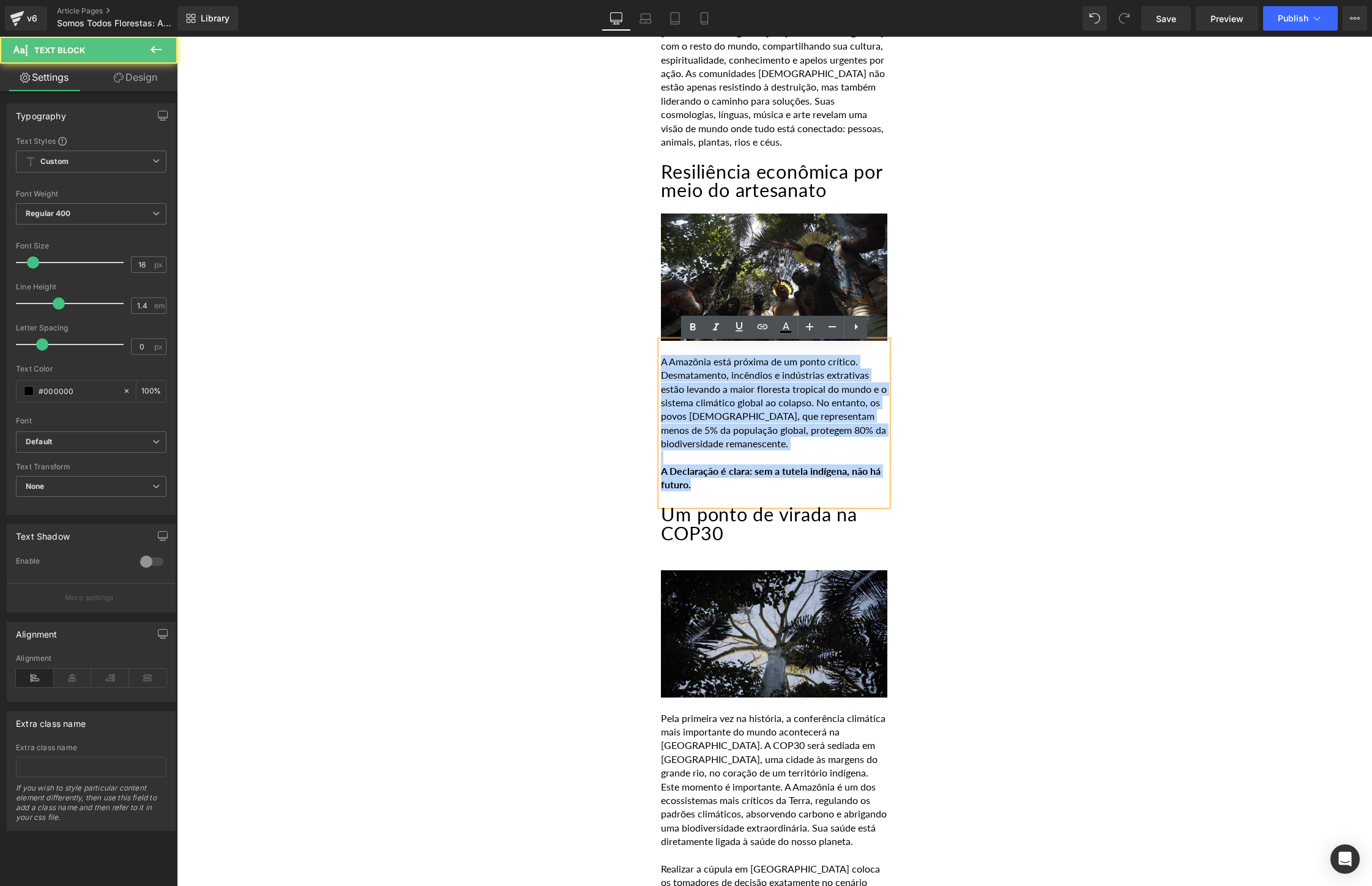
drag, startPoint x: 717, startPoint y: 488, endPoint x: 634, endPoint y: 363, distance: 150.0
click at [634, 363] on div "POR [PERSON_NAME] [DATE] Heading Por gerações, os povos [DEMOGRAPHIC_DATA] cuid…" at bounding box center [774, 330] width 734 height 2965
paste div
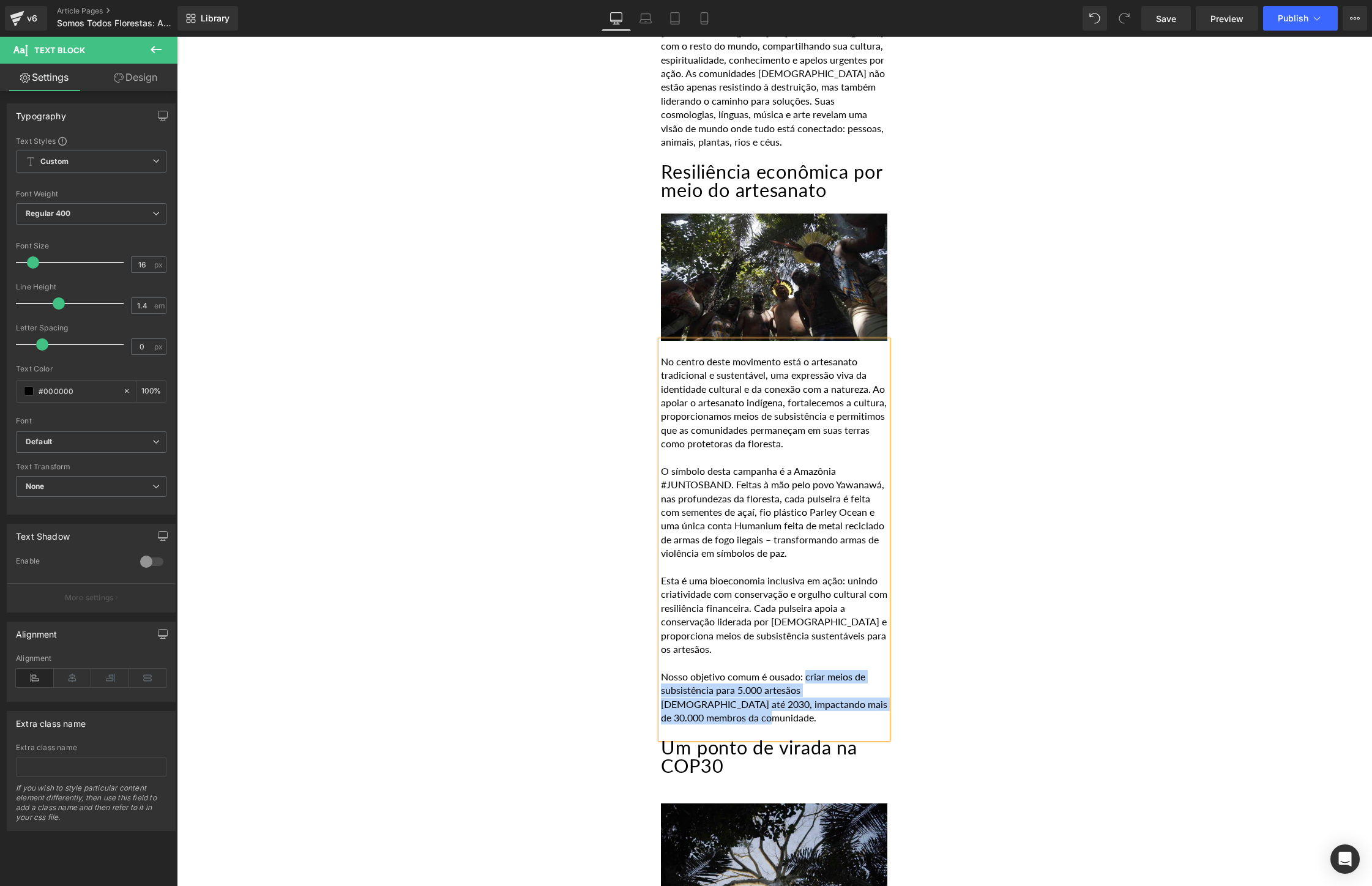
drag, startPoint x: 733, startPoint y: 731, endPoint x: 808, endPoint y: 695, distance: 83.2
click at [808, 695] on p "Nosso objetivo comum é ousado: criar meios de subsistência para 5.000 artesãos …" at bounding box center [774, 697] width 227 height 55
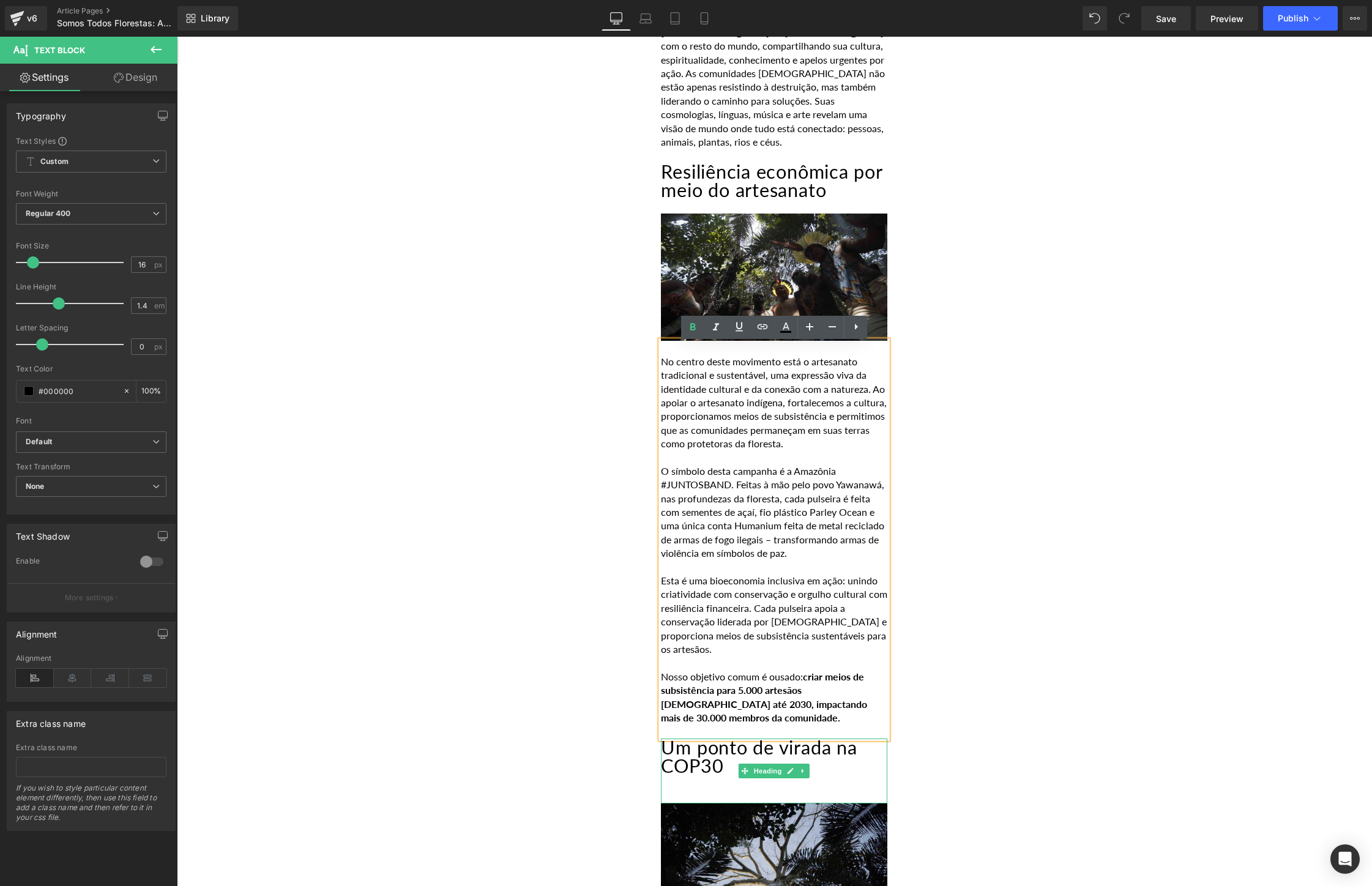
click at [731, 775] on h2 "Um ponto de virada na COP30" at bounding box center [774, 757] width 227 height 37
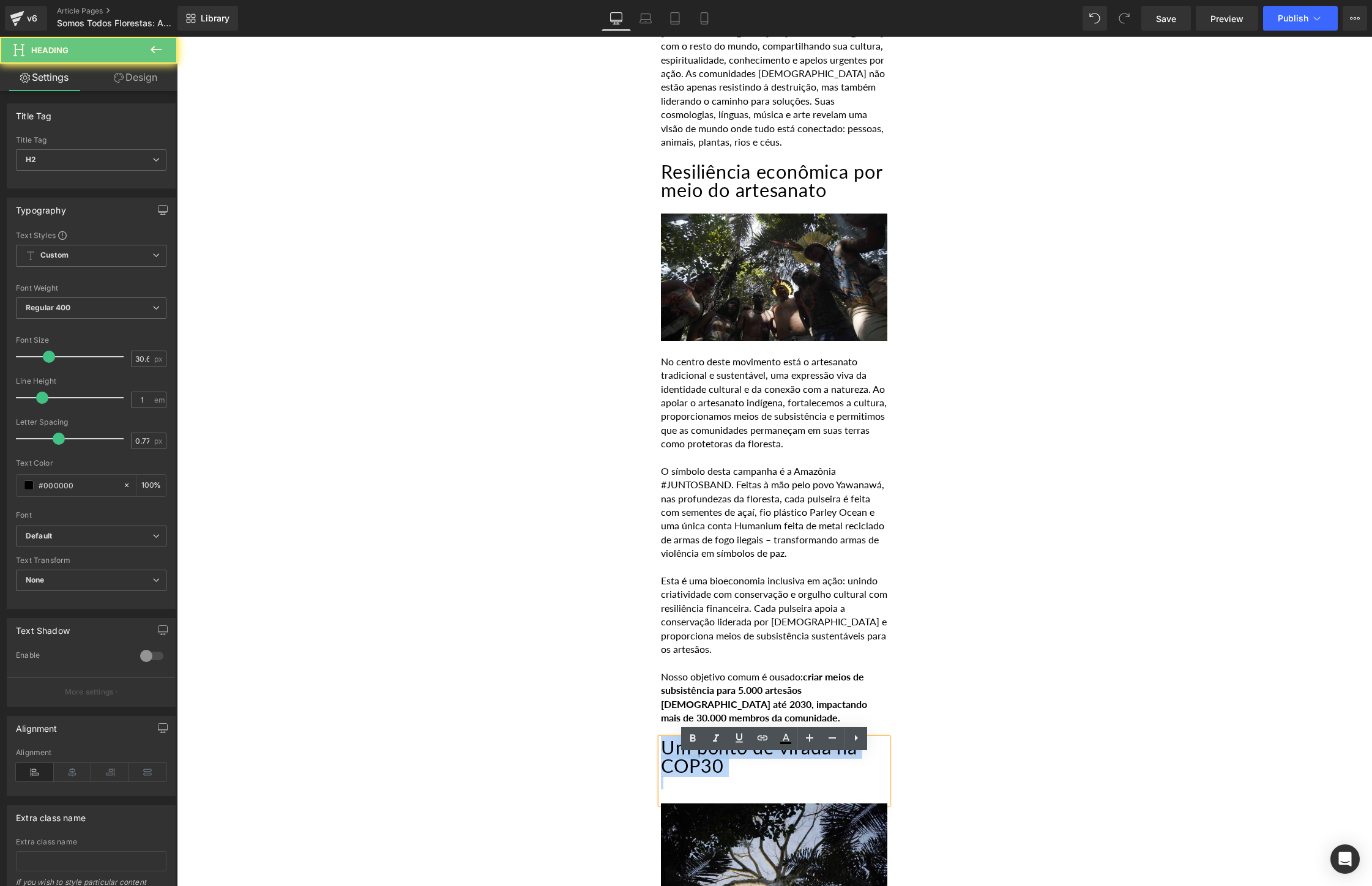
click at [731, 775] on h2 "Um ponto de virada na COP30" at bounding box center [774, 757] width 227 height 37
paste div
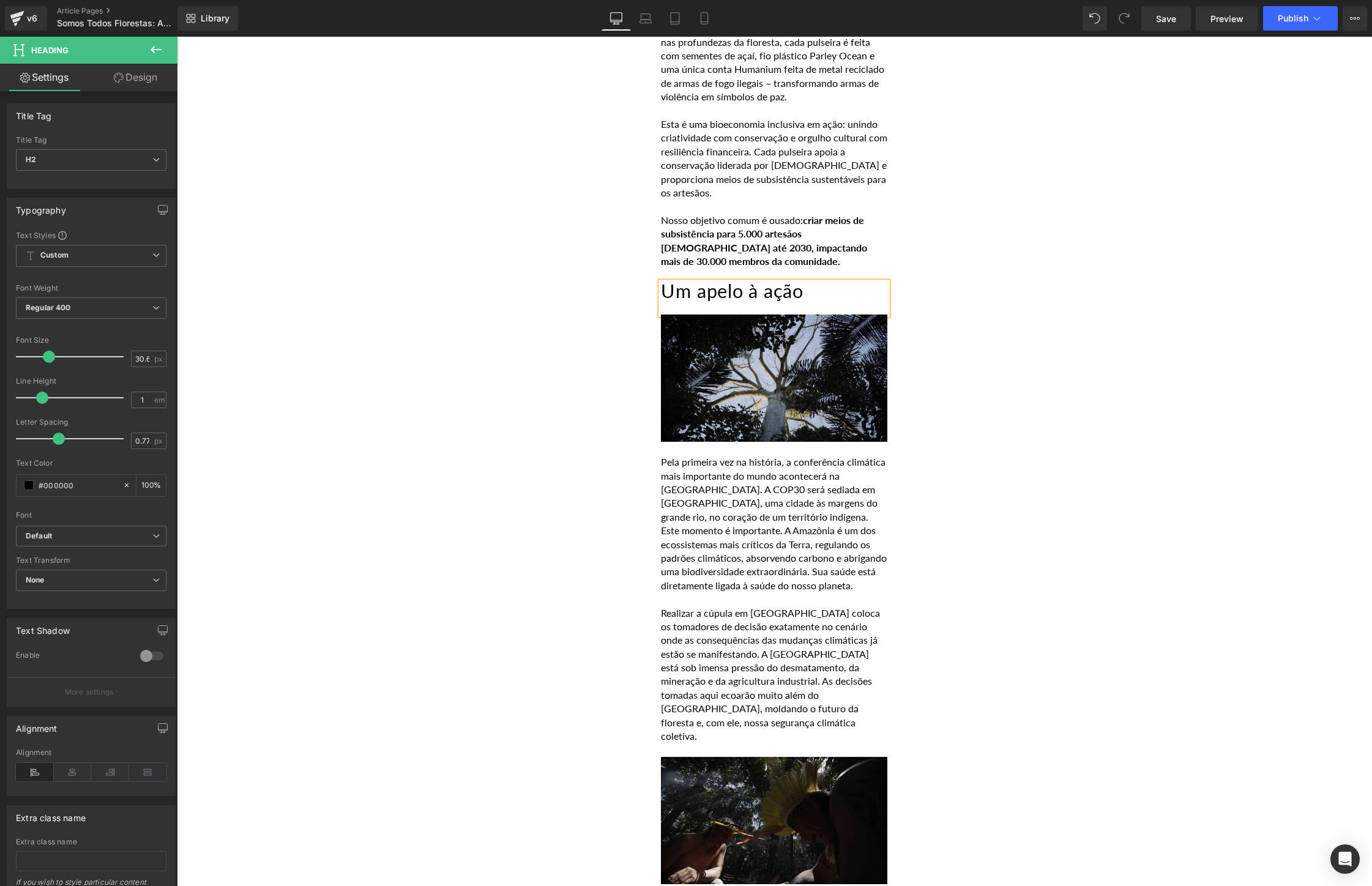
scroll to position [2216, 0]
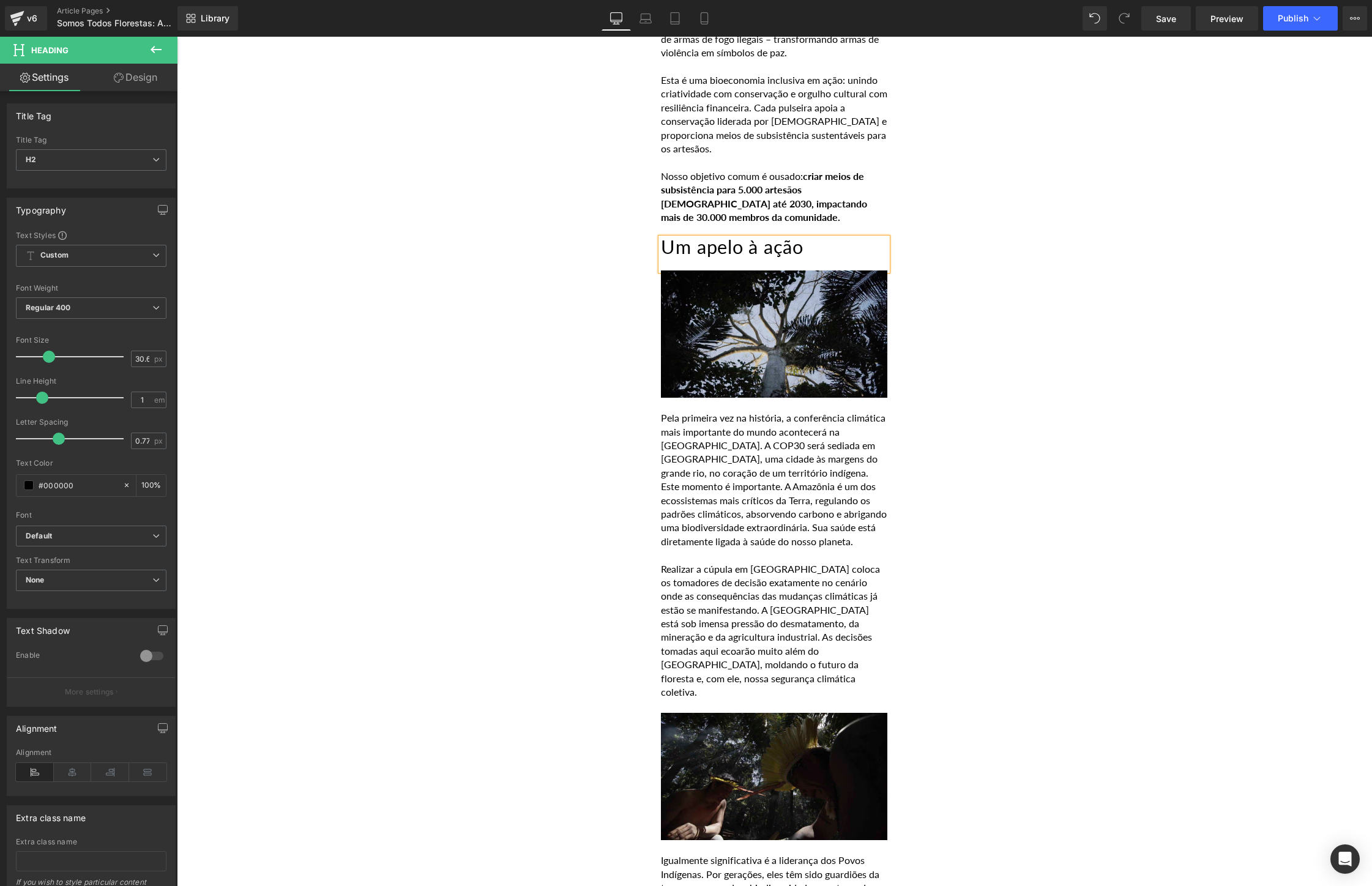
click at [809, 626] on p "Realizar a cúpula em [GEOGRAPHIC_DATA] coloca os tomadores de decisão exatament…" at bounding box center [774, 630] width 227 height 137
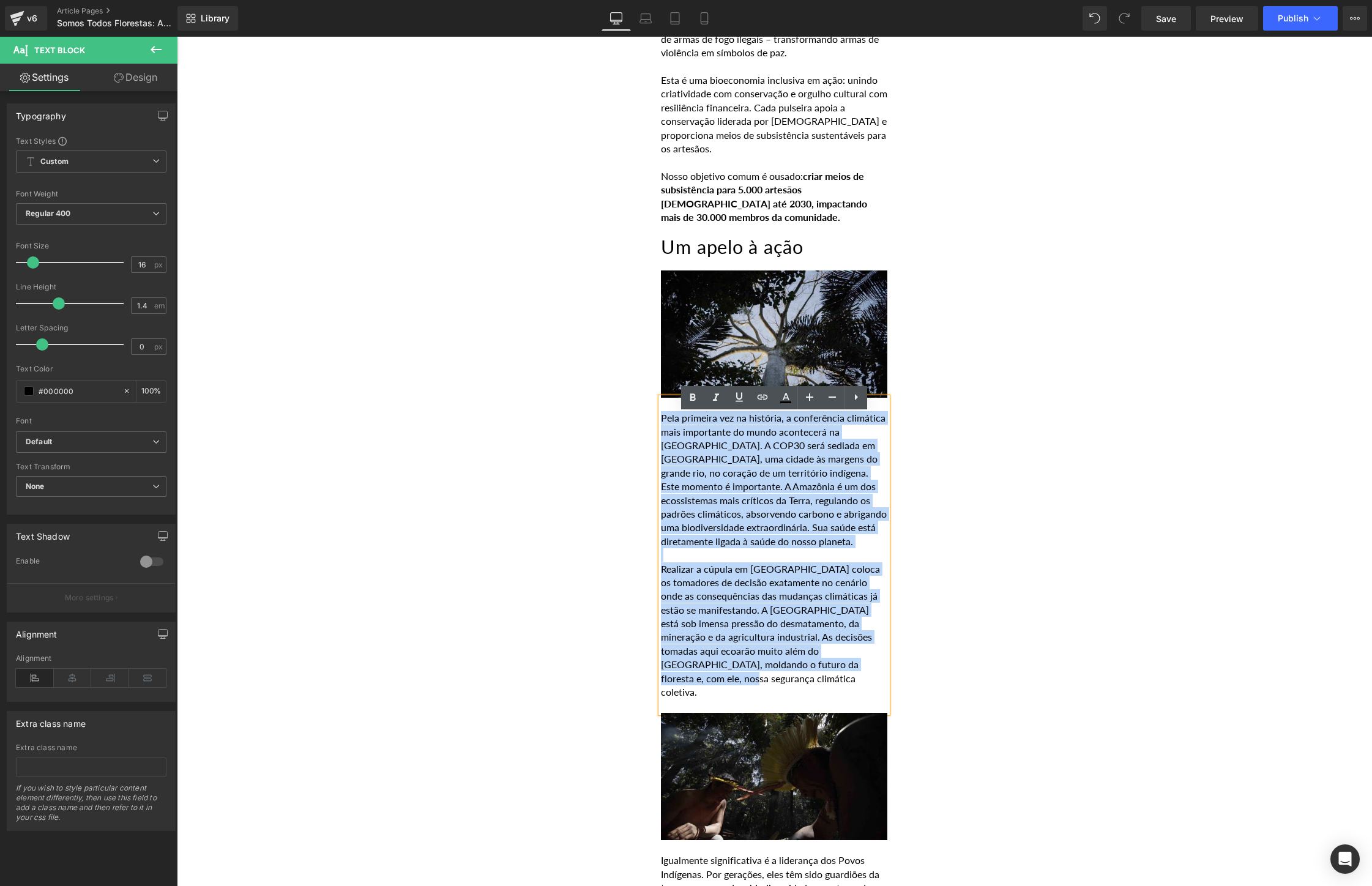
drag, startPoint x: 720, startPoint y: 694, endPoint x: 637, endPoint y: 439, distance: 268.2
paste div
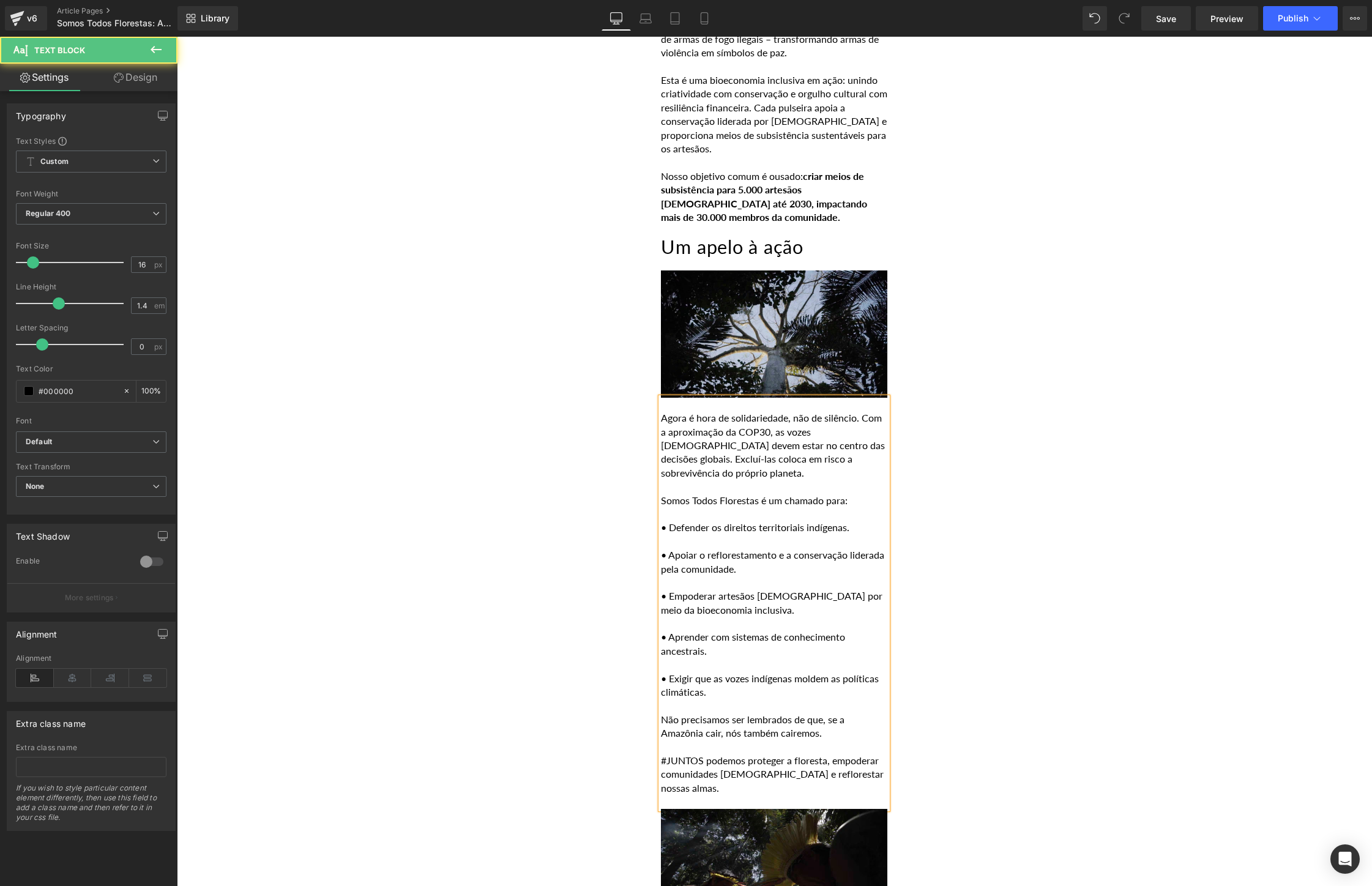
click at [696, 548] on p at bounding box center [774, 541] width 227 height 13
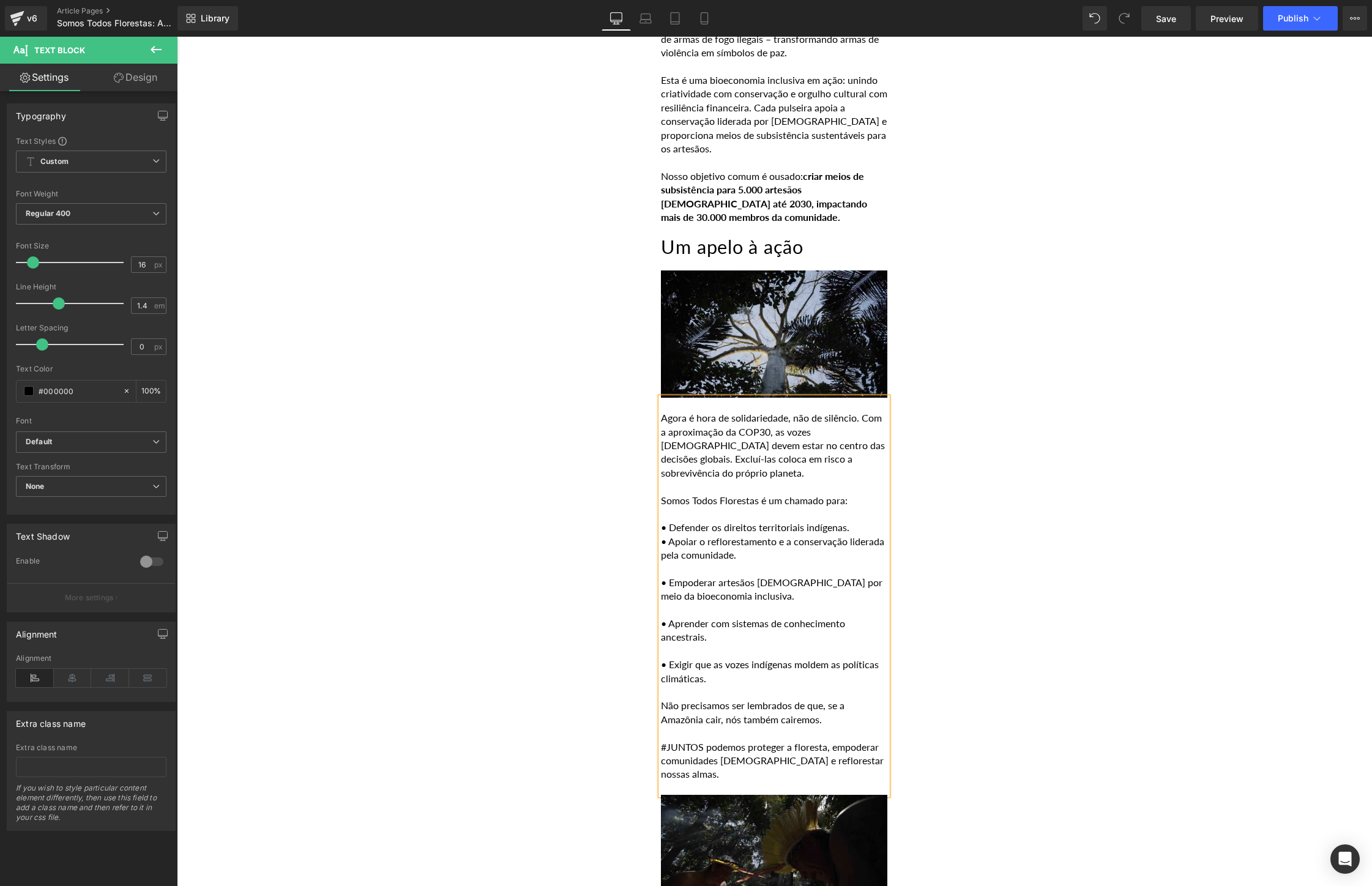
click at [672, 576] on p at bounding box center [774, 568] width 227 height 13
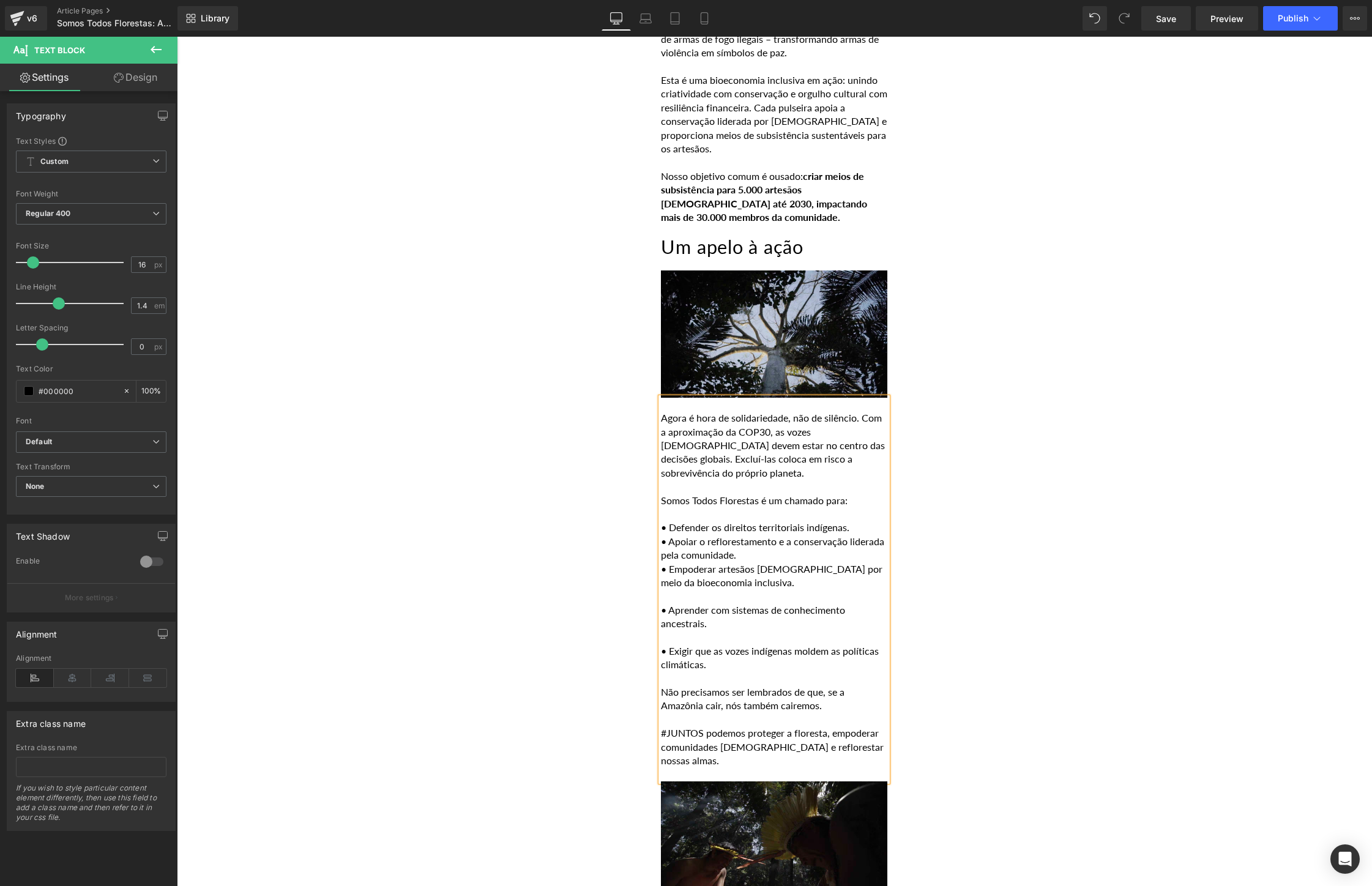
click at [663, 602] on p at bounding box center [774, 596] width 227 height 13
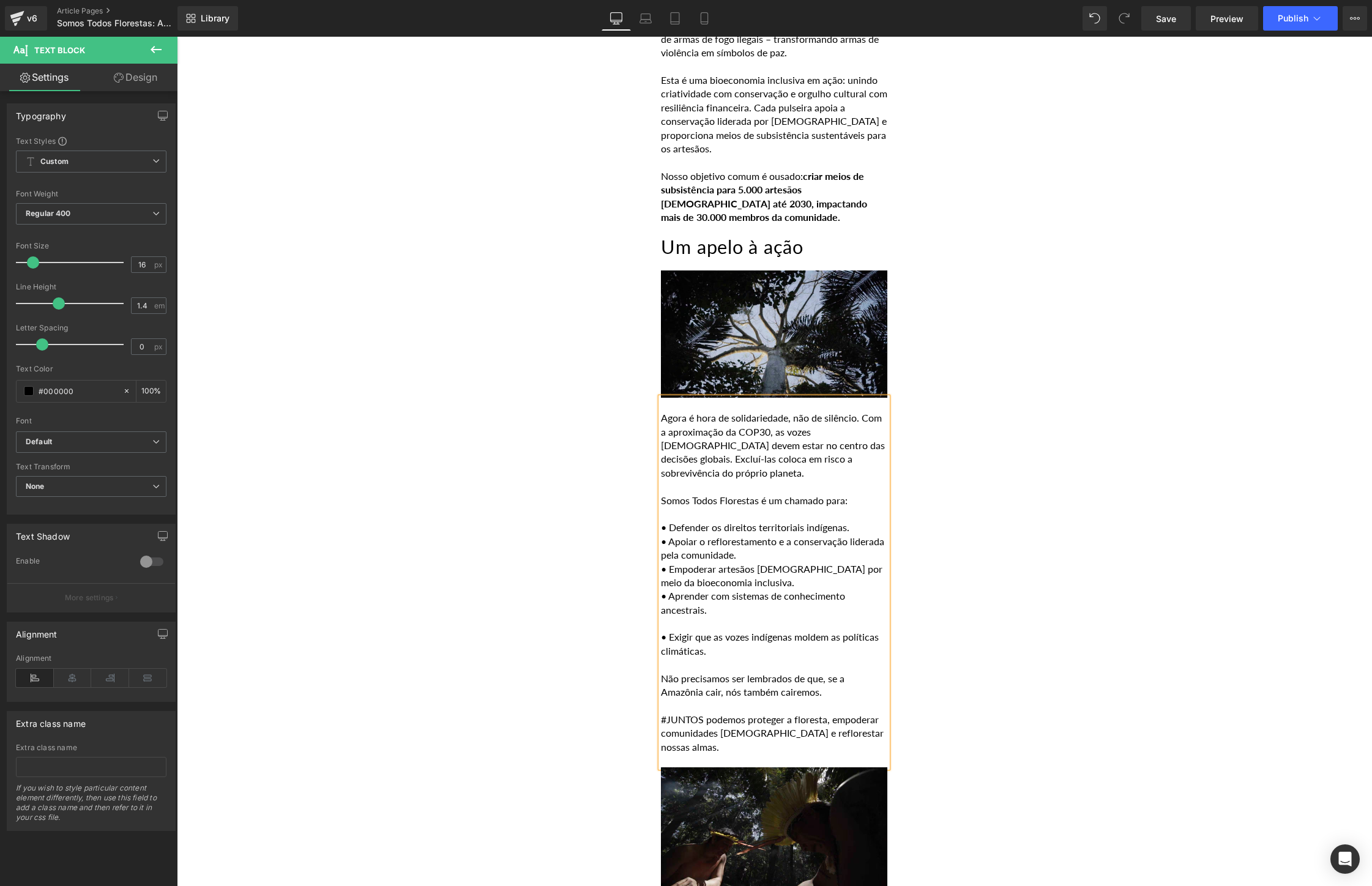
click at [676, 630] on p at bounding box center [774, 623] width 227 height 13
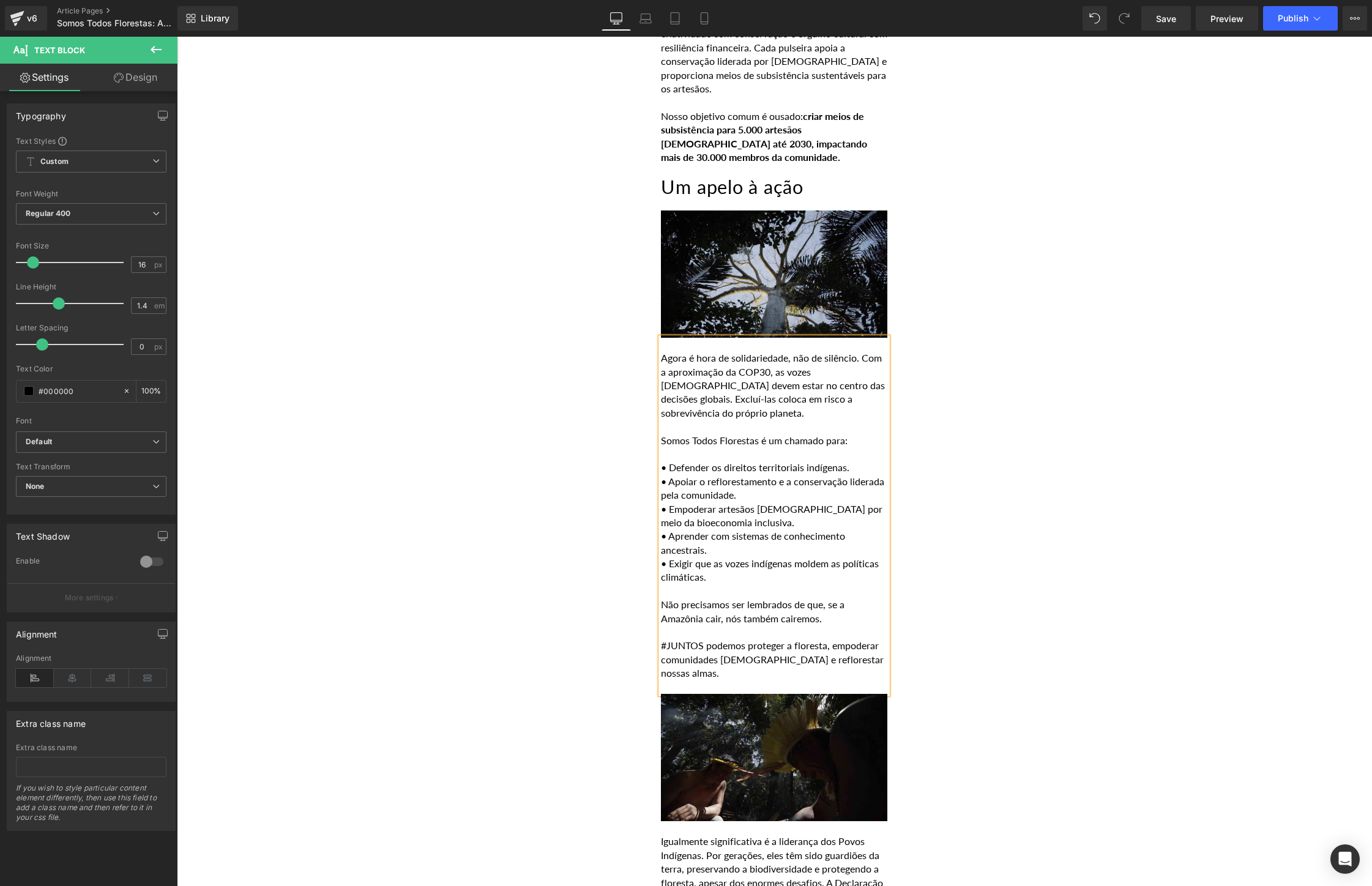
scroll to position [2307, 0]
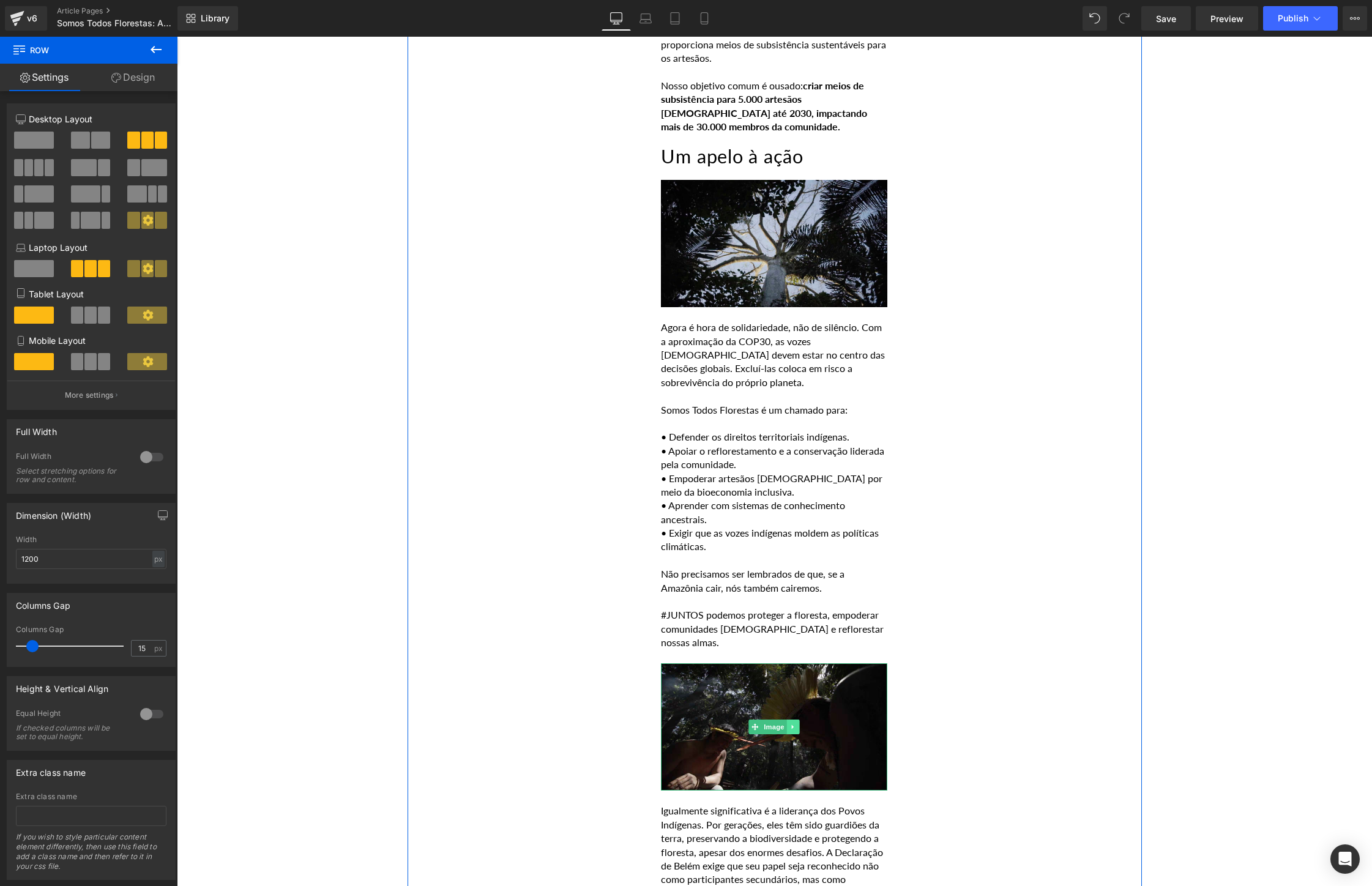
click at [796, 730] on icon at bounding box center [793, 727] width 7 height 7
click at [797, 731] on icon at bounding box center [799, 727] width 7 height 7
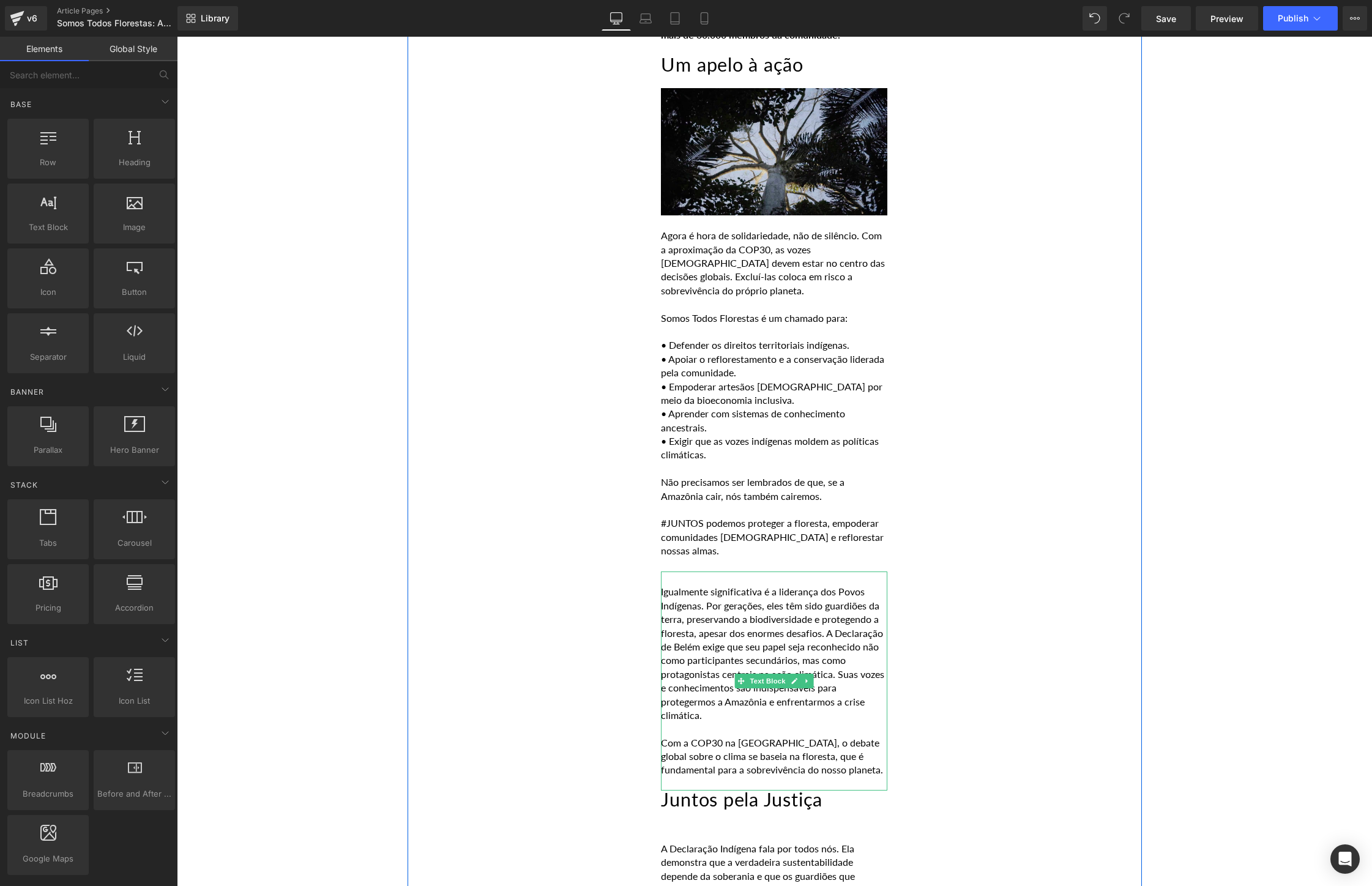
scroll to position [2400, 0]
click at [801, 595] on p "Igualmente significativa é a liderança dos Povos Indígenas. Por gerações, eles …" at bounding box center [774, 652] width 227 height 137
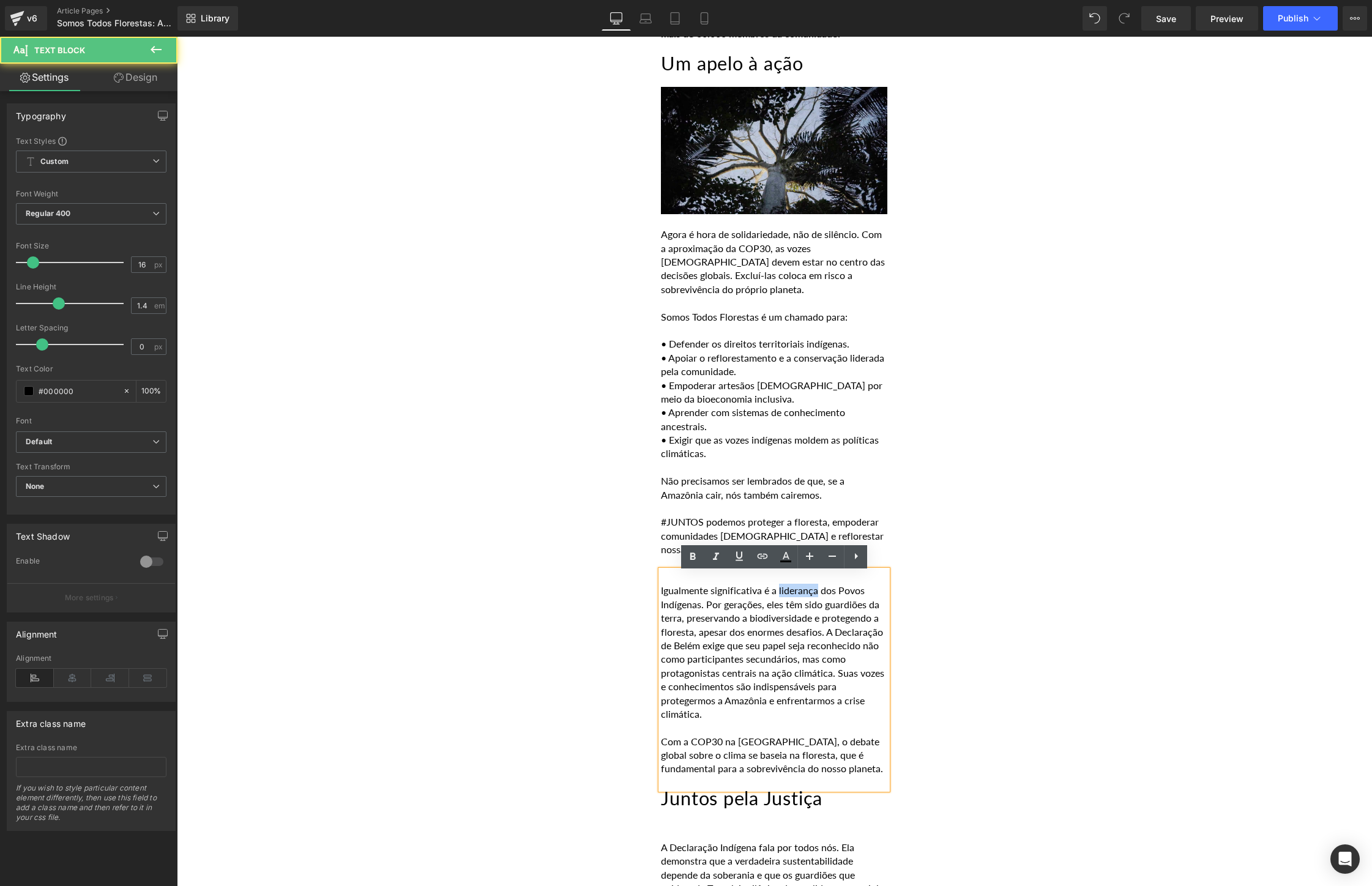
click at [801, 595] on p "Igualmente significativa é a liderança dos Povos Indígenas. Por gerações, eles …" at bounding box center [774, 652] width 227 height 137
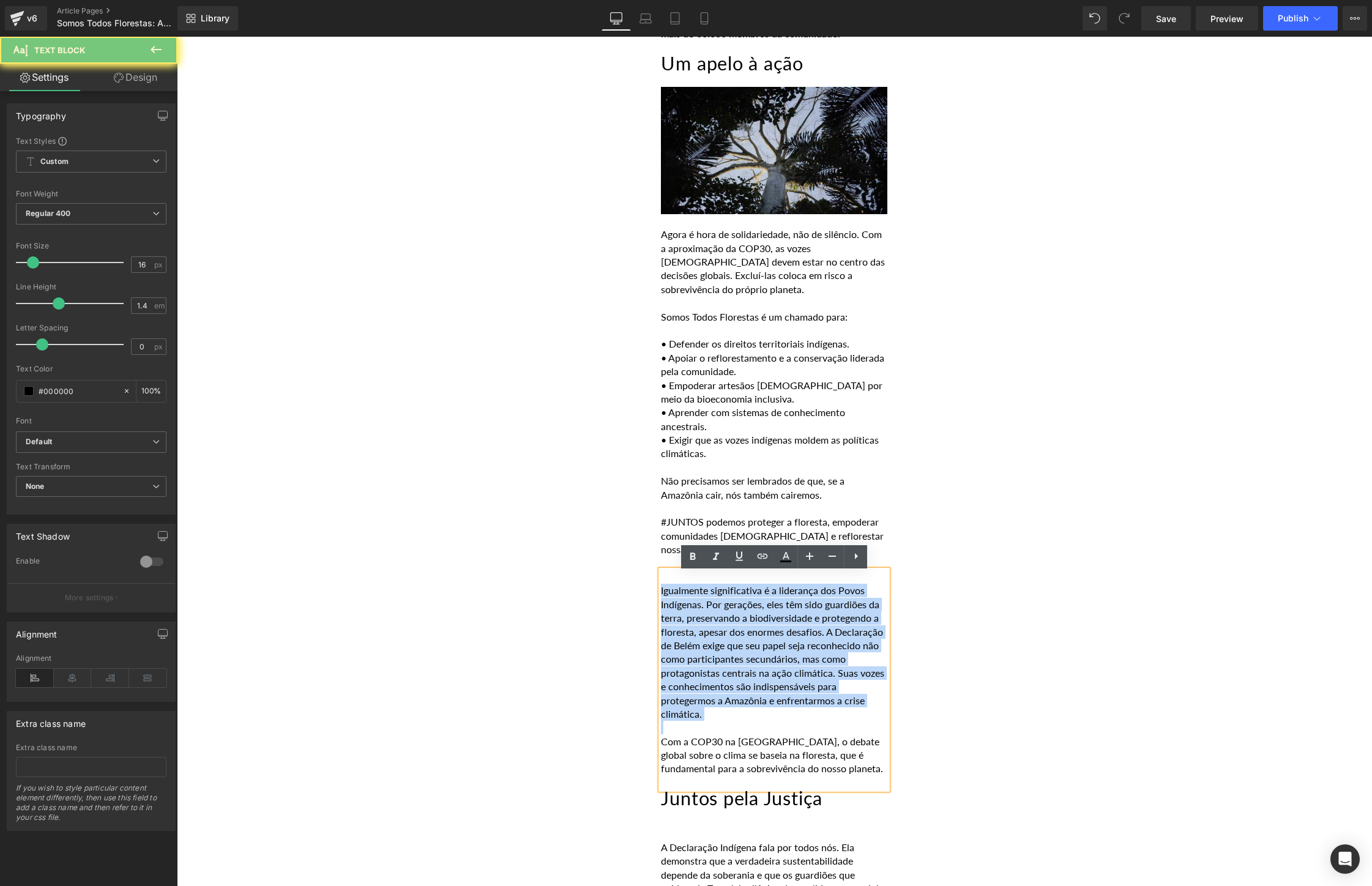
click at [801, 595] on p "Igualmente significativa é a liderança dos Povos Indígenas. Por gerações, eles …" at bounding box center [774, 652] width 227 height 137
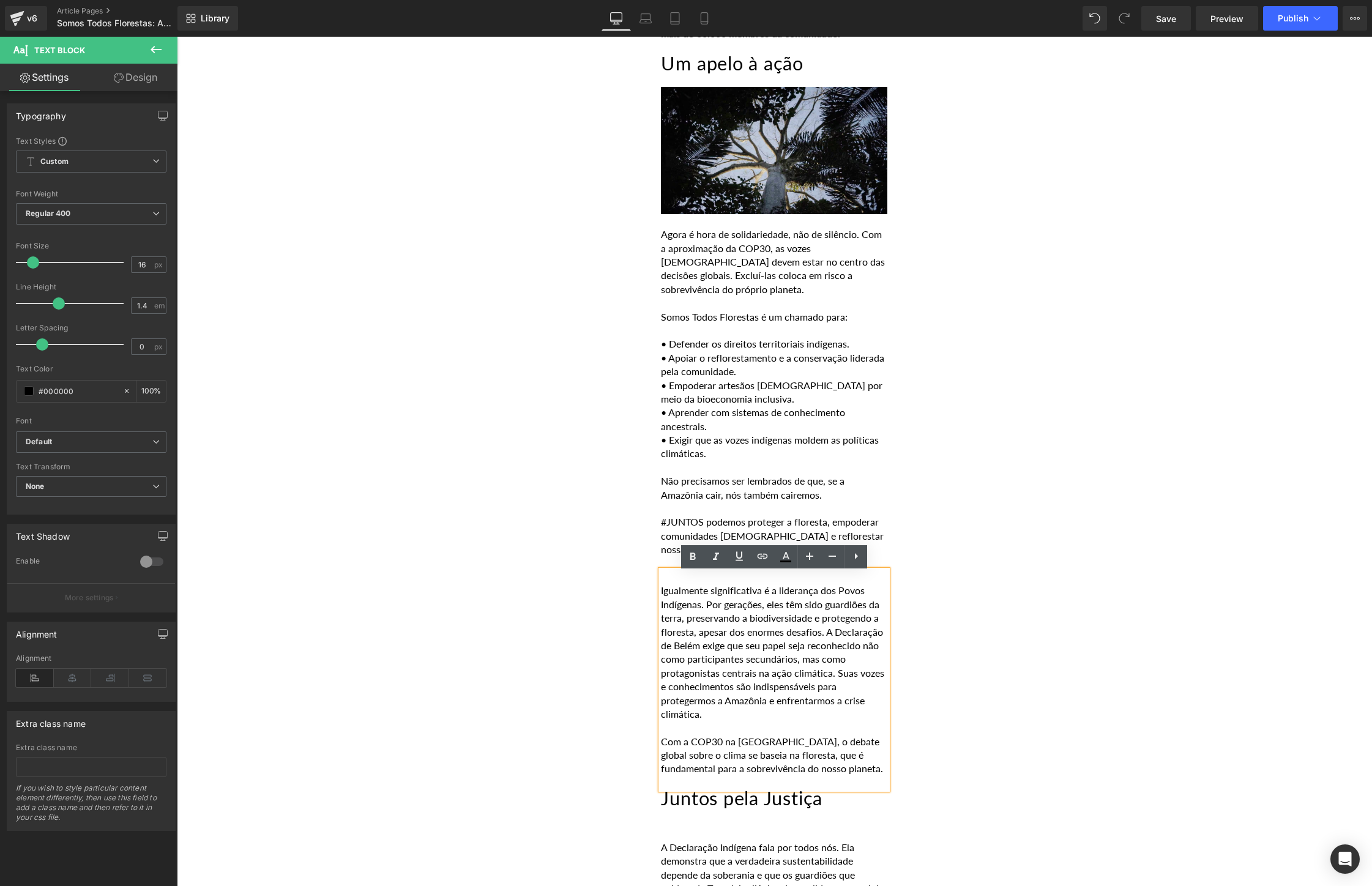
click at [858, 779] on p at bounding box center [774, 782] width 227 height 13
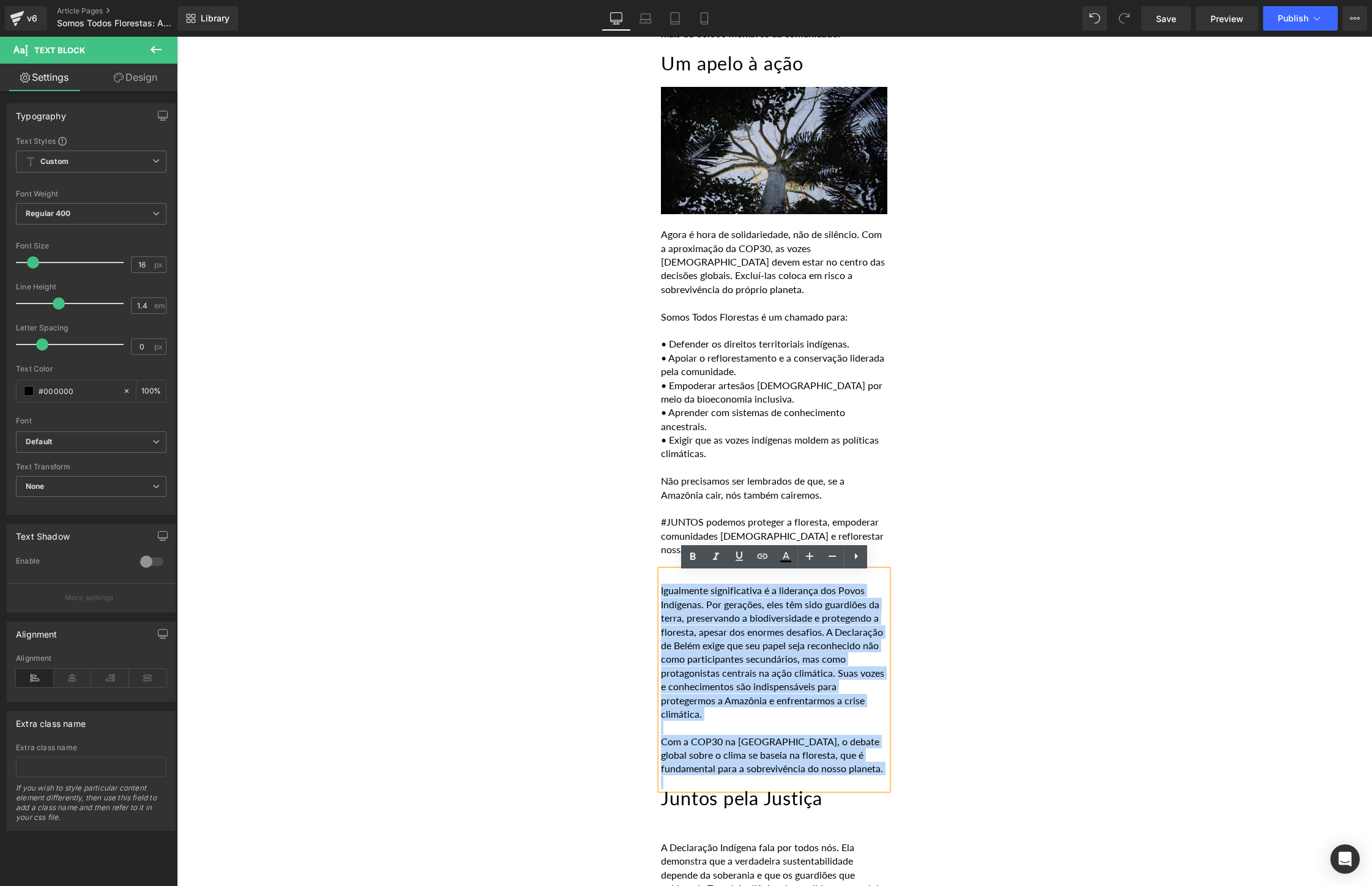
drag, startPoint x: 858, startPoint y: 779, endPoint x: 638, endPoint y: 593, distance: 288.1
paste div
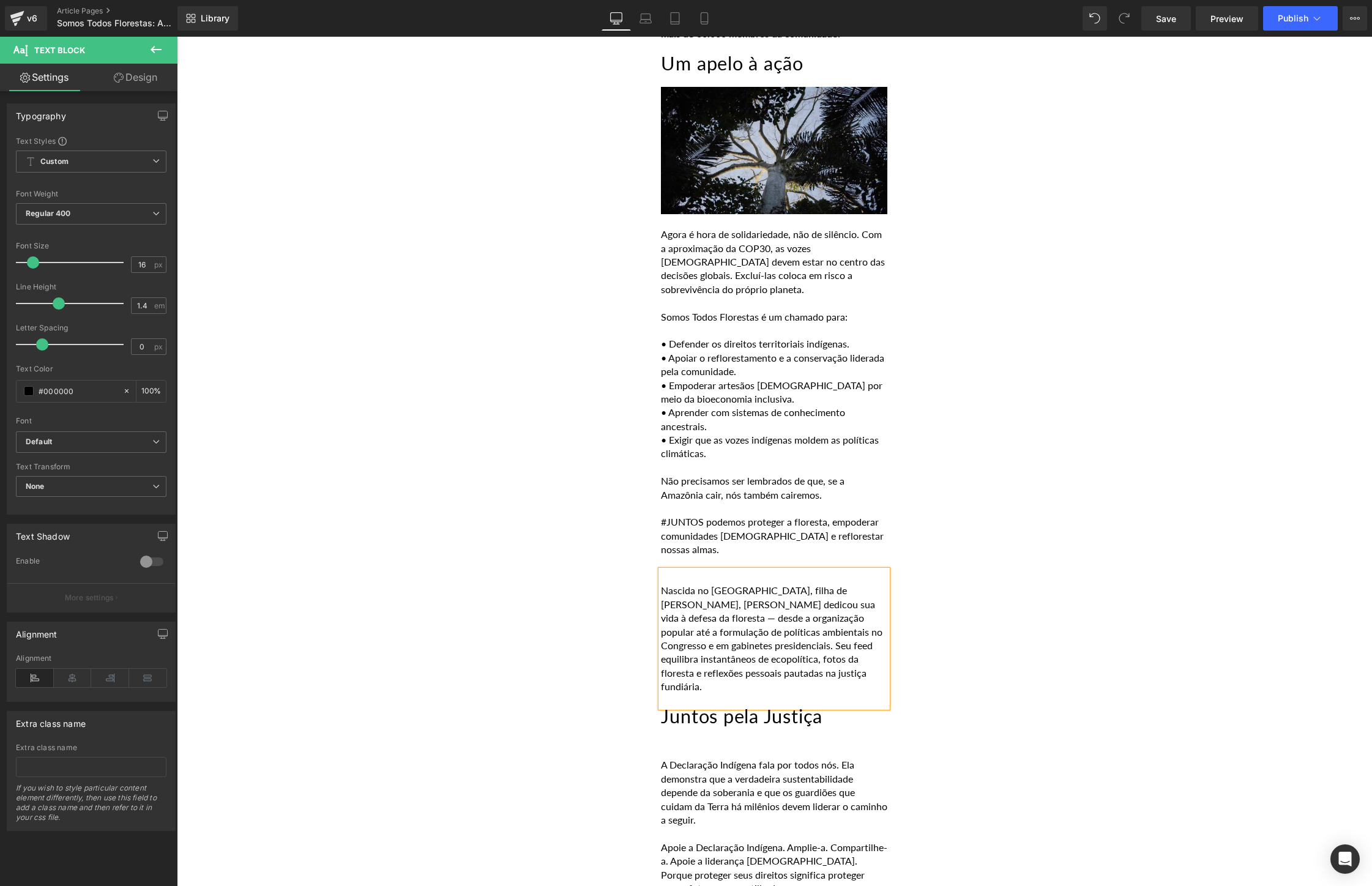
click at [663, 591] on p "Nascida no [GEOGRAPHIC_DATA], filha de [PERSON_NAME], [PERSON_NAME] dedicou sua…" at bounding box center [774, 638] width 227 height 109
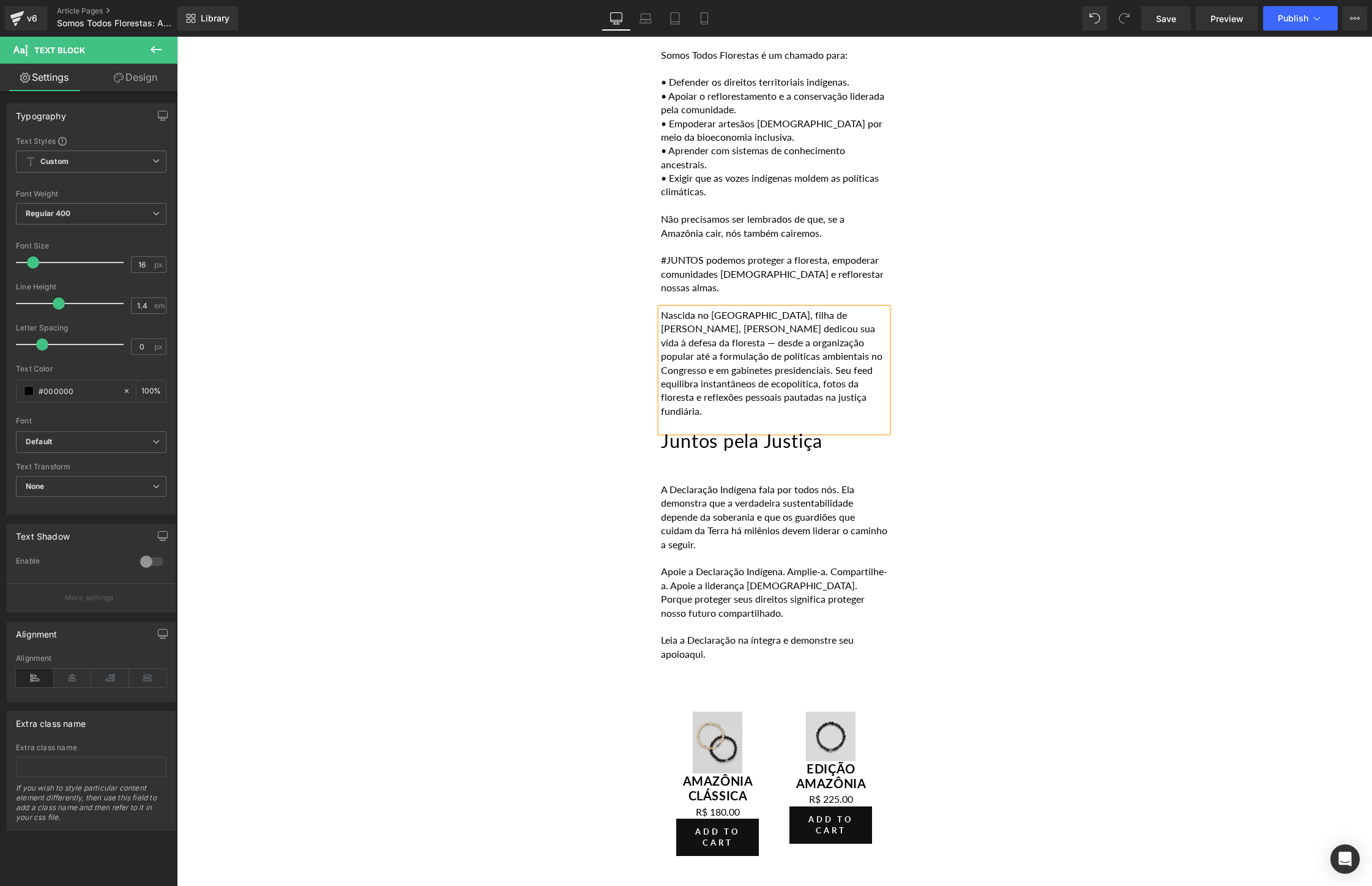
scroll to position [2667, 0]
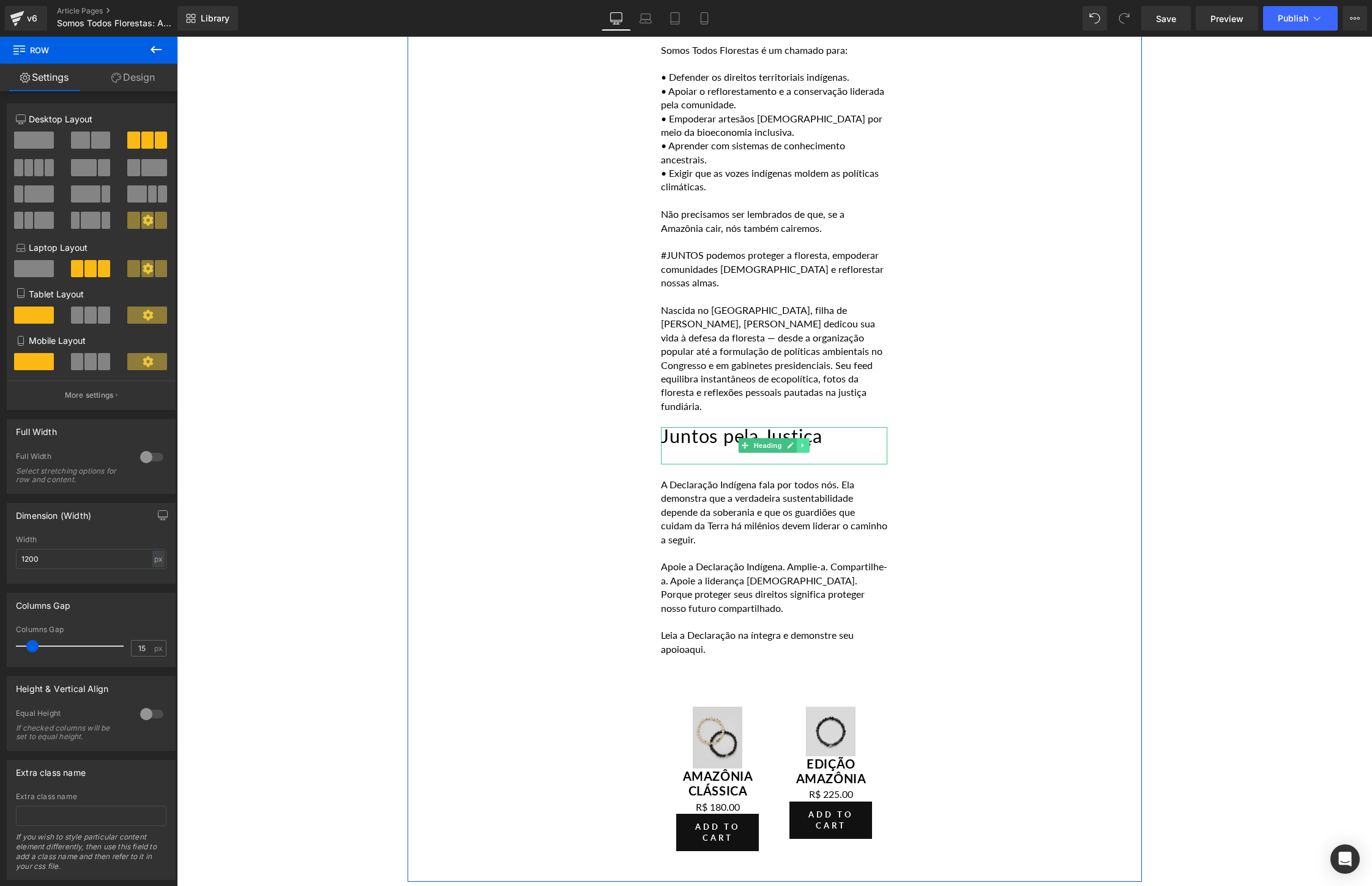
click at [800, 440] on link at bounding box center [804, 445] width 13 height 15
click at [809, 439] on link at bounding box center [810, 445] width 13 height 15
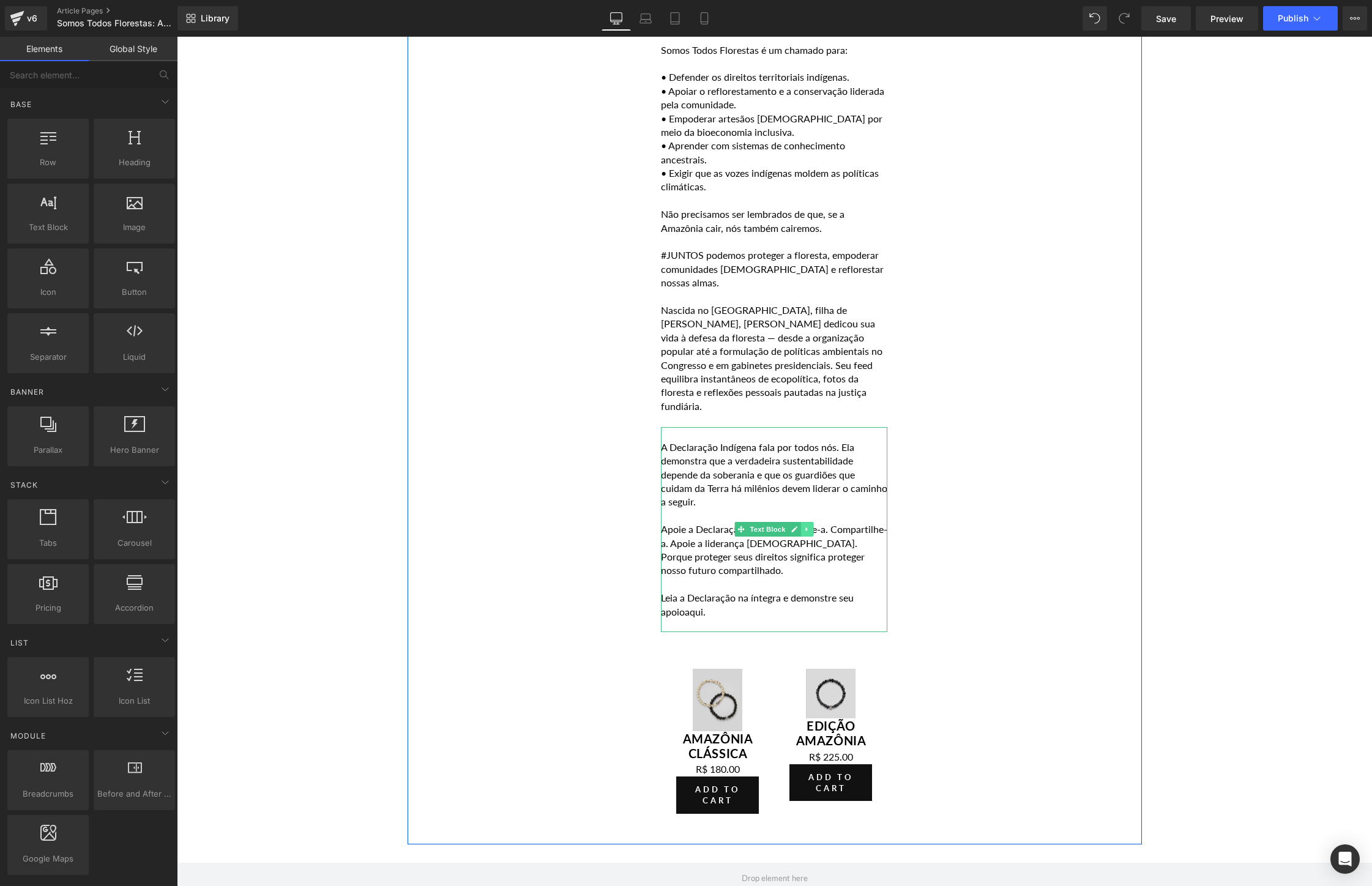
click at [811, 522] on link at bounding box center [808, 529] width 13 height 15
click at [811, 526] on icon at bounding box center [813, 529] width 7 height 7
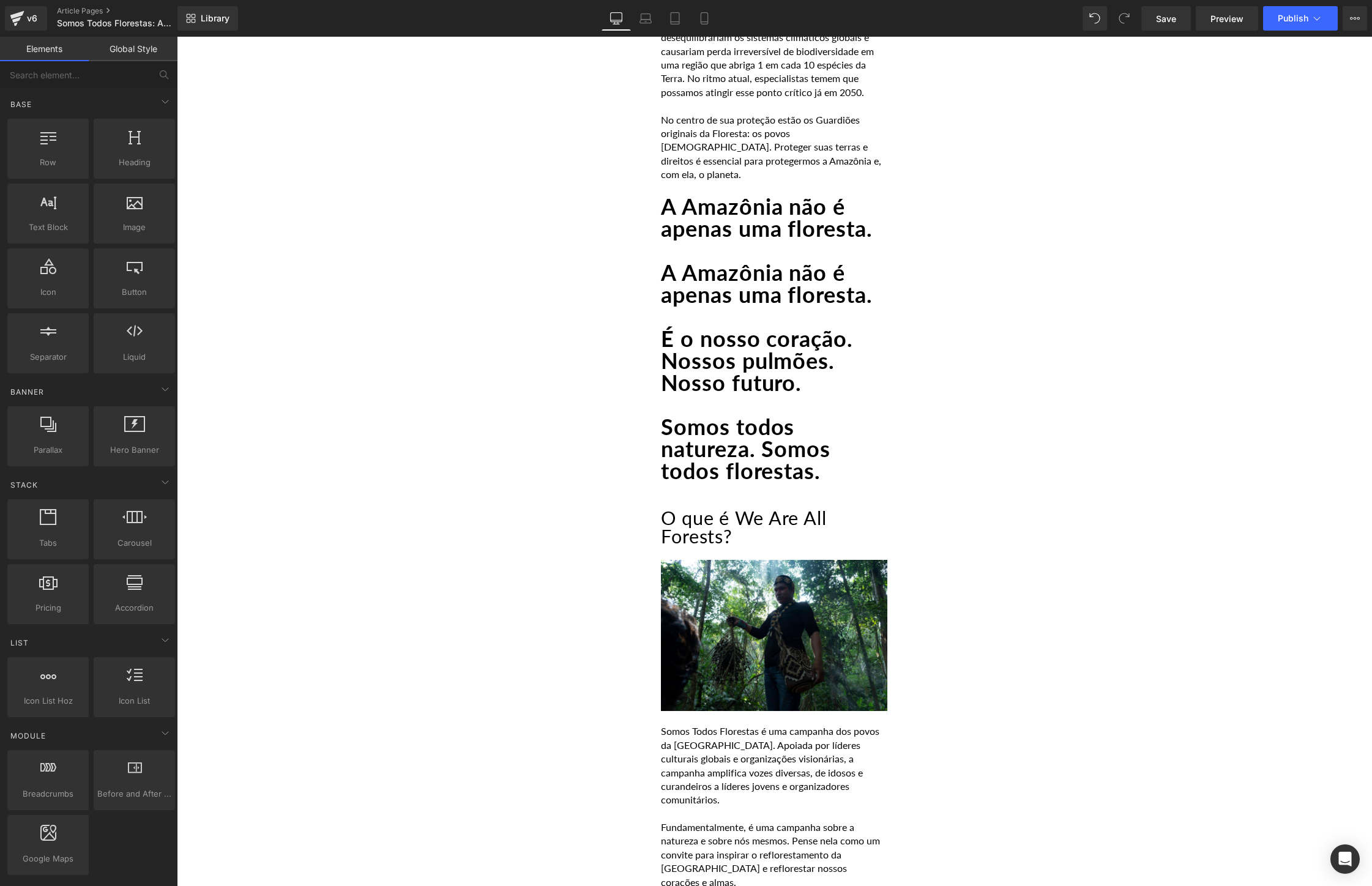
scroll to position [1052, 0]
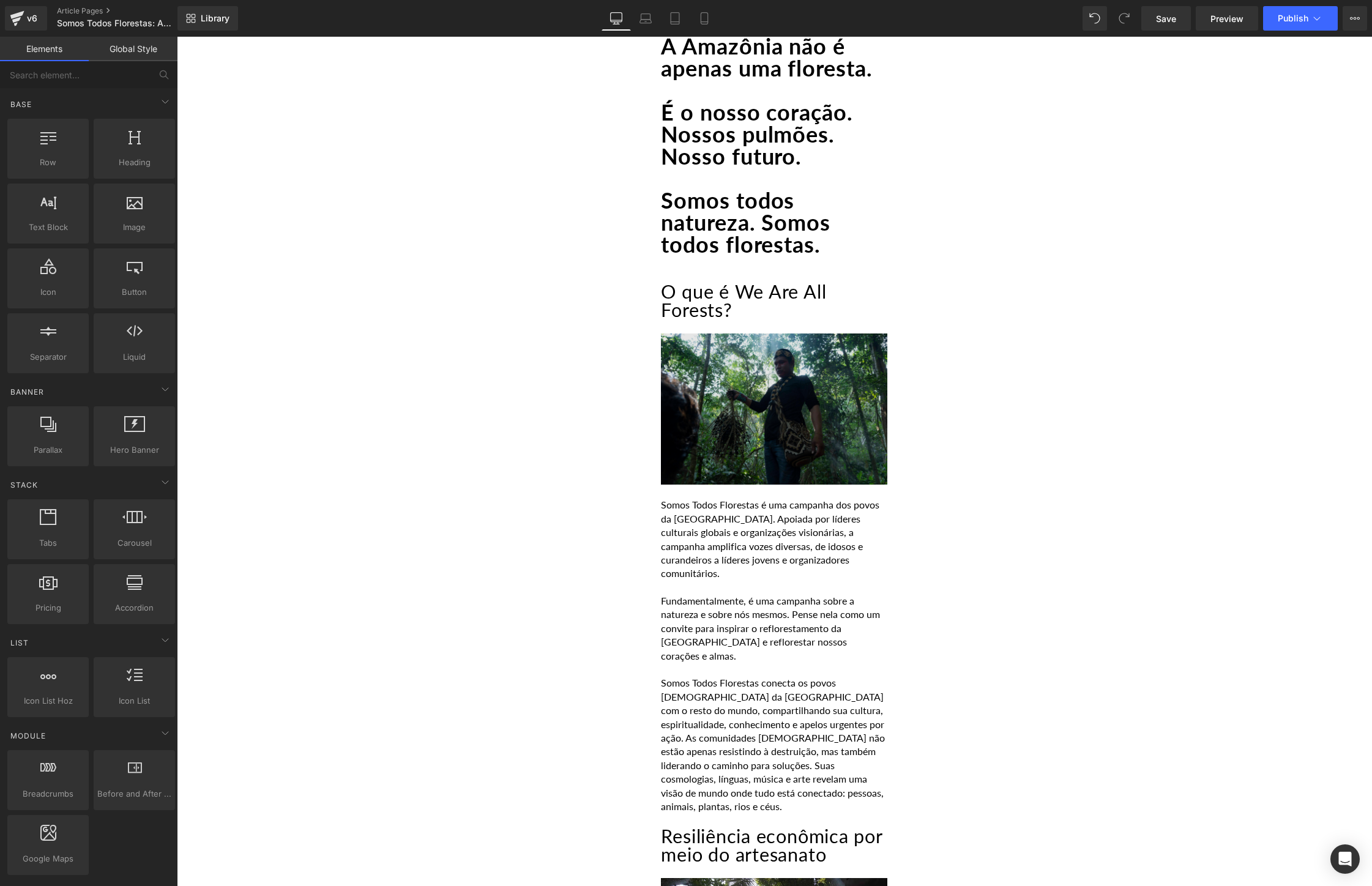
click at [783, 435] on div "Image" at bounding box center [774, 409] width 227 height 151
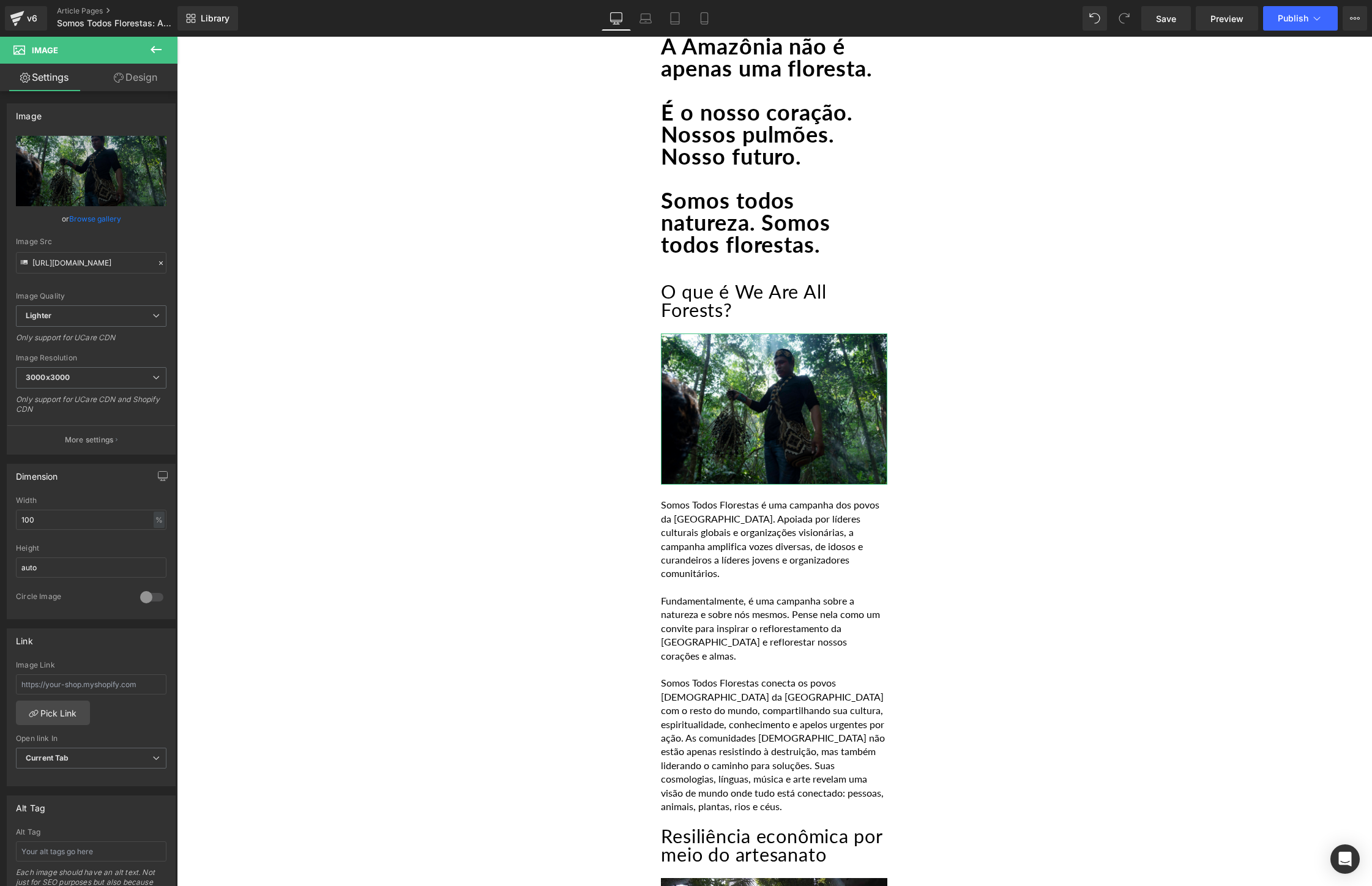
click at [105, 220] on link "Browse gallery" at bounding box center [95, 219] width 52 height 21
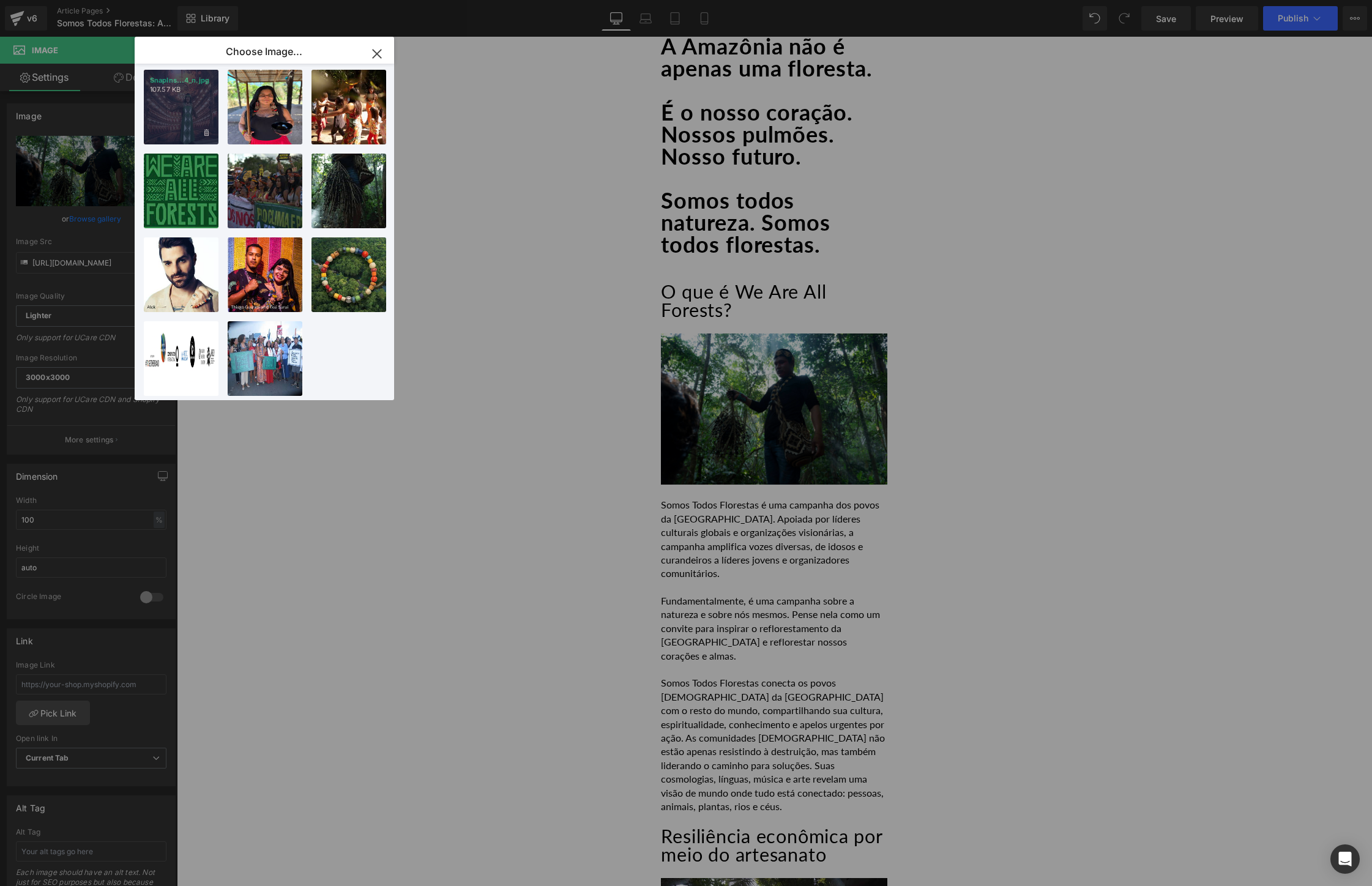
scroll to position [0, 0]
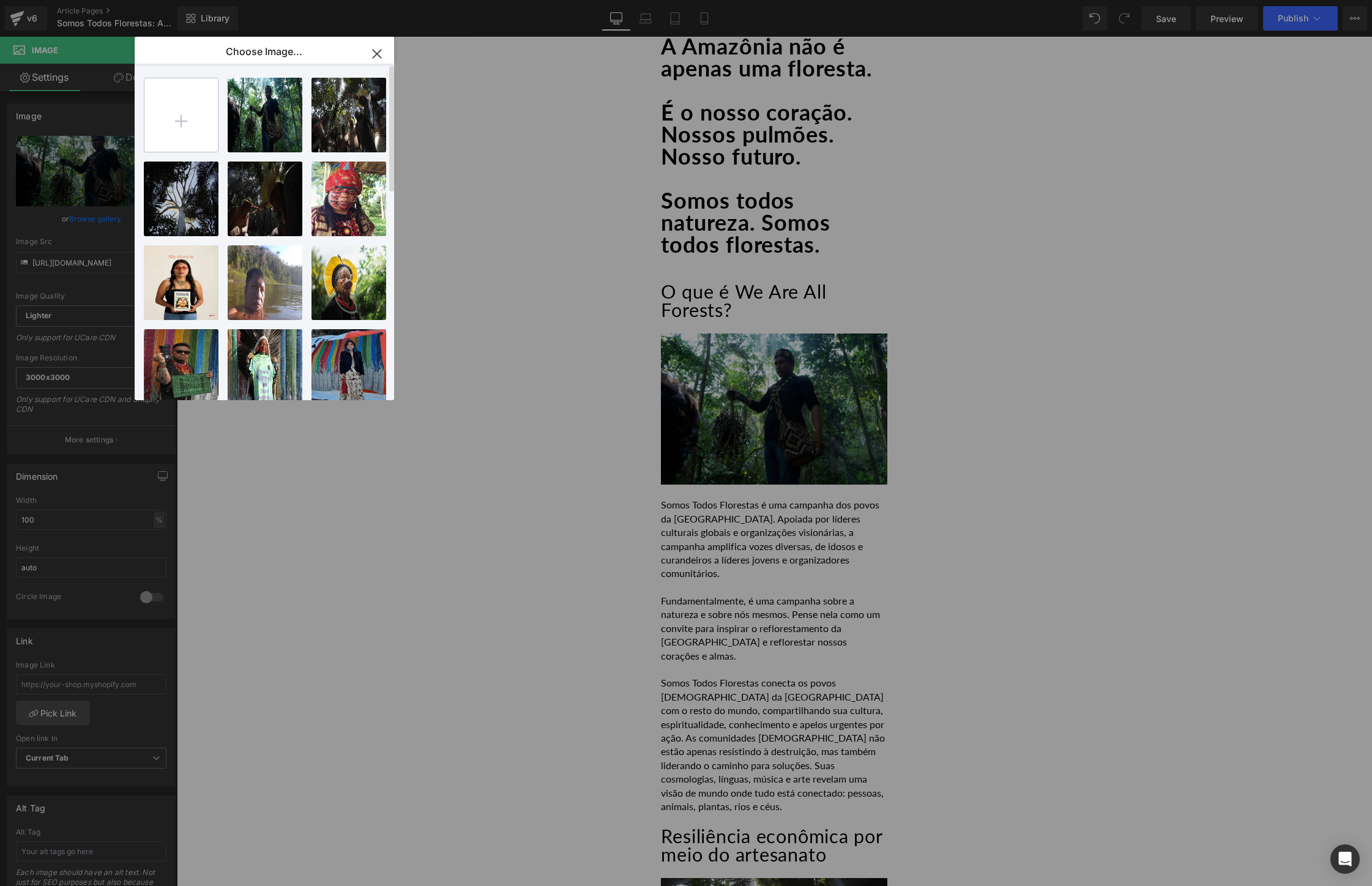
click at [177, 125] on input "file" at bounding box center [181, 115] width 73 height 73
type input "C:\fakepath\Guardines3.width-1025.jpg"
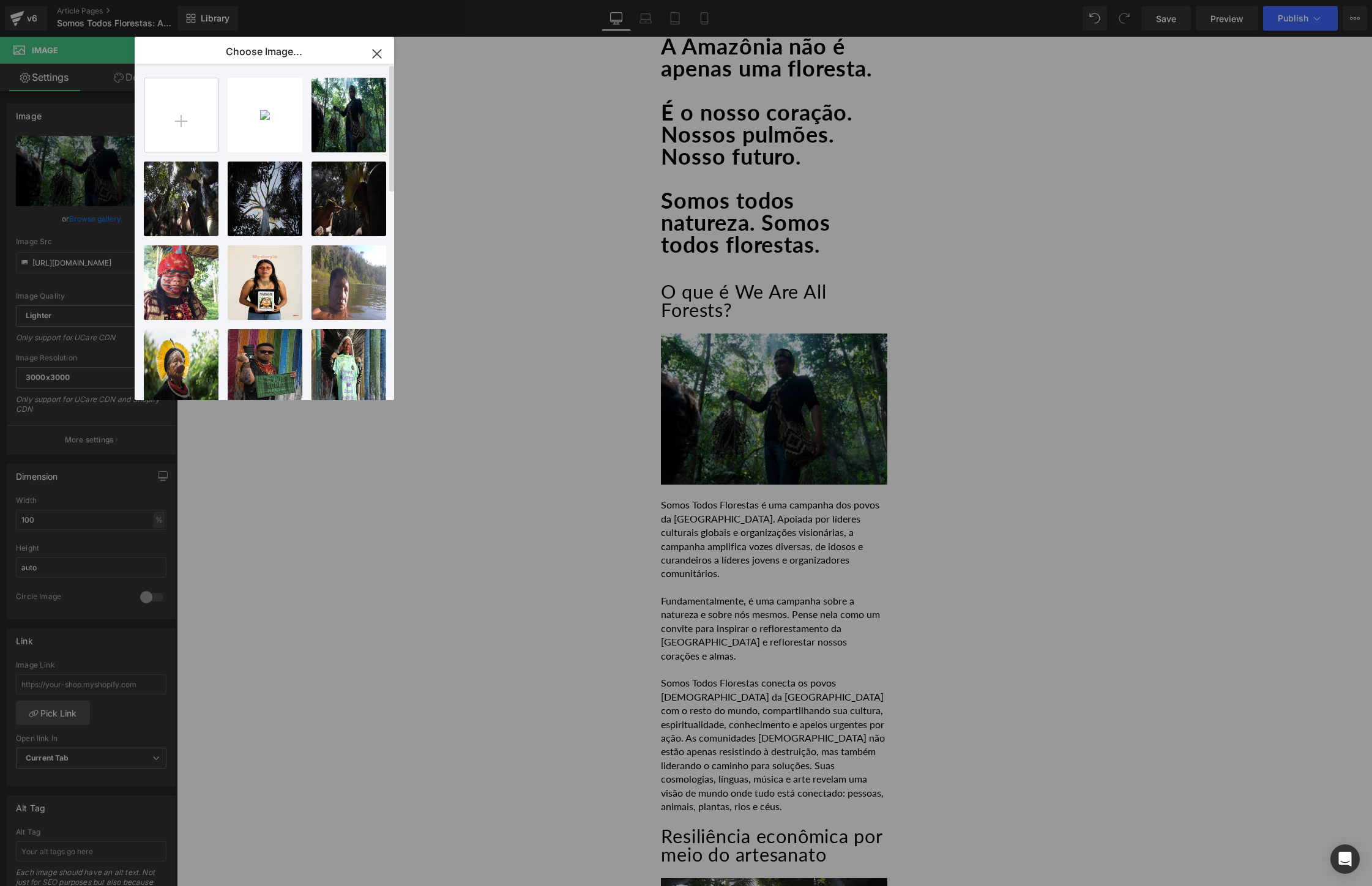
click at [156, 121] on input "file" at bounding box center [181, 115] width 73 height 73
type input "C:\fakepath\Screen Shot [DATE] 4.27.58 PM (1).png"
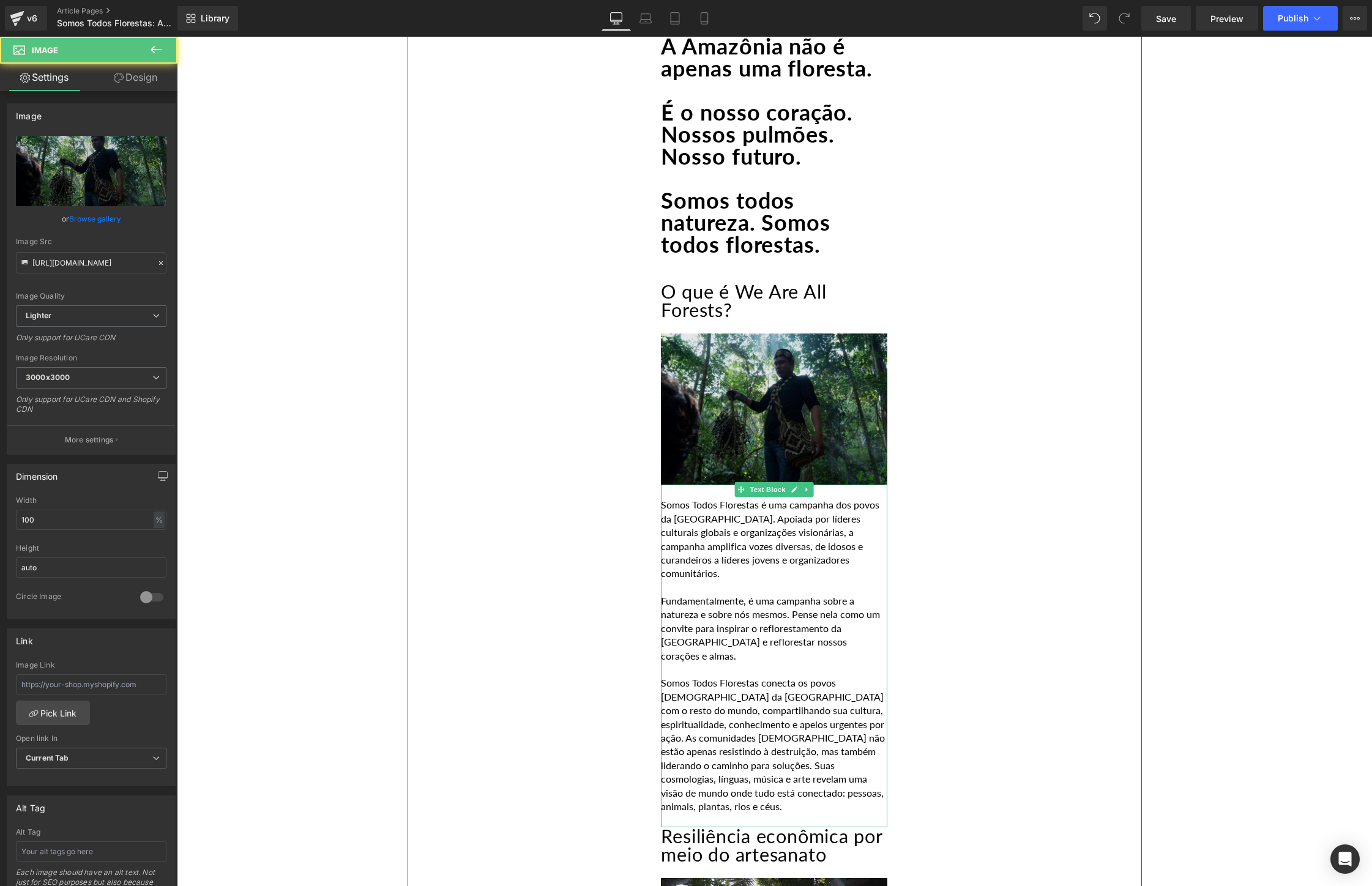
click at [787, 471] on img at bounding box center [774, 409] width 227 height 151
click at [757, 382] on img at bounding box center [774, 409] width 227 height 151
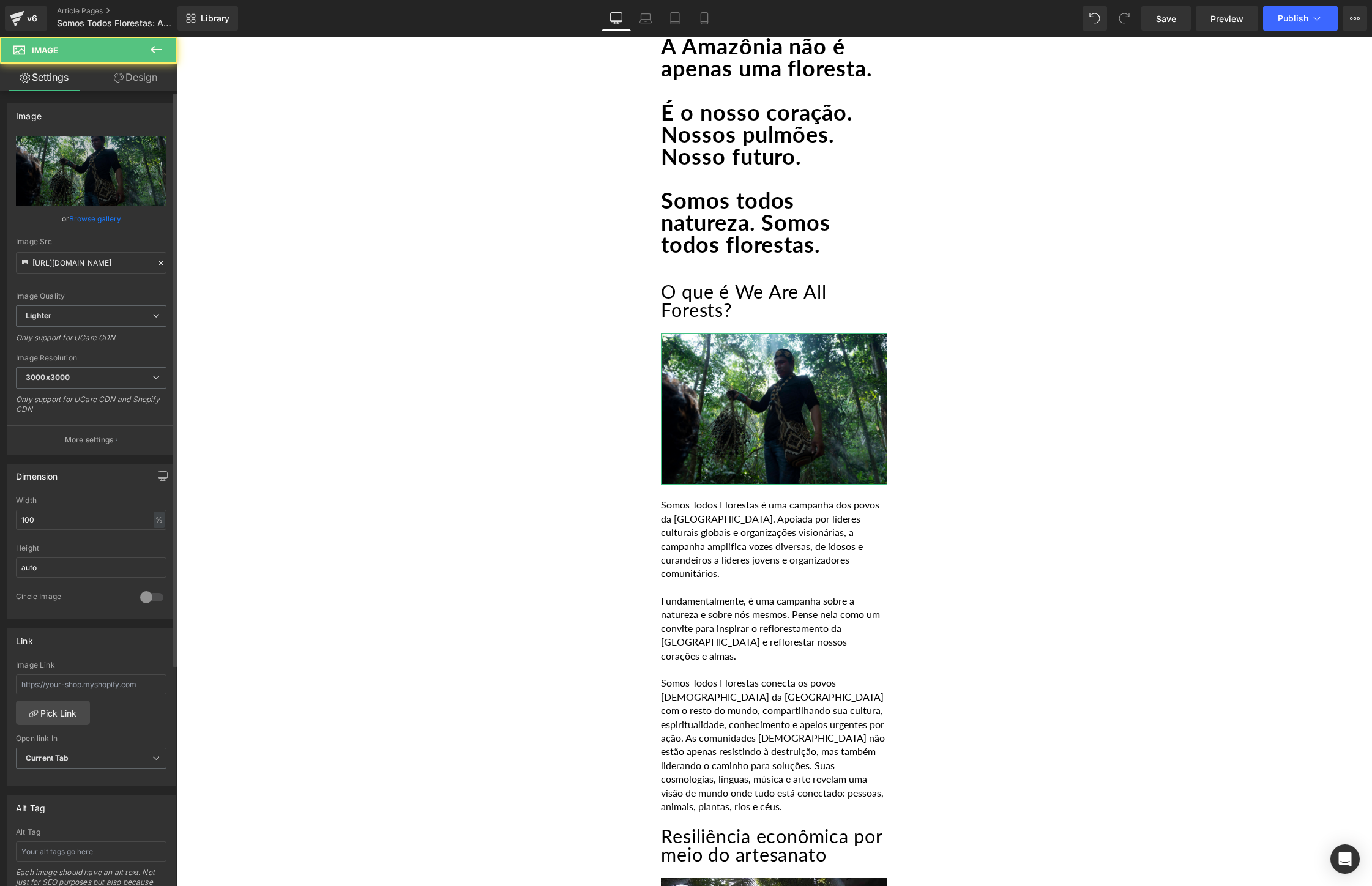
click at [83, 223] on link "Browse gallery" at bounding box center [95, 219] width 52 height 21
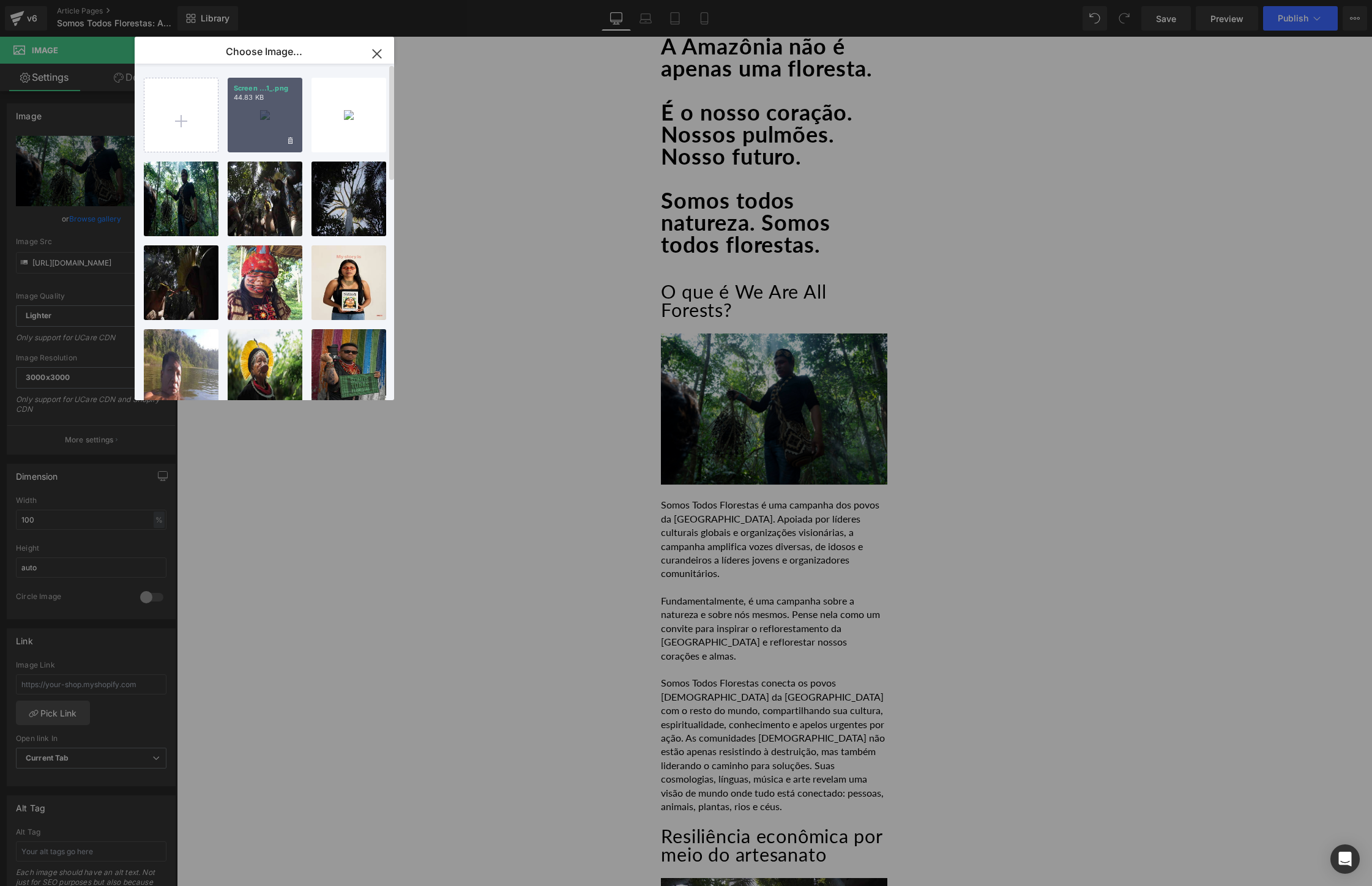
click at [249, 105] on div "Screen ...1_.png 44.83 KB" at bounding box center [265, 115] width 75 height 75
type input "[URL][DOMAIN_NAME]"
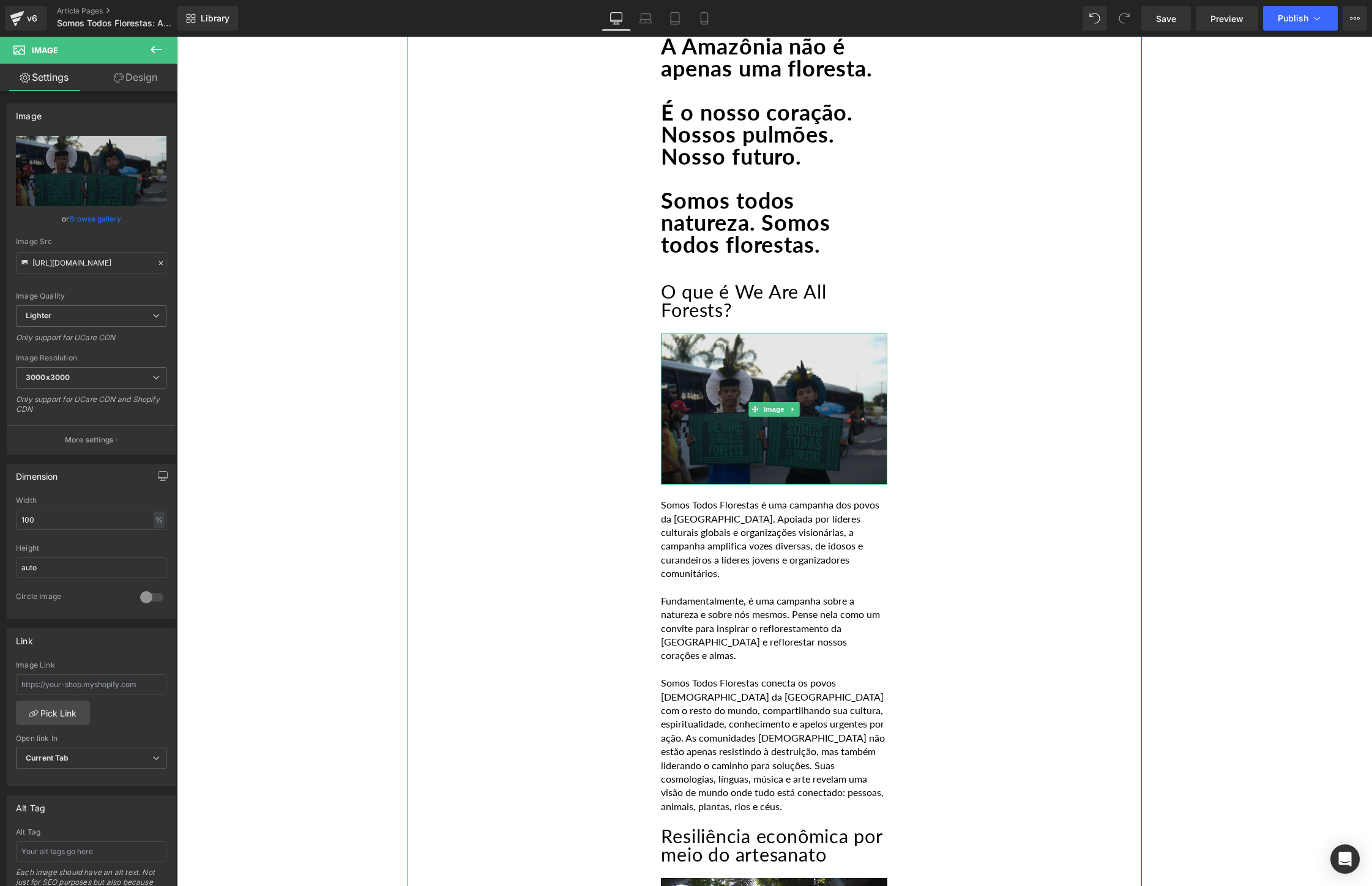
click at [809, 403] on img at bounding box center [774, 409] width 227 height 151
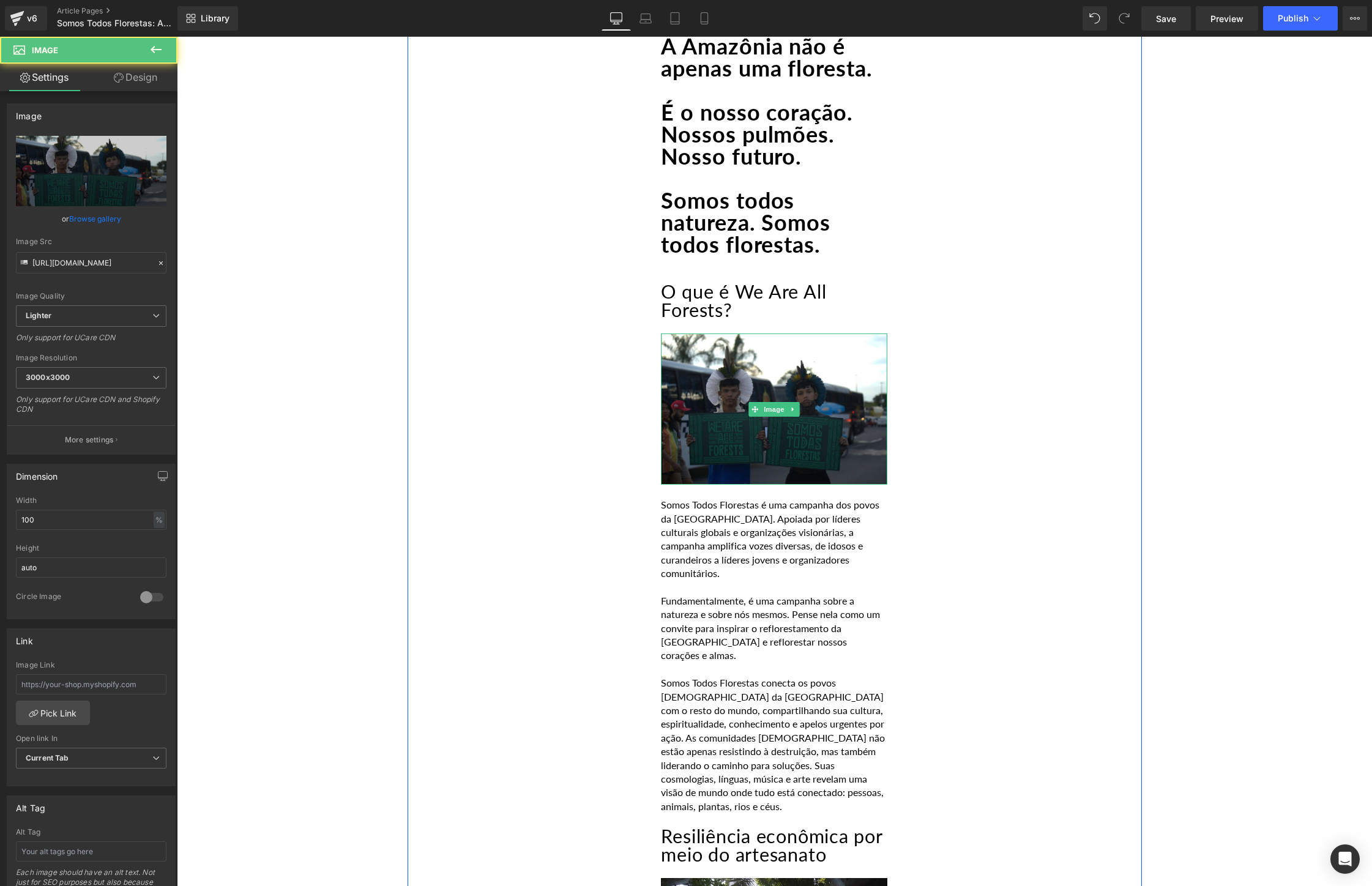
click at [1140, 400] on div at bounding box center [1140, 882] width 3 height 2741
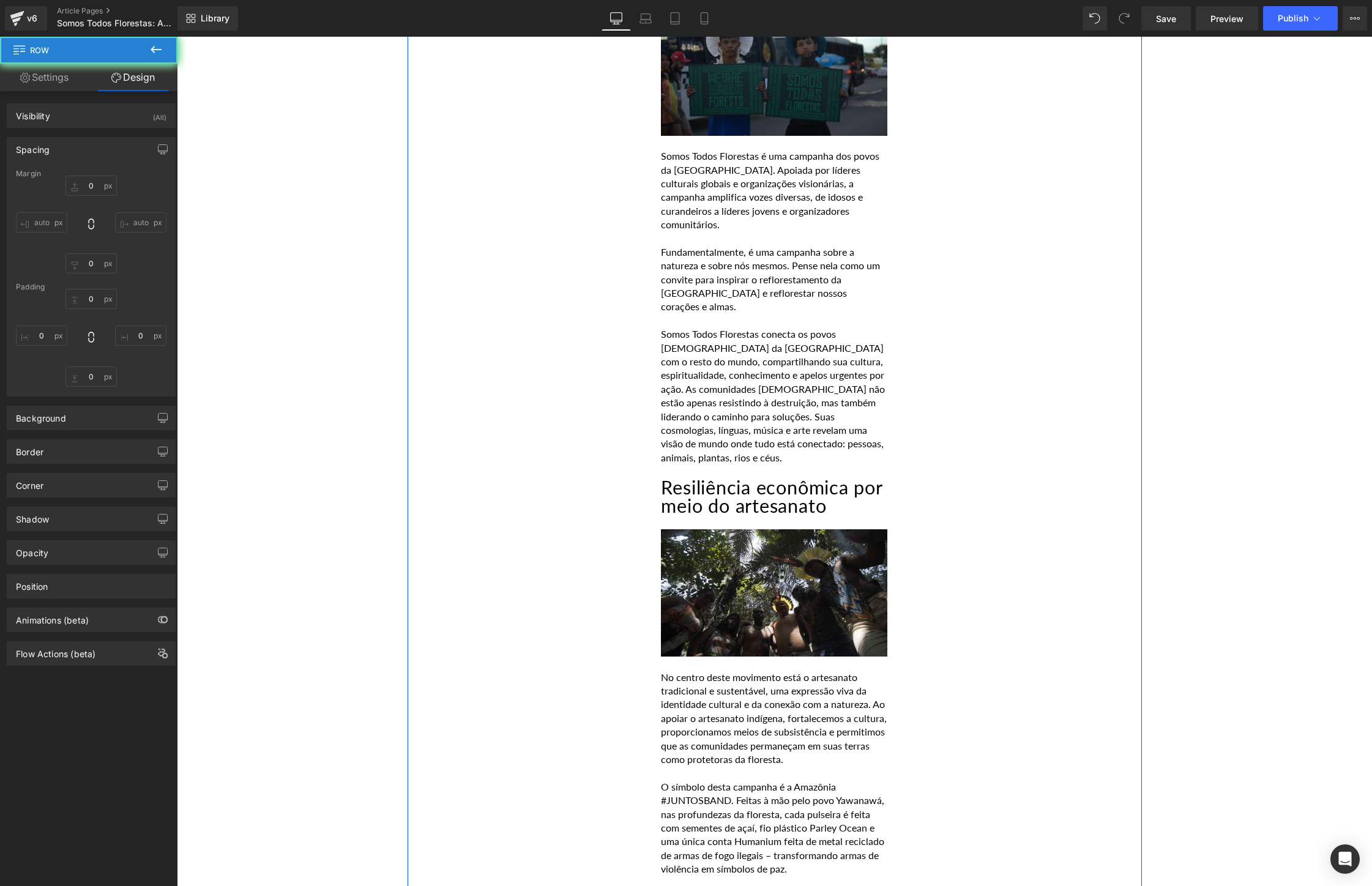
type input "0"
type input "30"
type input "0"
type input "10"
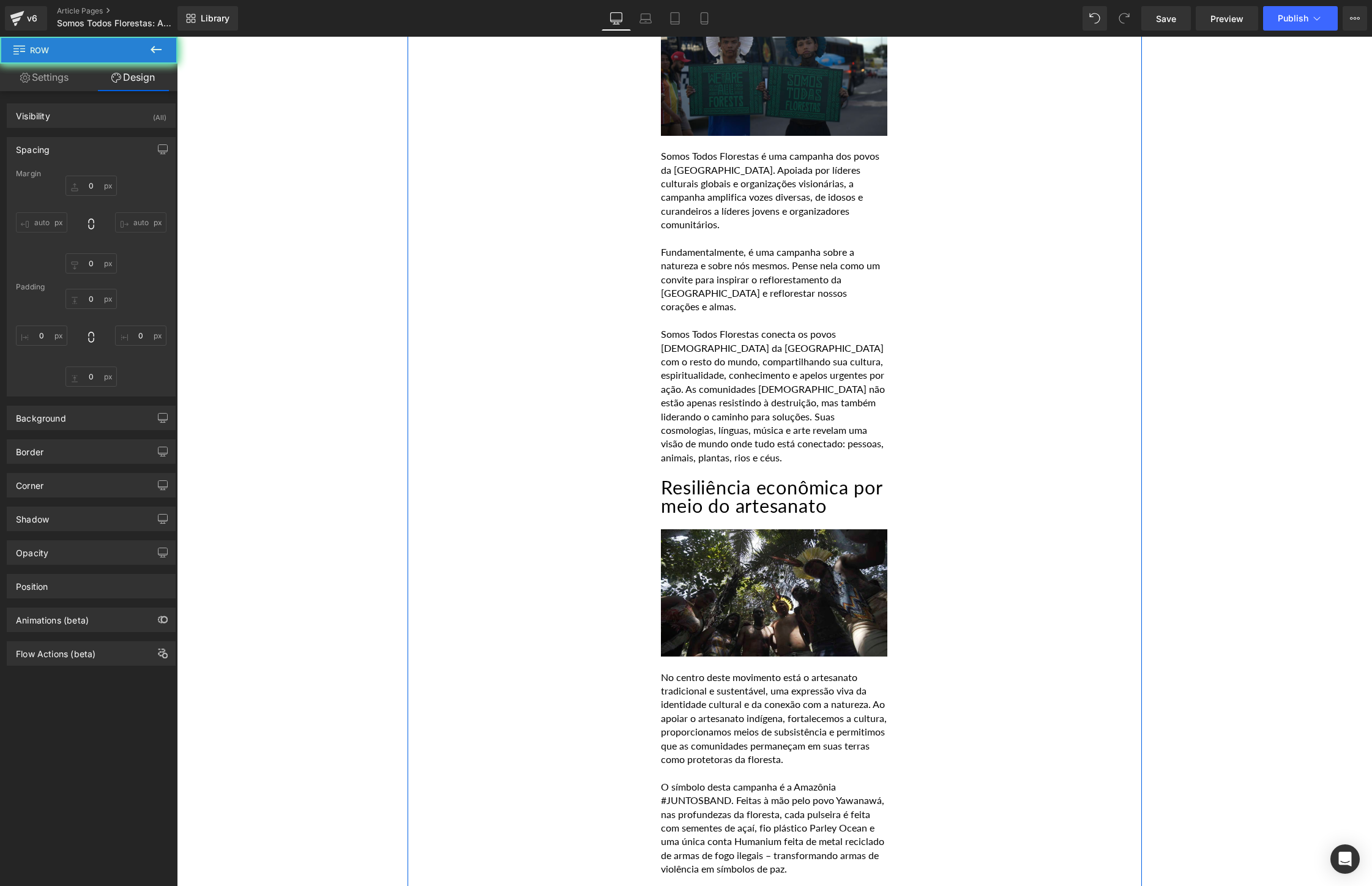
type input "0"
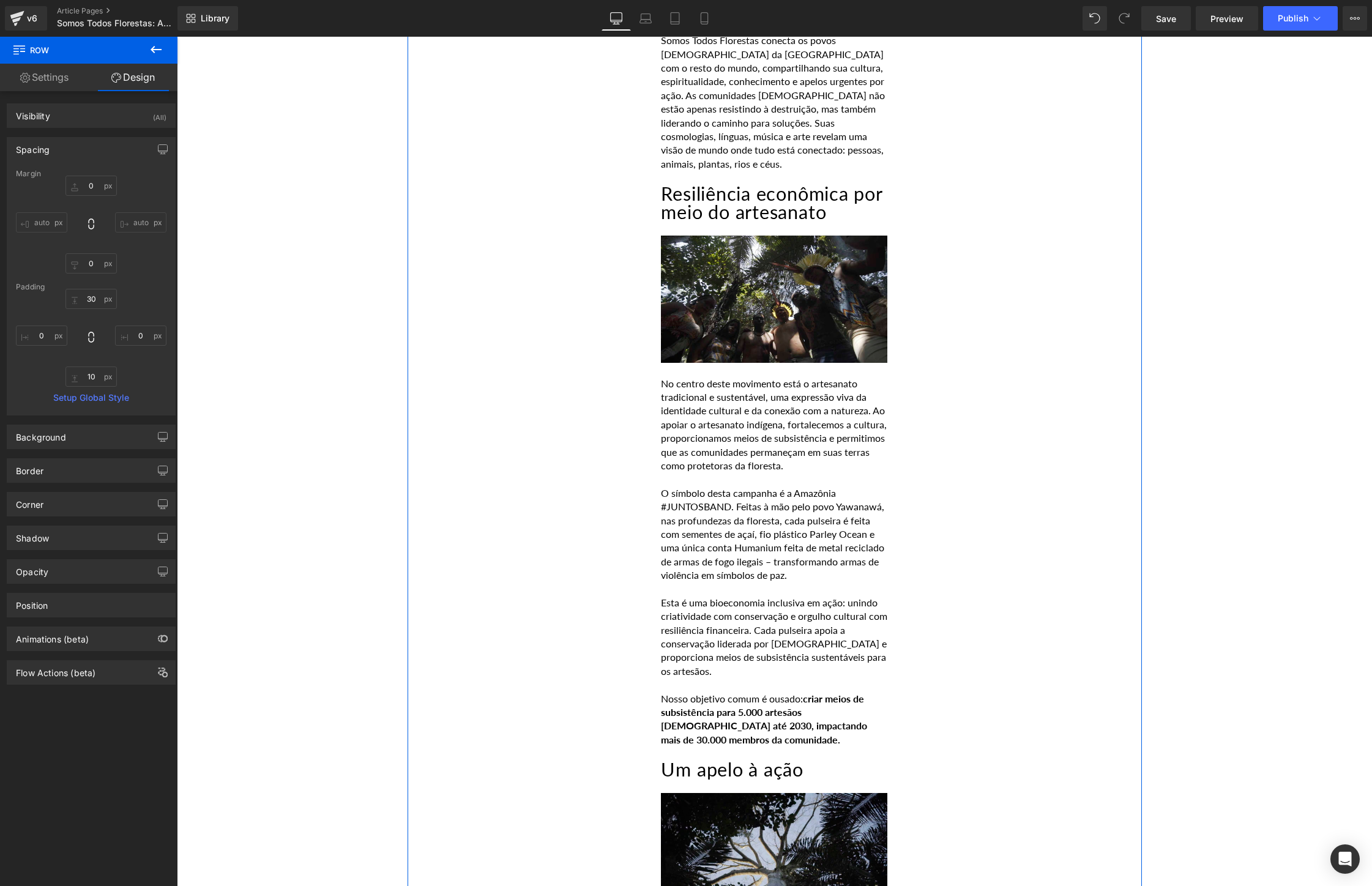
scroll to position [1699, 0]
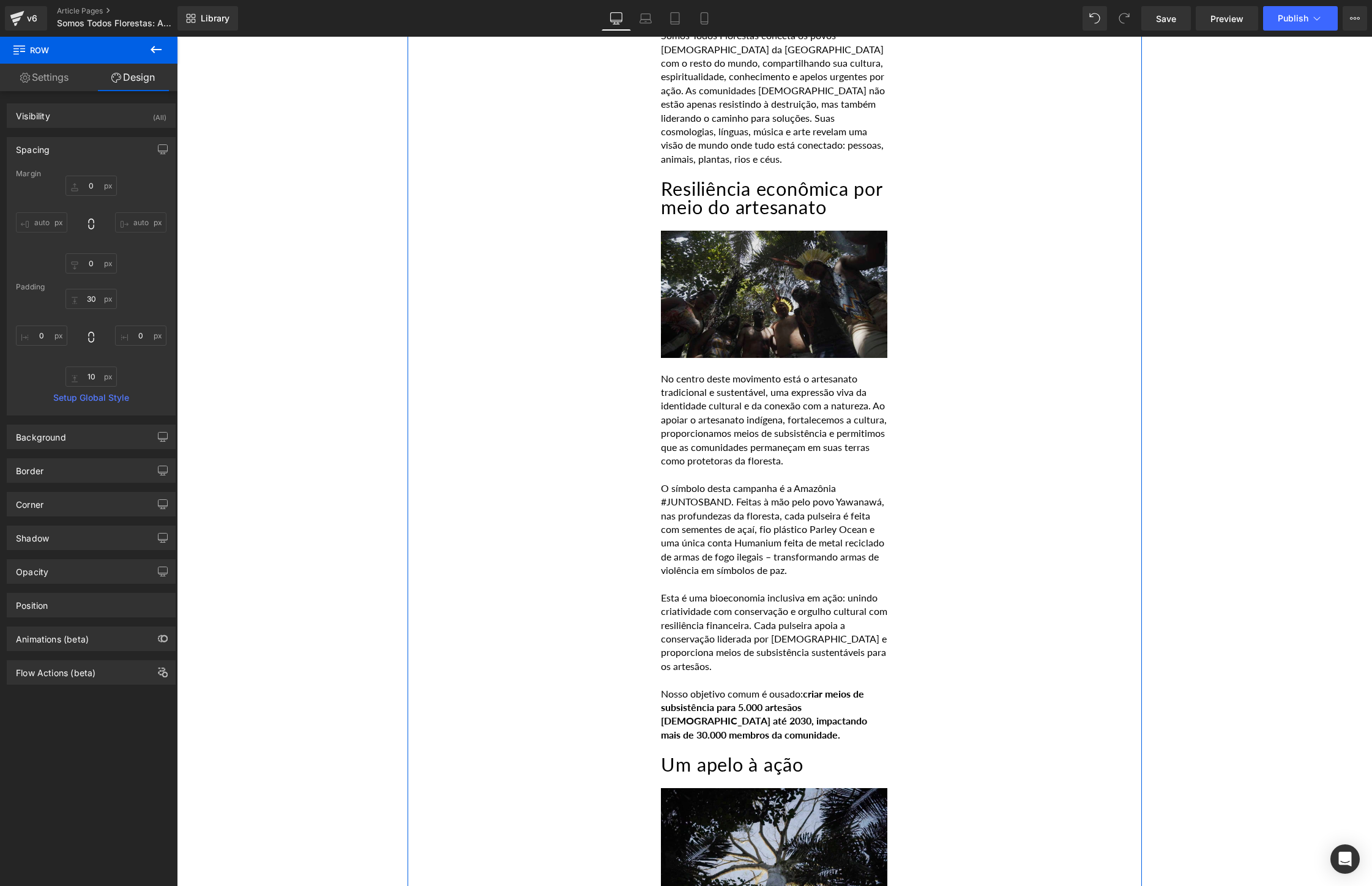
click at [767, 279] on img at bounding box center [774, 293] width 227 height 127
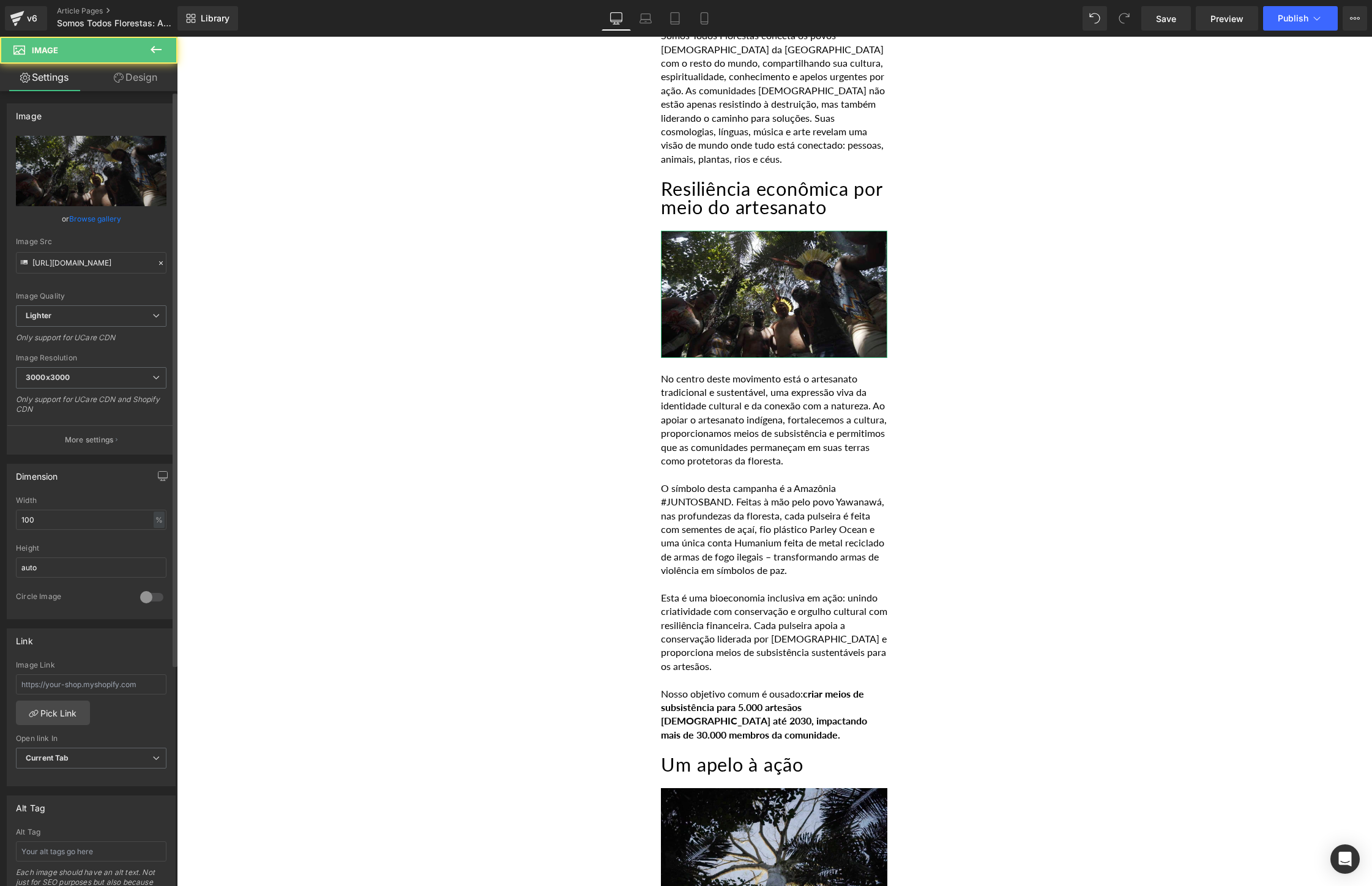
click at [98, 219] on link "Browse gallery" at bounding box center [95, 219] width 52 height 21
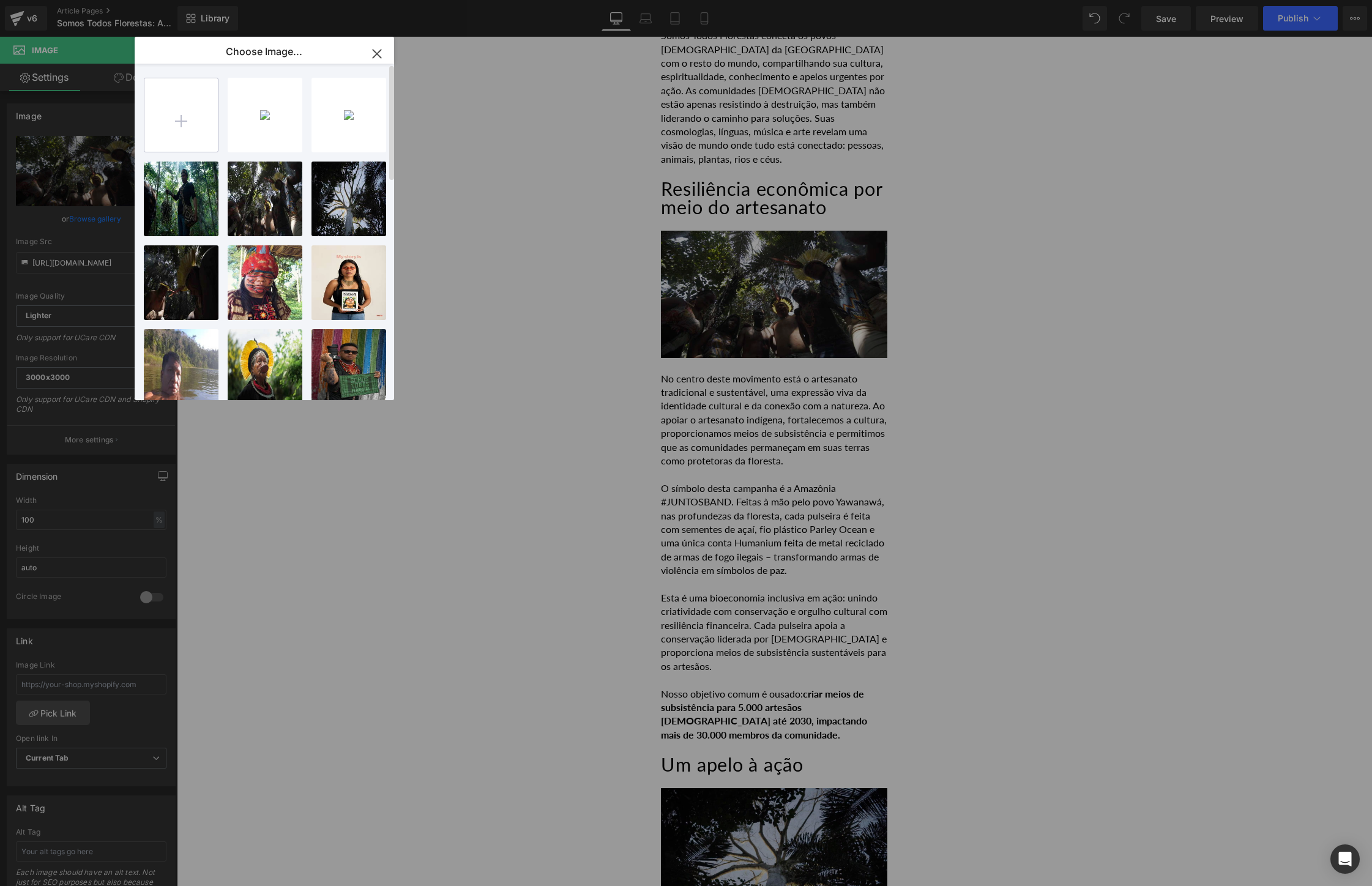
click at [185, 127] on input "file" at bounding box center [181, 115] width 73 height 73
type input "C:\fakepath\_MM_3061-66.jpg"
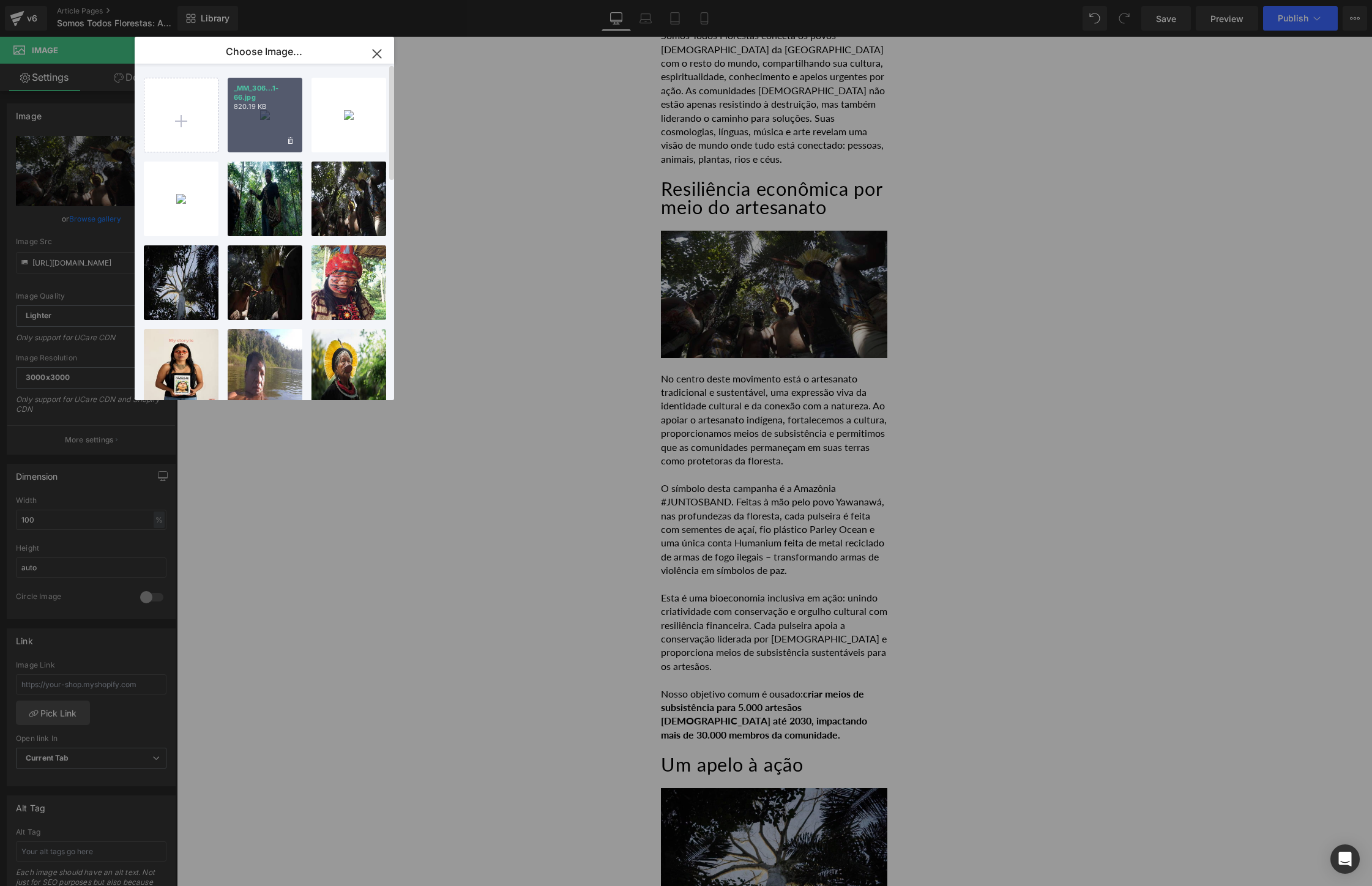
click at [279, 124] on div "_MM_306...1-66.jpg 820.19 KB" at bounding box center [265, 115] width 75 height 75
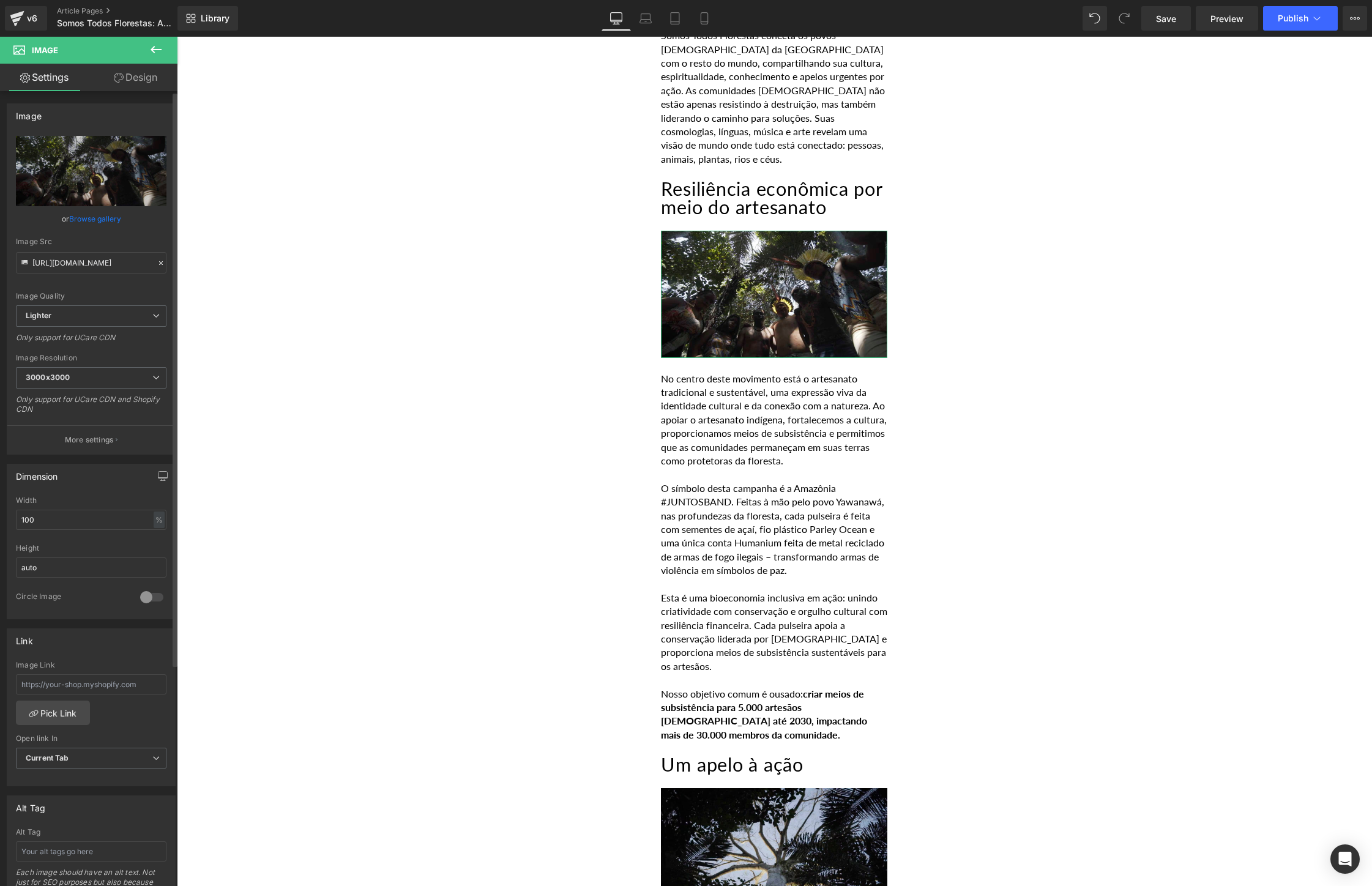
click at [94, 224] on link "Browse gallery" at bounding box center [95, 219] width 52 height 21
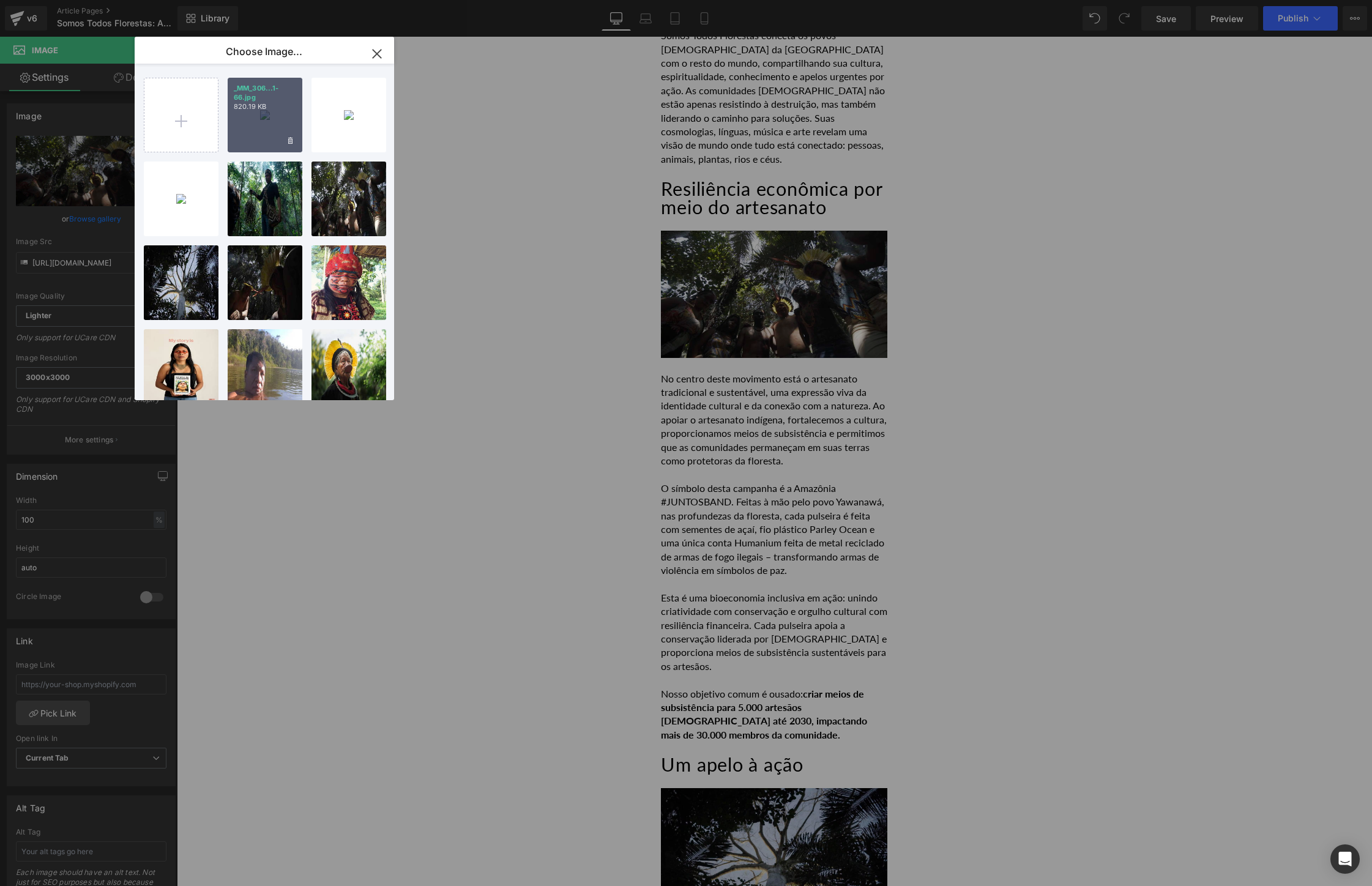
click at [258, 103] on p "820.19 KB" at bounding box center [265, 106] width 62 height 10
type input "[URL][DOMAIN_NAME]"
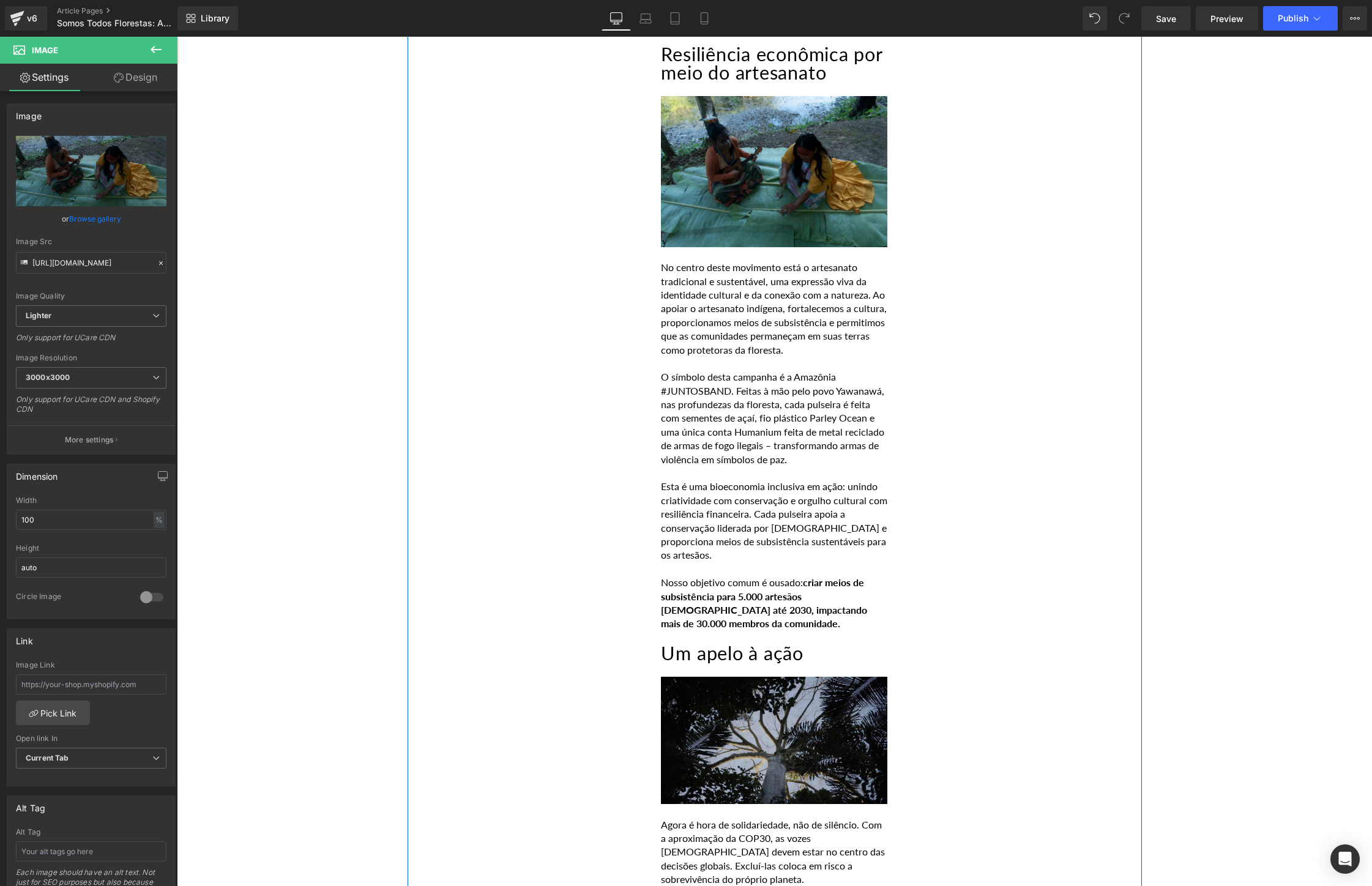
scroll to position [2097, 0]
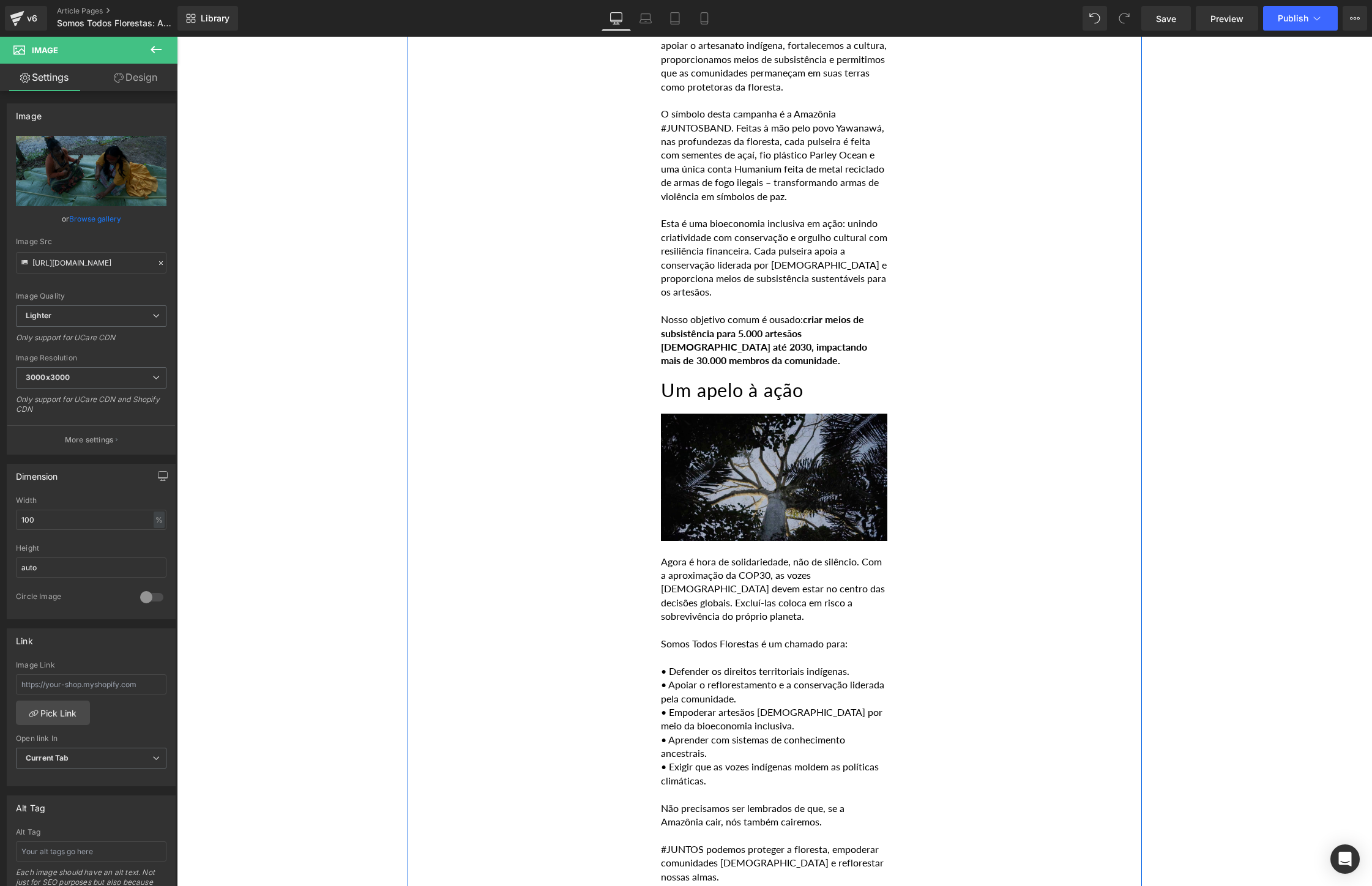
click at [725, 469] on img at bounding box center [774, 477] width 227 height 127
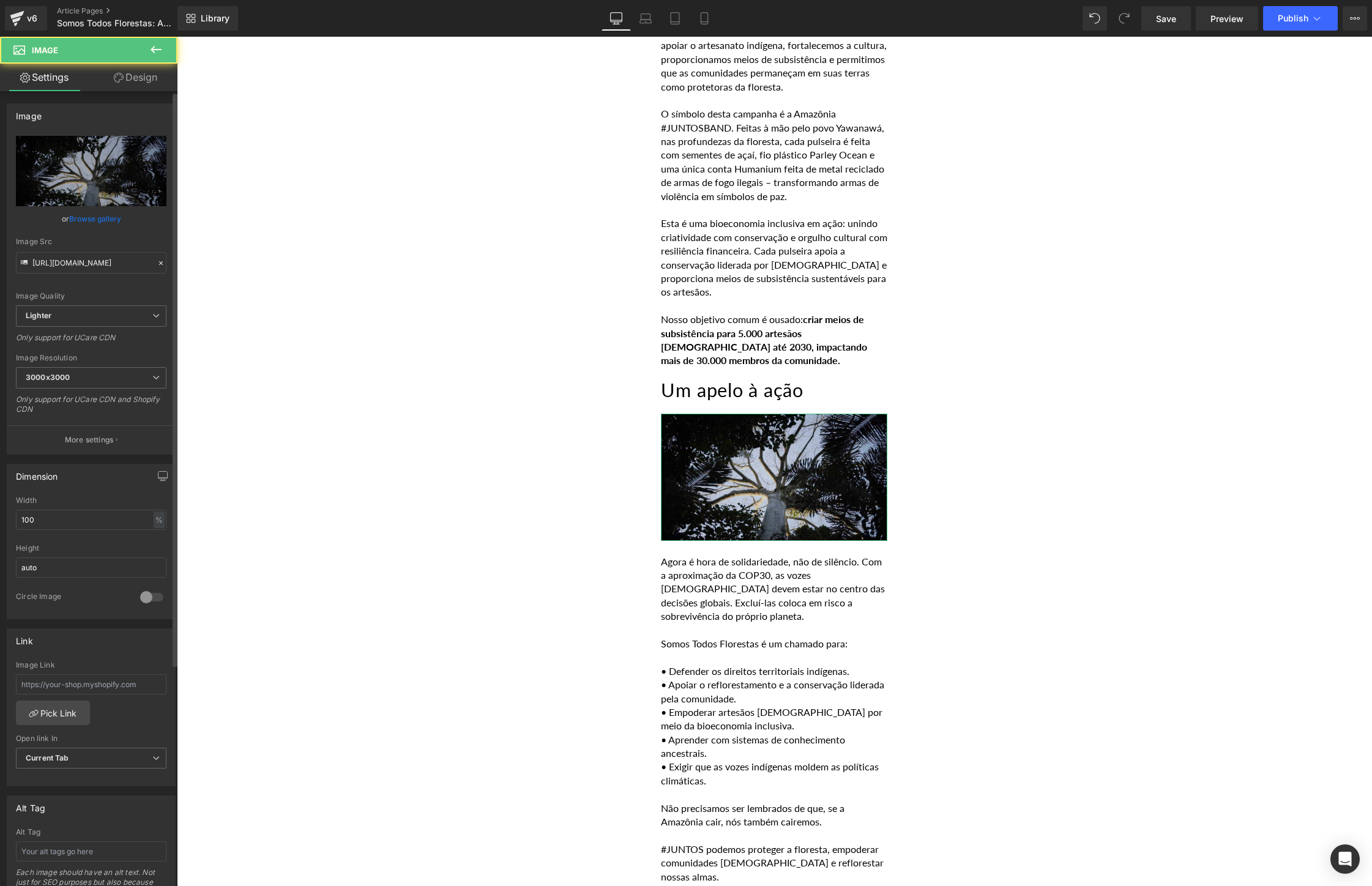
click at [103, 221] on link "Browse gallery" at bounding box center [95, 219] width 52 height 21
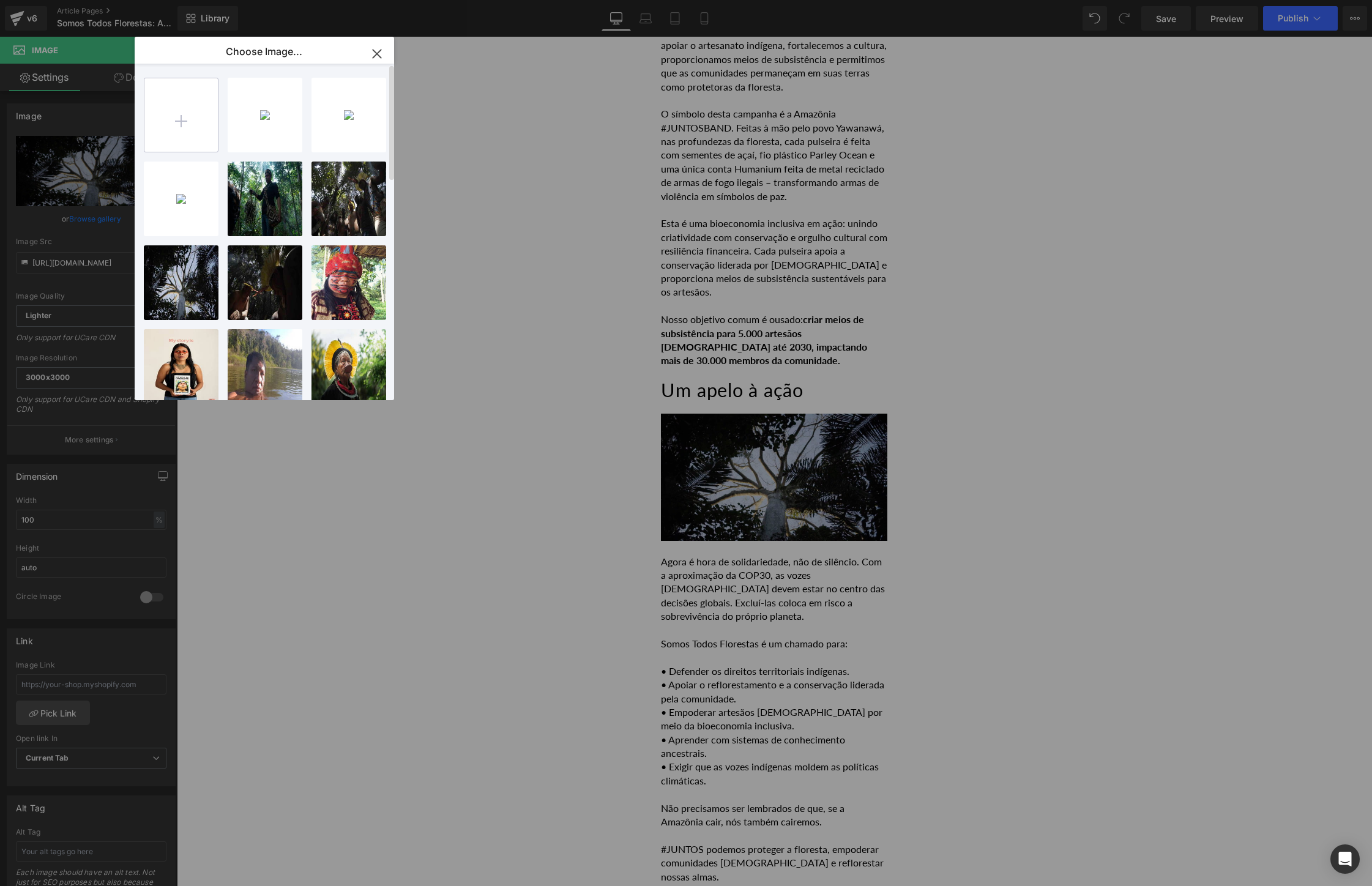
click at [171, 112] on input "file" at bounding box center [181, 115] width 73 height 73
type input "C:\fakepath\_MM_2538-217.jpg"
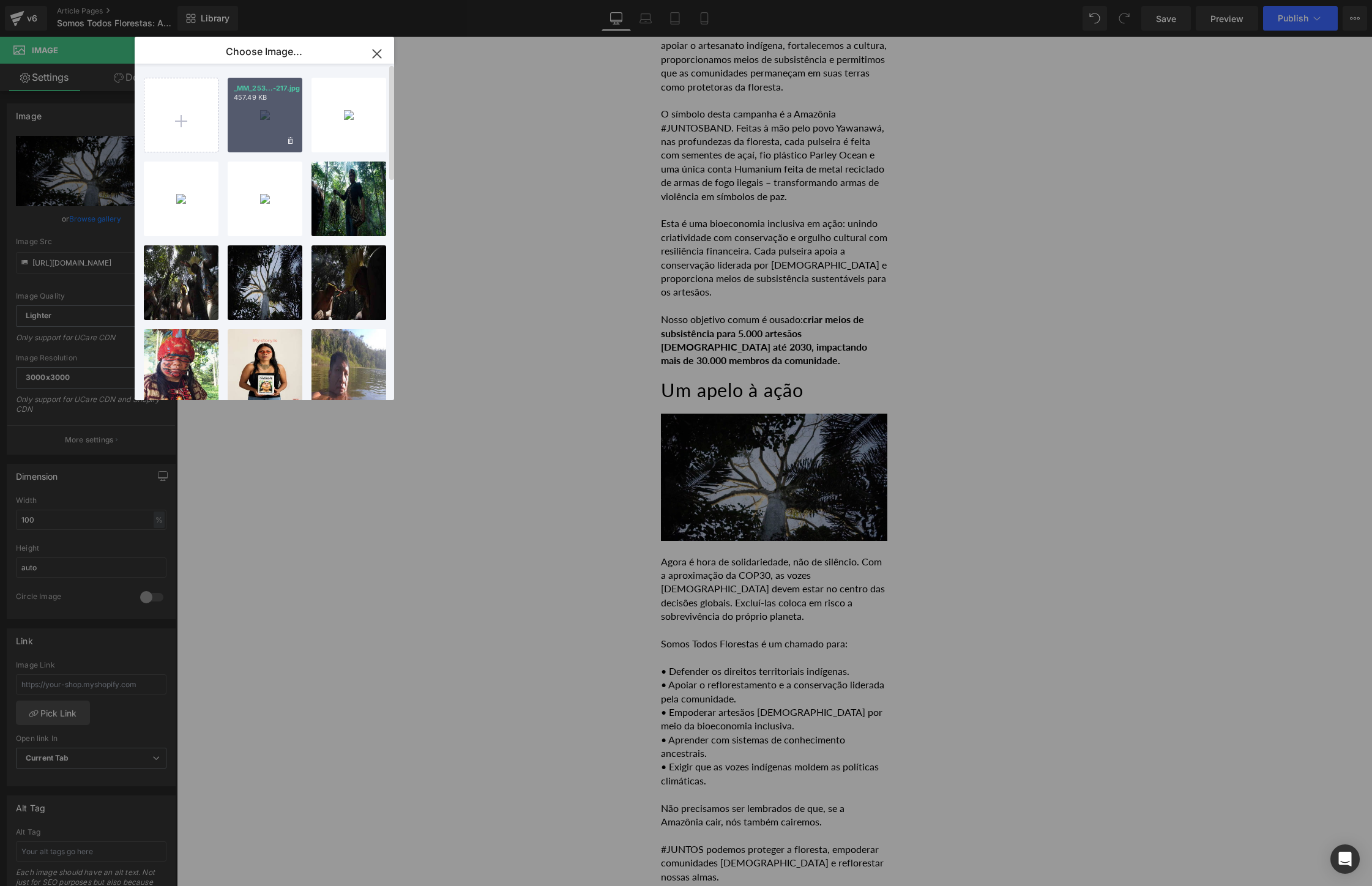
click at [249, 121] on div "_MM_253...-217.jpg 457.49 KB" at bounding box center [265, 115] width 75 height 75
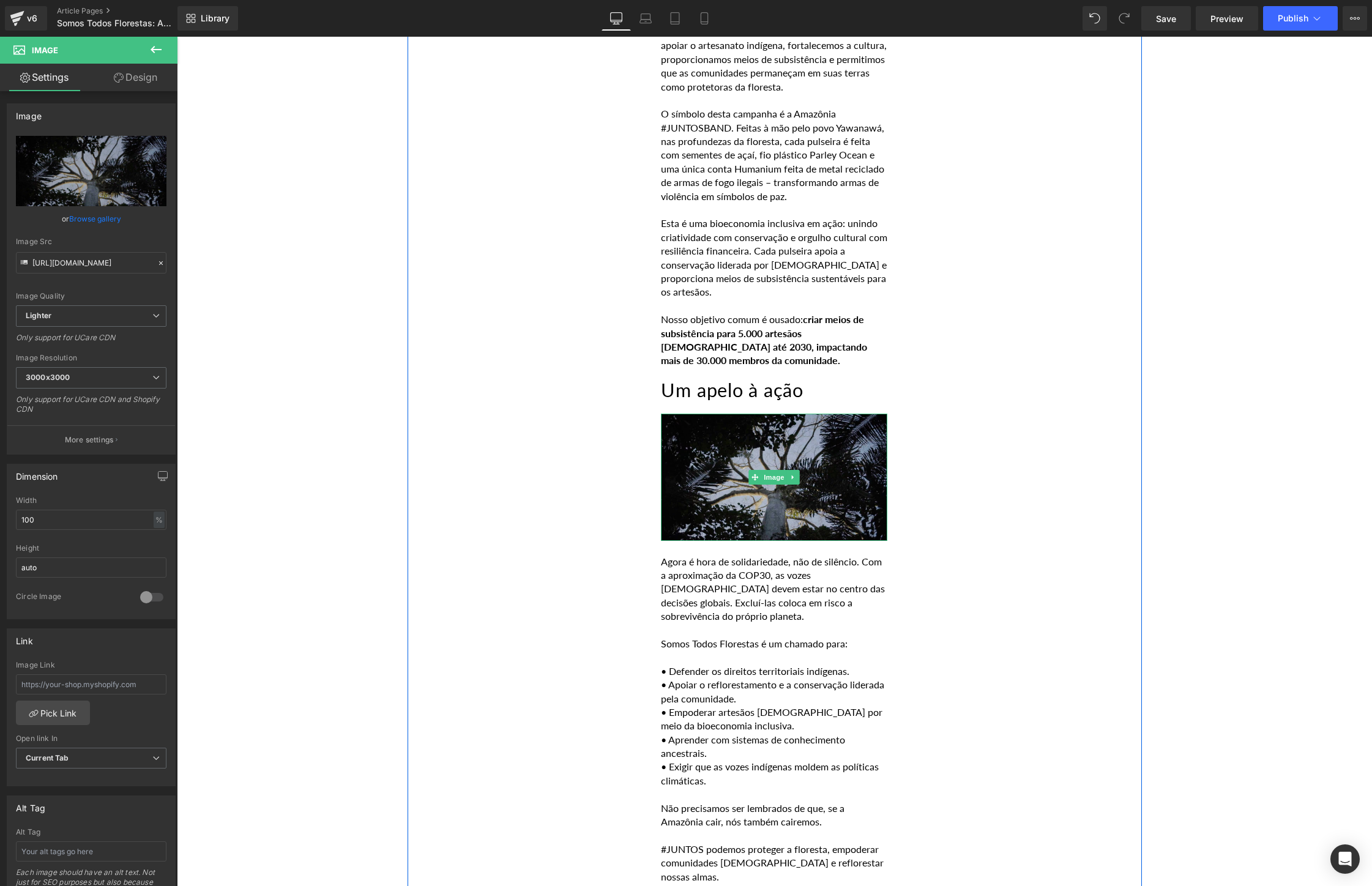
click at [690, 486] on img at bounding box center [774, 477] width 227 height 127
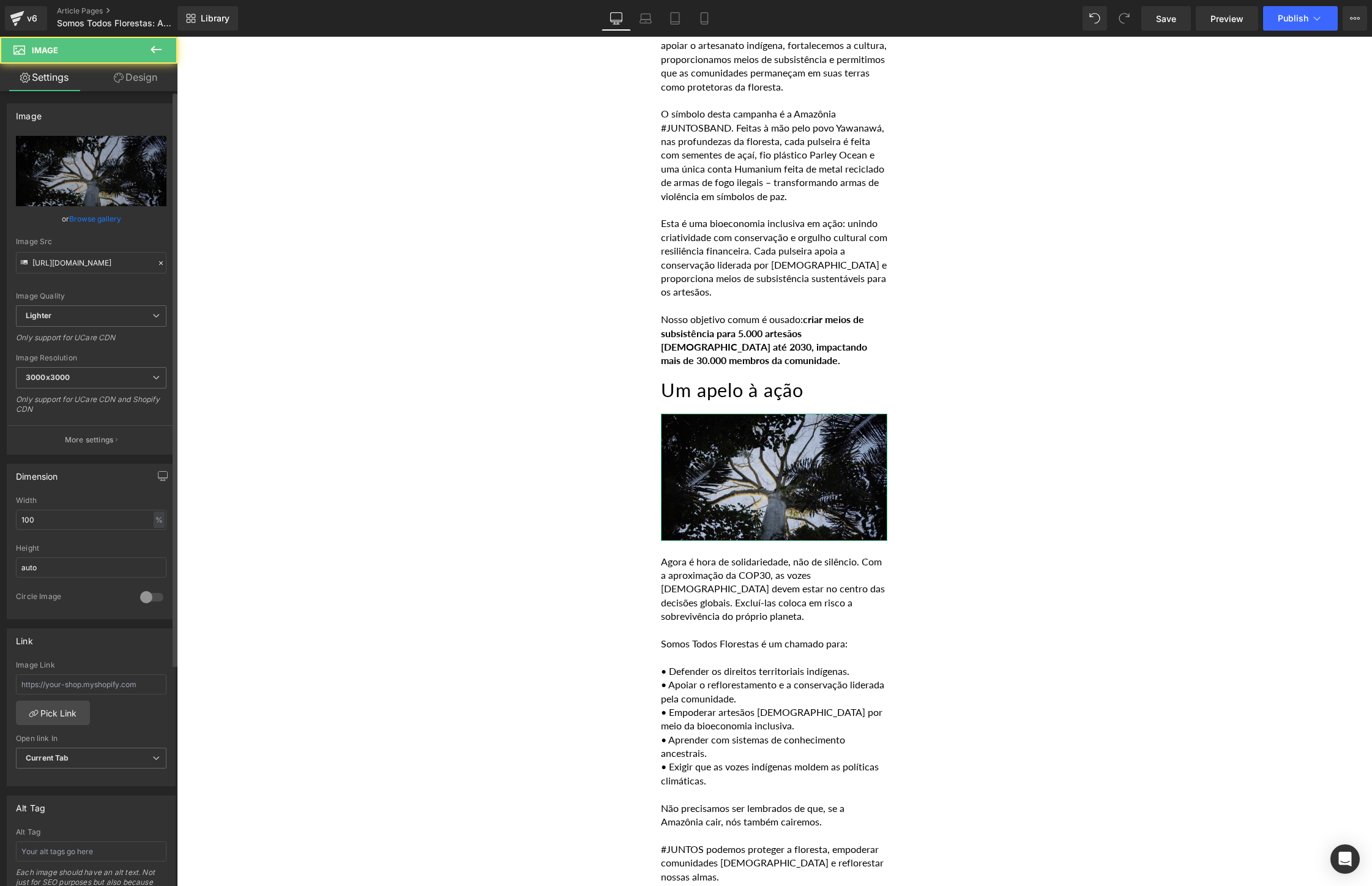
click at [103, 220] on link "Browse gallery" at bounding box center [95, 219] width 52 height 21
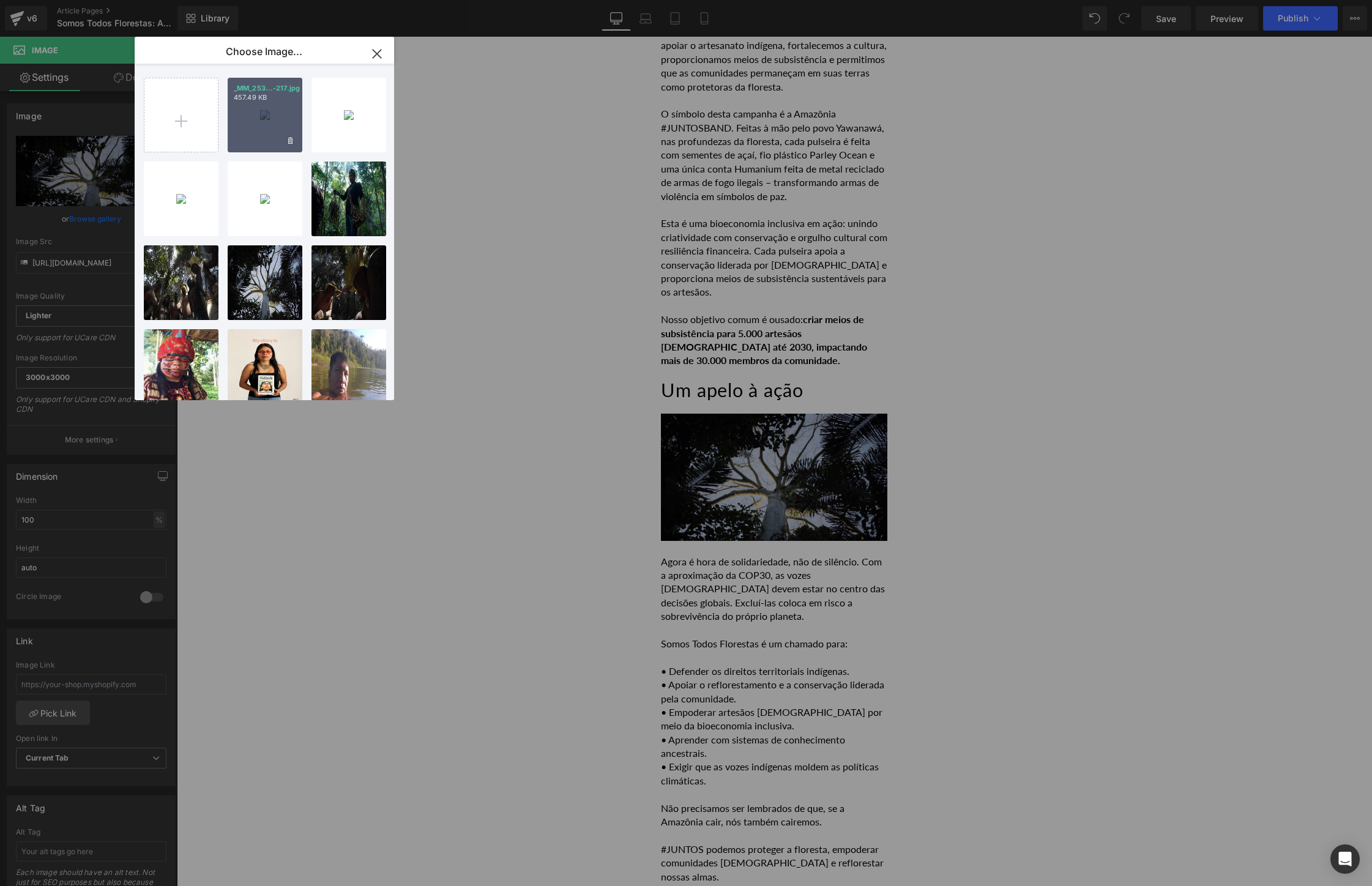
click at [267, 129] on div "_MM_253...-217.jpg 457.49 KB" at bounding box center [265, 115] width 75 height 75
type input "[URL][DOMAIN_NAME]"
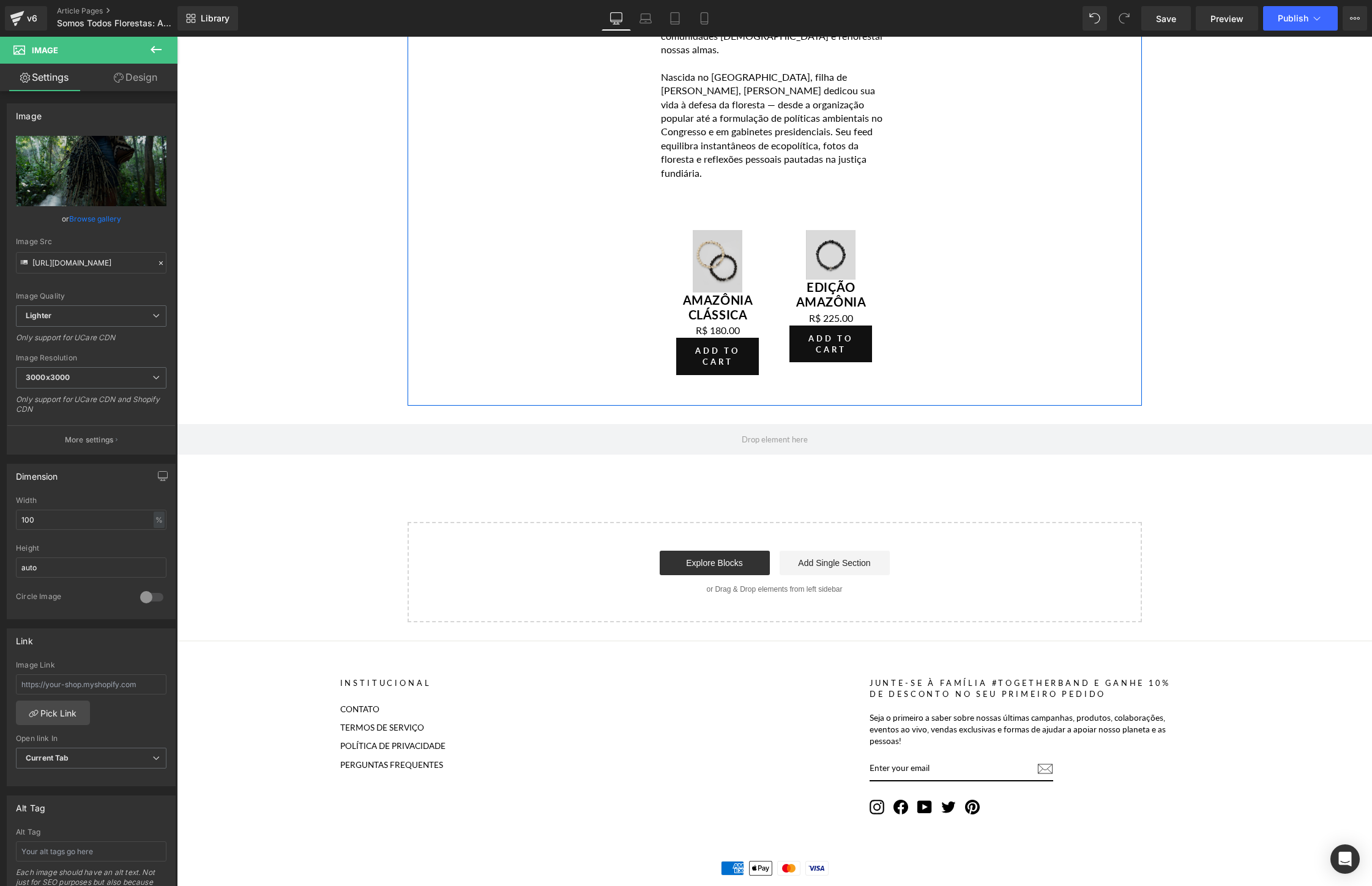
scroll to position [2976, 0]
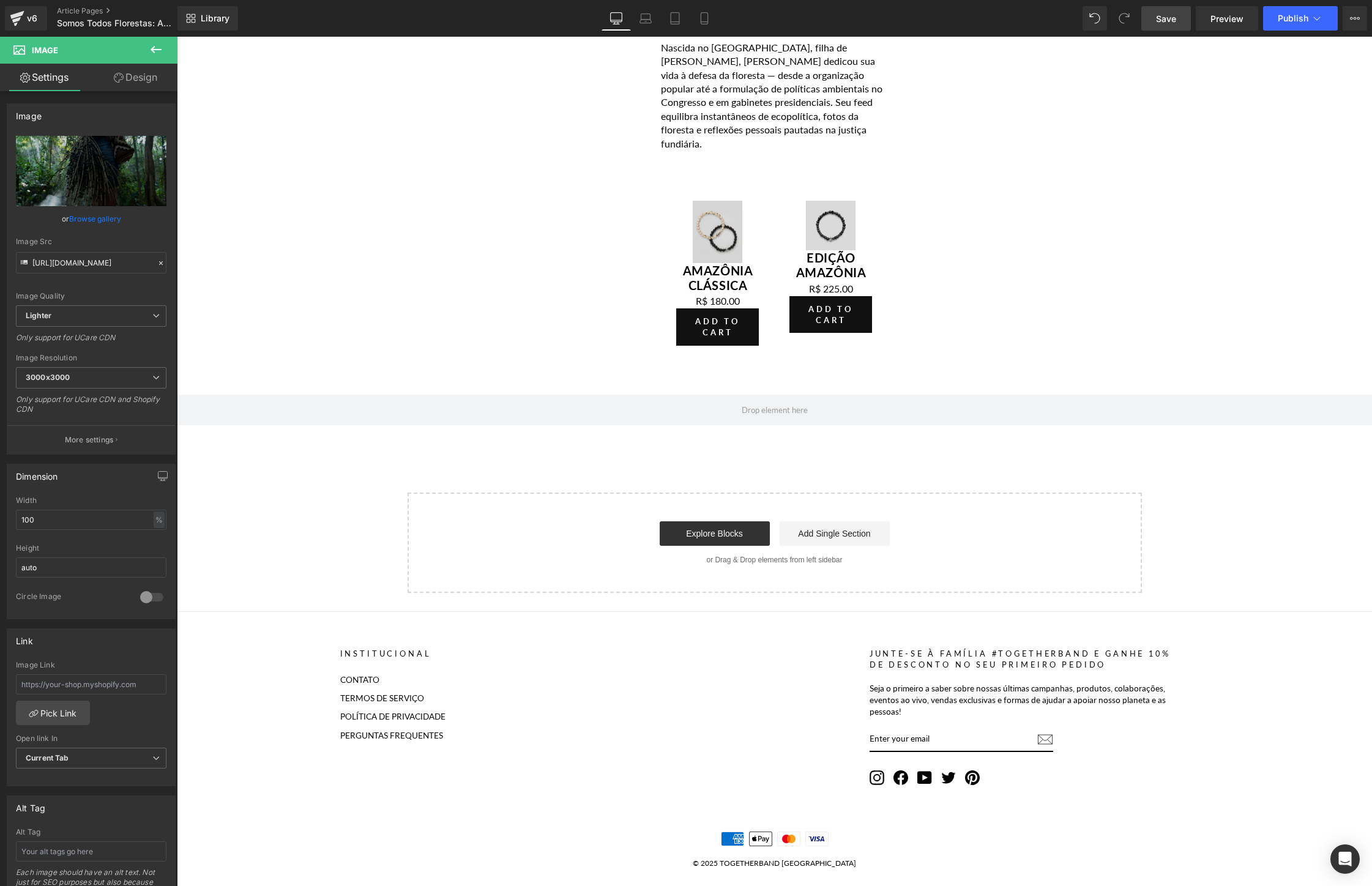
click at [1164, 21] on span "Save" at bounding box center [1166, 19] width 21 height 13
click at [1296, 15] on span "Publish" at bounding box center [1293, 18] width 31 height 10
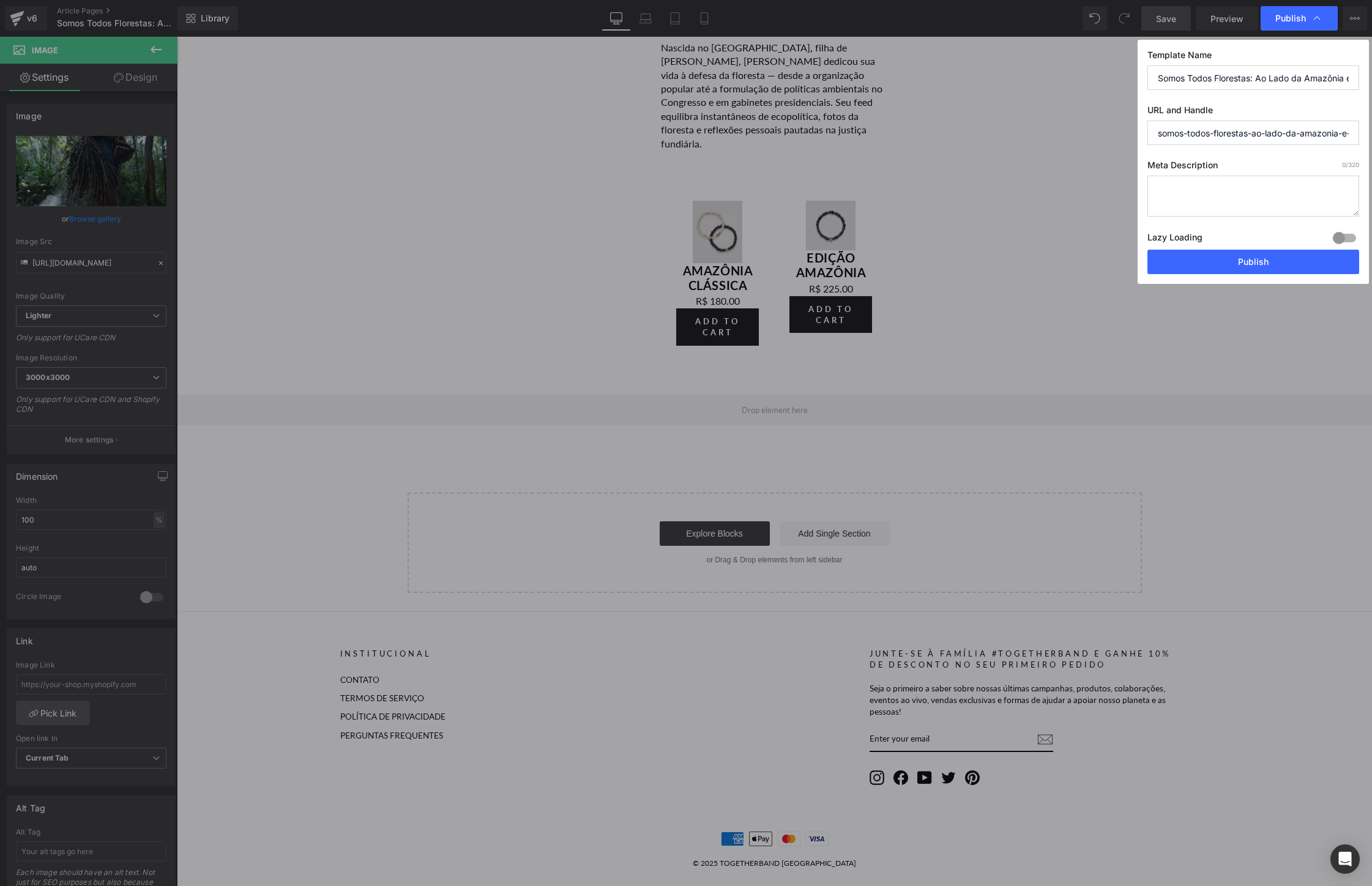
click at [1240, 76] on input "Somos Todos Florestas: Ao Lado da Amazônia e de Suas Comunidades" at bounding box center [1253, 77] width 212 height 24
click at [1244, 131] on input "somos-todos-florestas-ao-lado-da-amazonia-e-de-suas-comunidades" at bounding box center [1253, 132] width 212 height 24
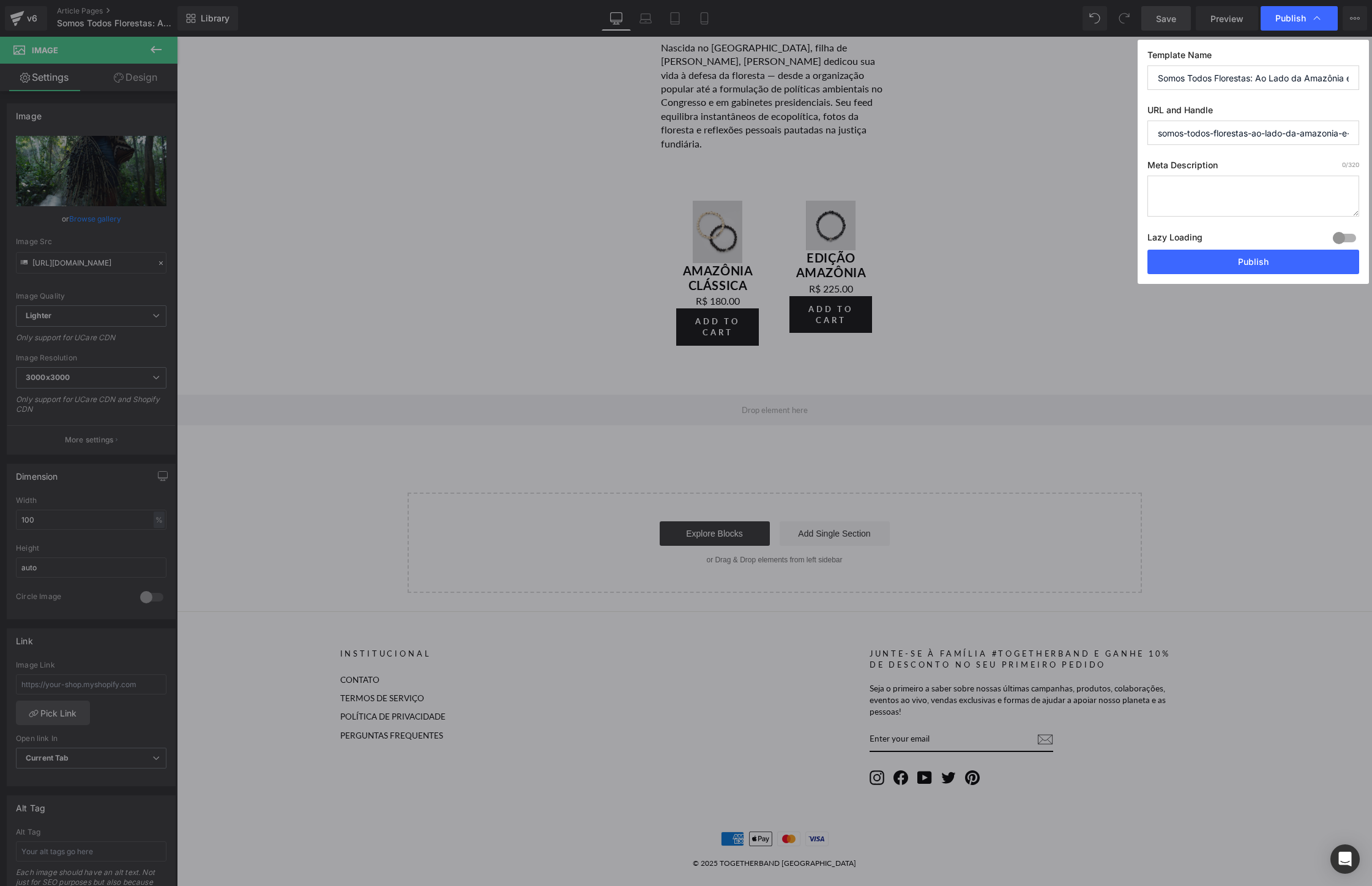
click at [1244, 131] on input "somos-todos-florestas-ao-lado-da-amazonia-e-de-suas-comunidades" at bounding box center [1253, 132] width 212 height 24
paste input "campanha-nós-somos-todas-floresta"
type input "campanha-nós-somos-todas-florestas"
click at [1225, 190] on textarea at bounding box center [1253, 196] width 212 height 41
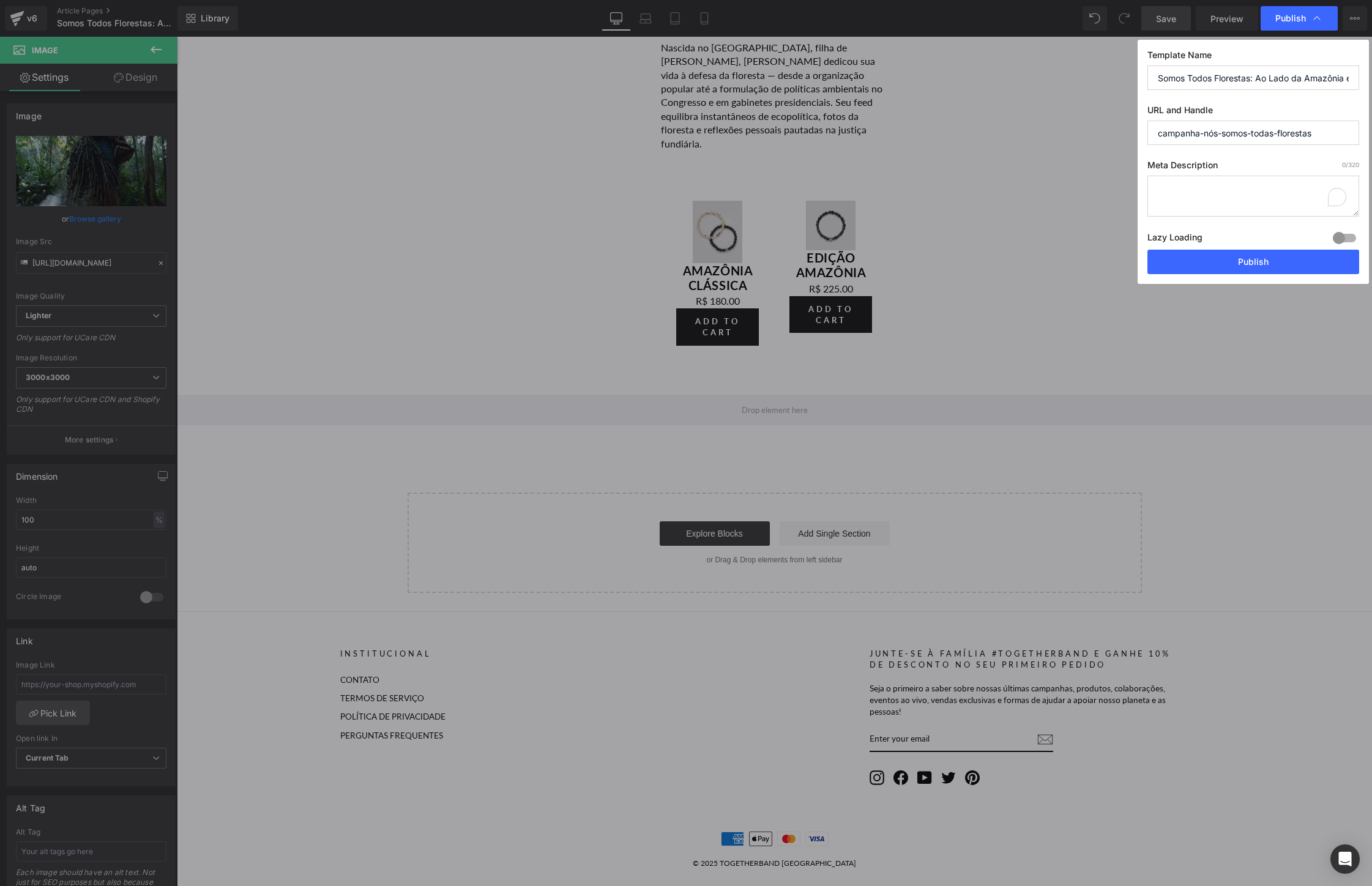
paste textarea "Elevando as vozes, a cultura e a sabedoria indígenas para mostrar que proteger …"
type textarea "Elevando as vozes, a cultura e a sabedoria indígenas para mostrar que proteger …"
click at [1269, 260] on button "Publish" at bounding box center [1253, 261] width 212 height 24
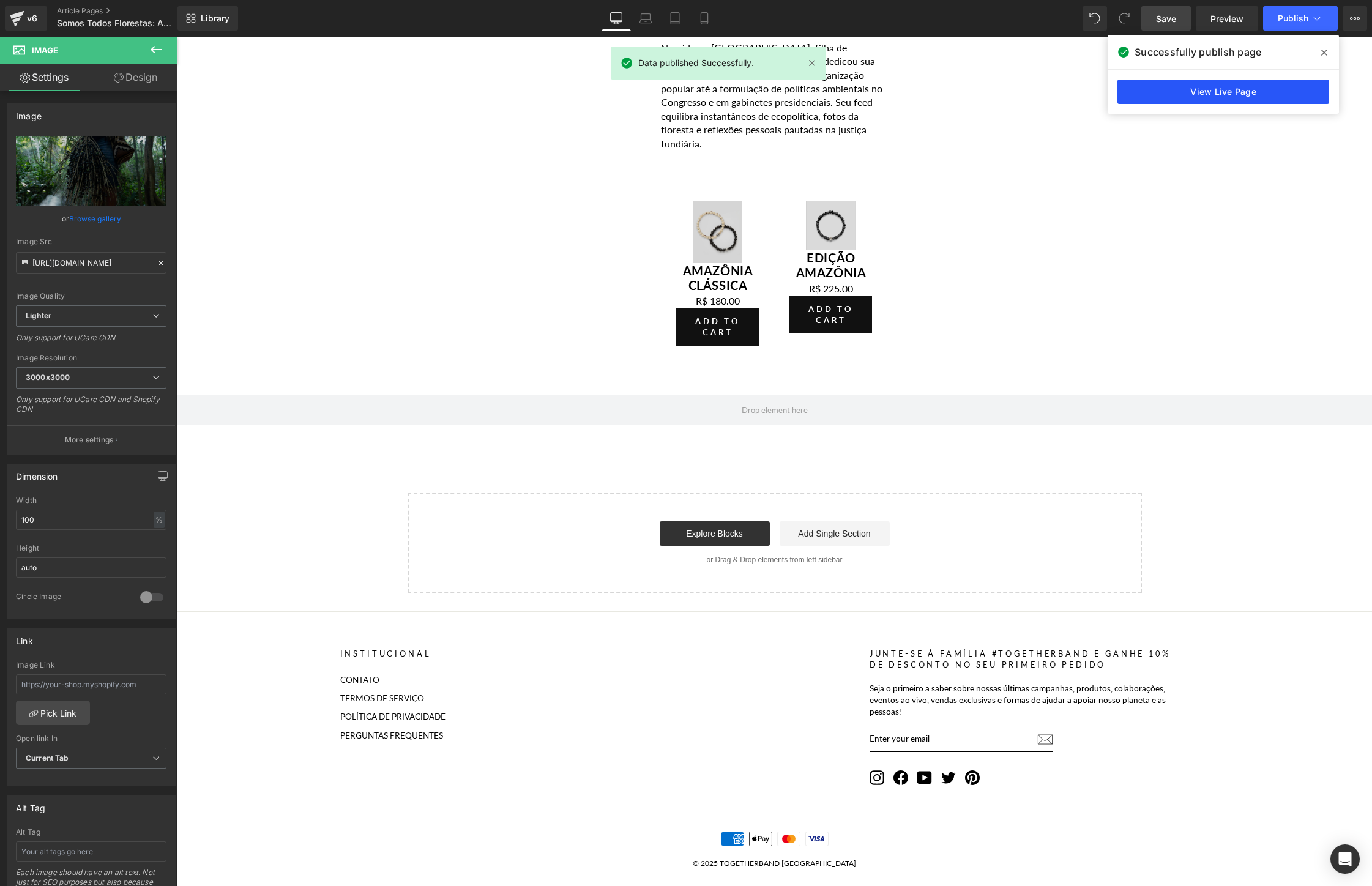
click at [1262, 90] on link "View Live Page" at bounding box center [1223, 91] width 212 height 24
